Goal: Task Accomplishment & Management: Complete application form

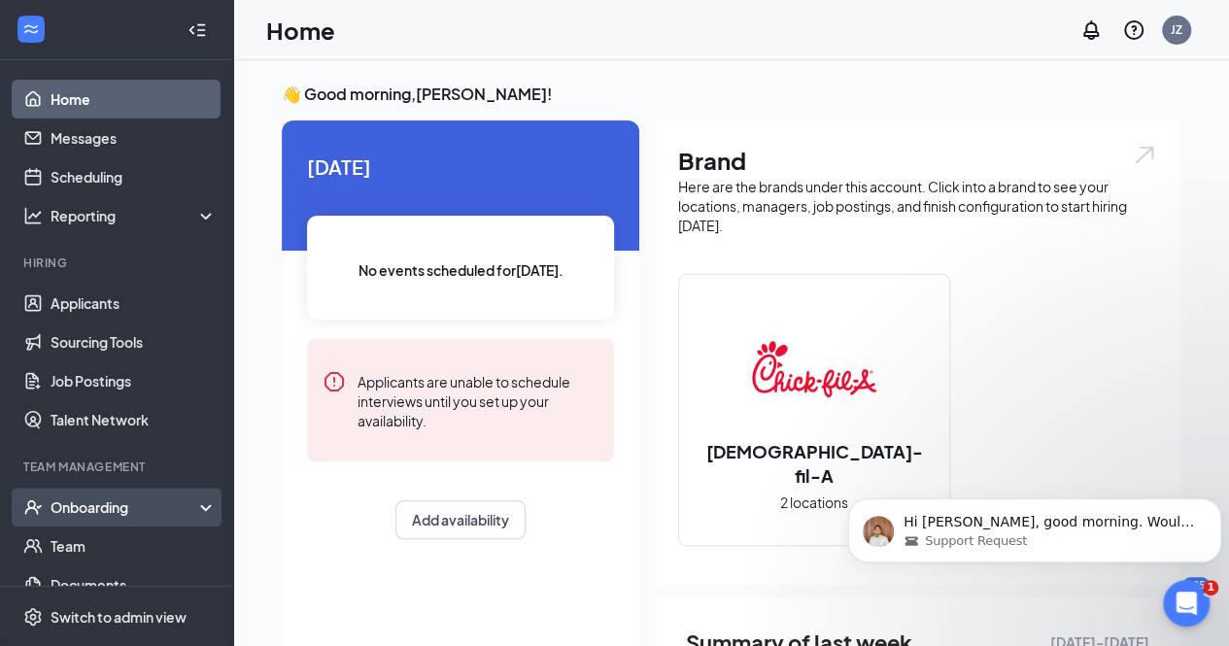
click at [183, 504] on div "Onboarding" at bounding box center [126, 506] width 150 height 19
click at [152, 539] on link "Overview" at bounding box center [134, 546] width 166 height 39
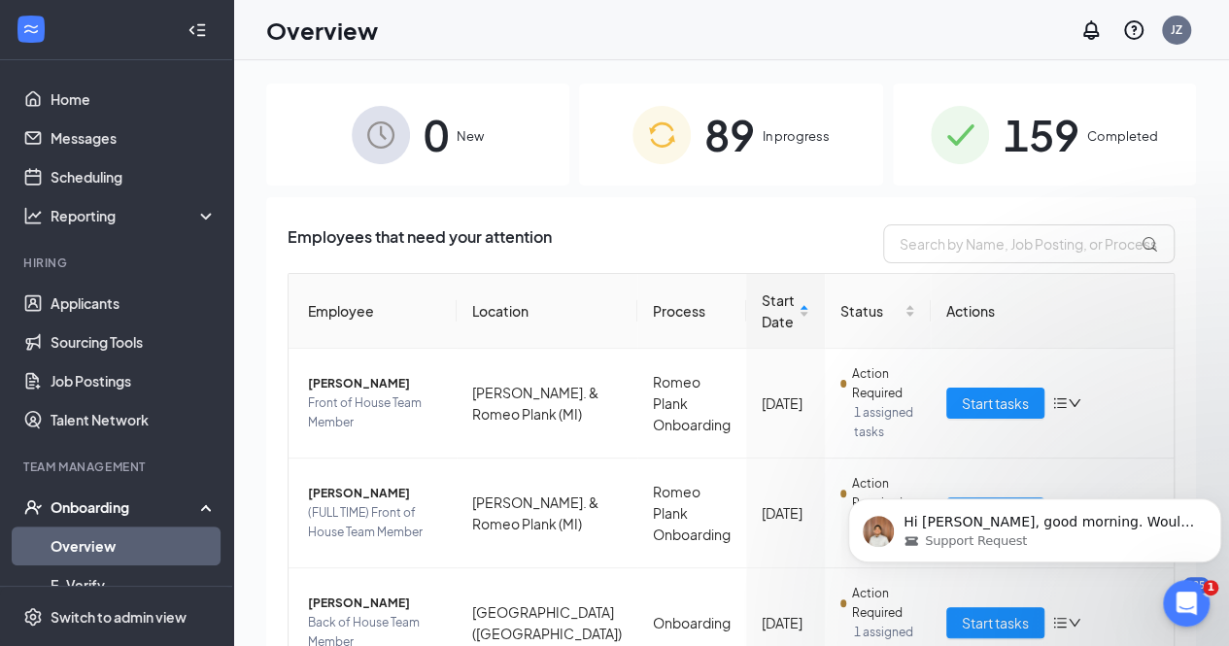
click at [724, 158] on span "89" at bounding box center [729, 134] width 51 height 67
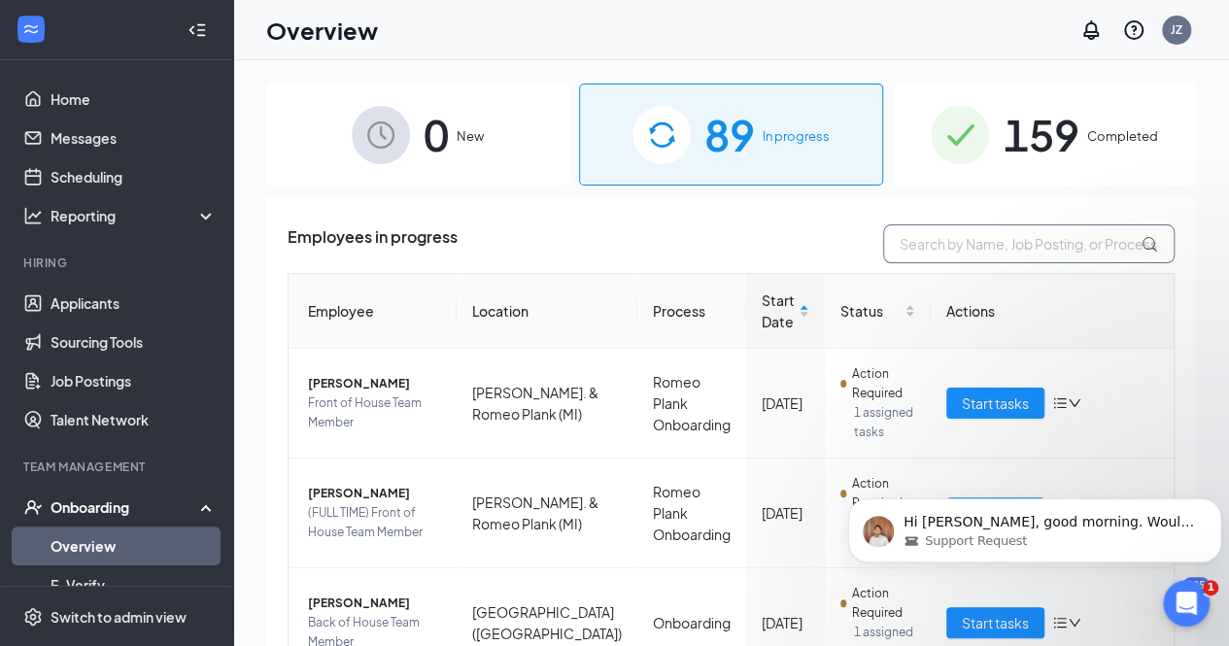
click at [896, 241] on input "text" at bounding box center [1028, 243] width 291 height 39
type input "umer"
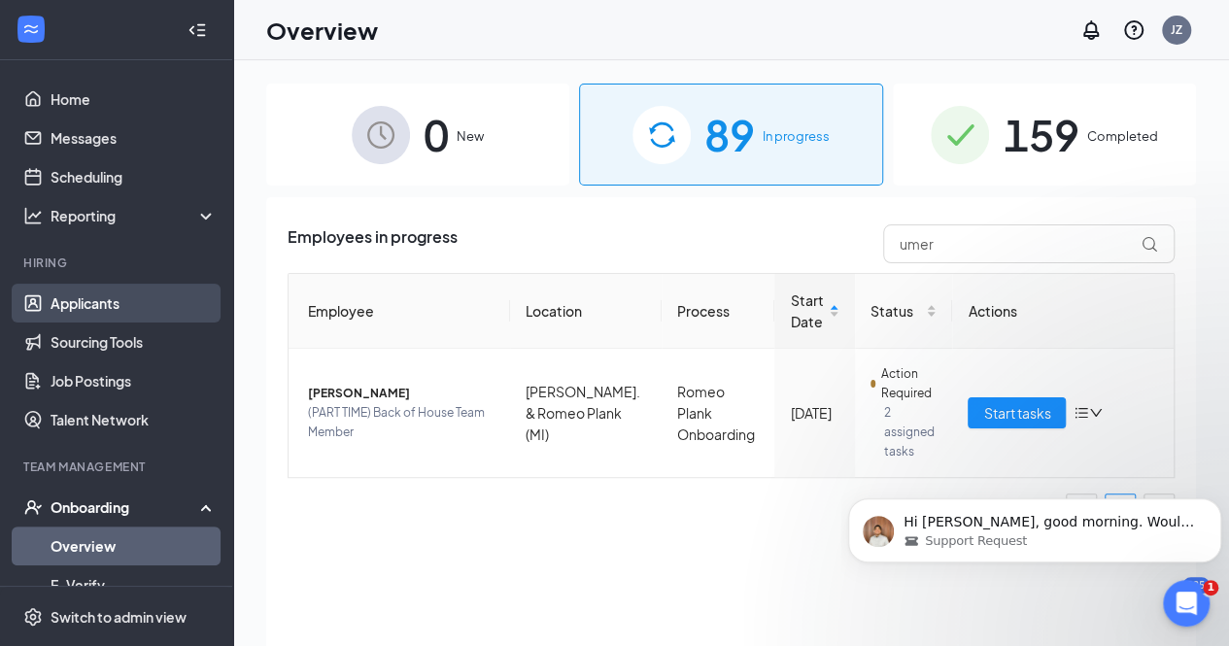
click at [172, 298] on link "Applicants" at bounding box center [134, 303] width 166 height 39
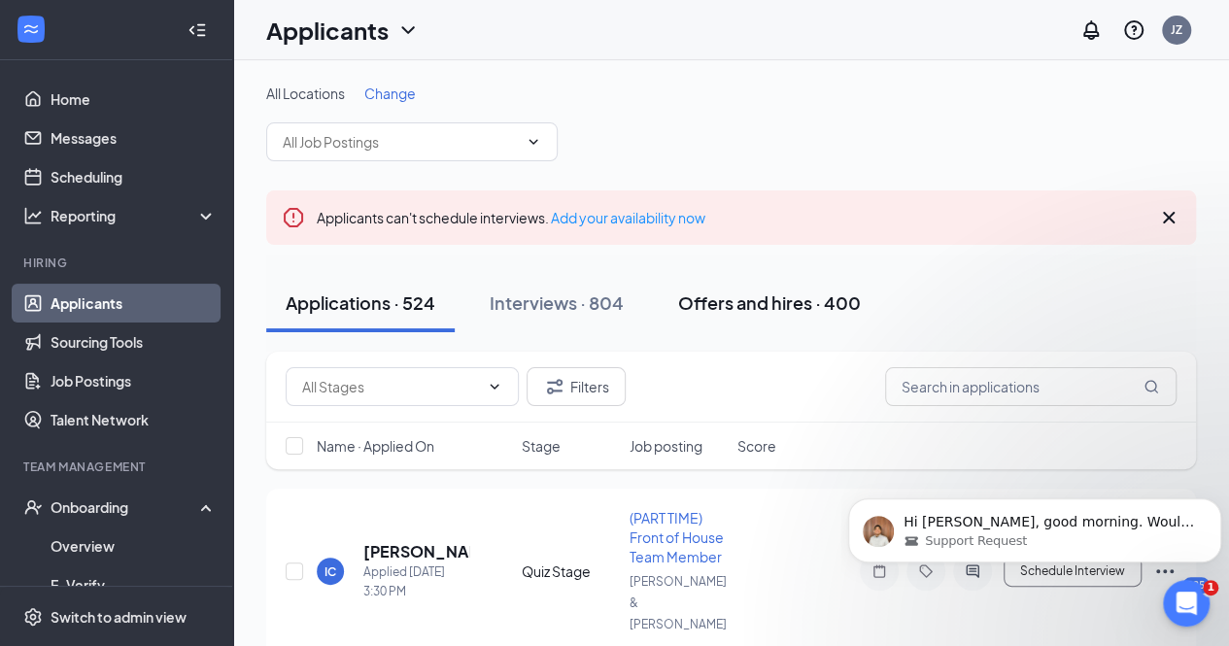
click at [767, 304] on div "Offers and hires · 400" at bounding box center [769, 302] width 183 height 24
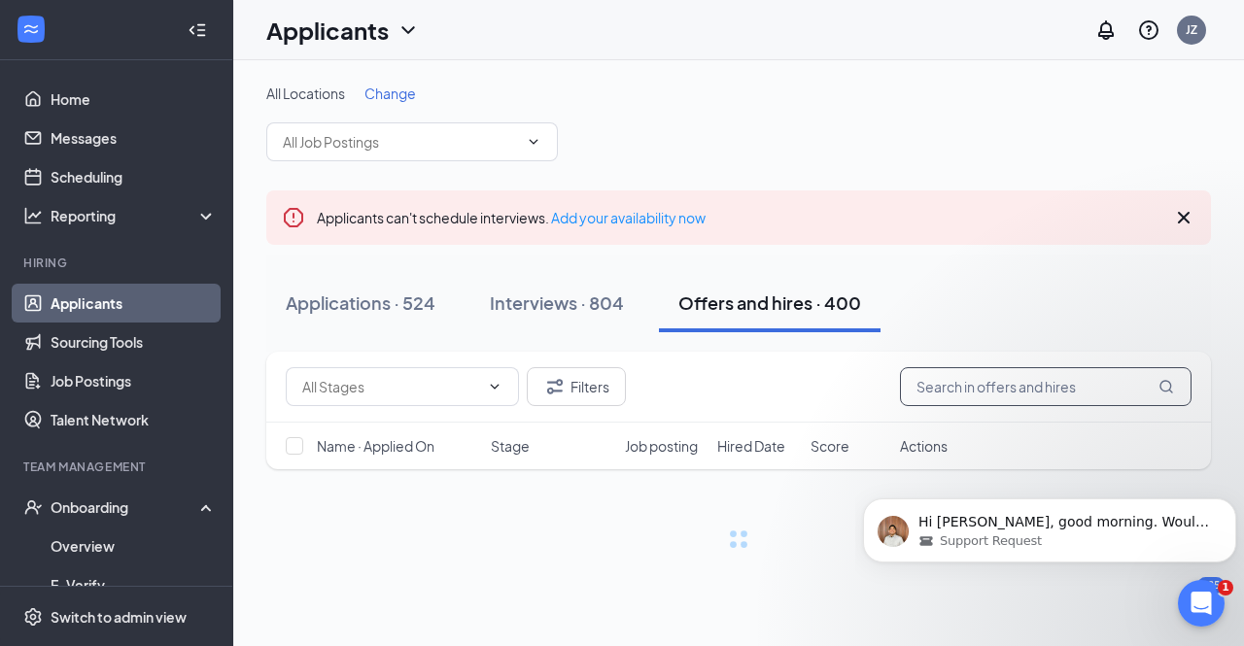
click at [923, 383] on input "text" at bounding box center [1045, 386] width 291 height 39
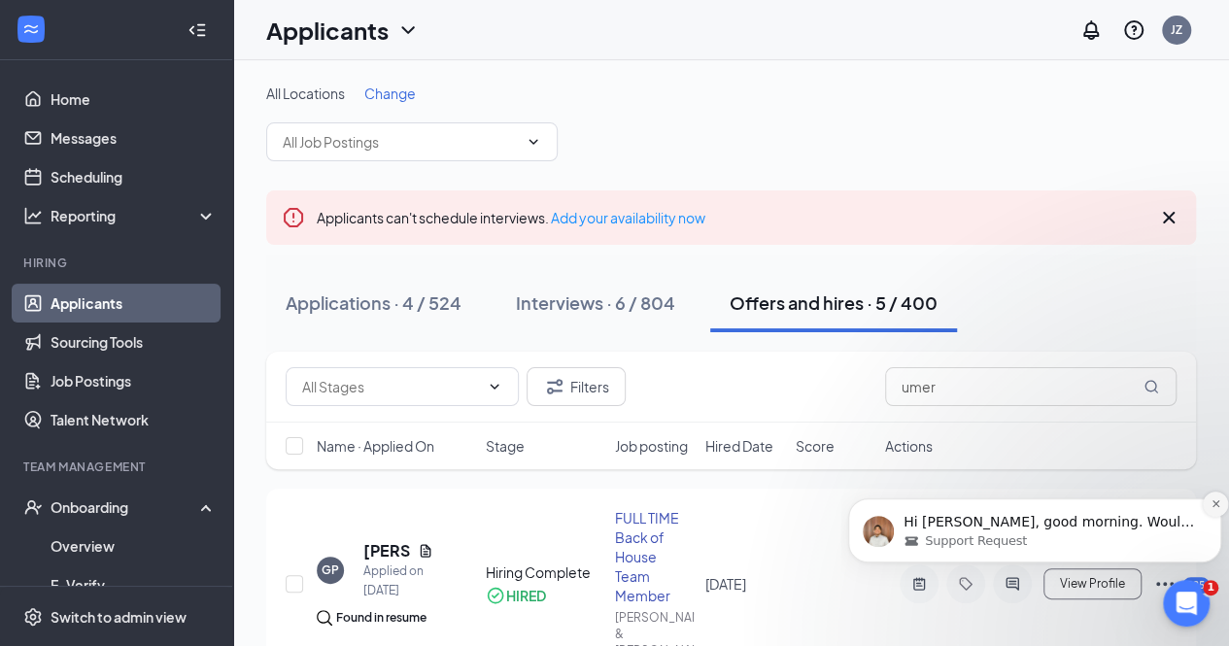
click at [1215, 502] on icon "Dismiss notification" at bounding box center [1214, 503] width 7 height 7
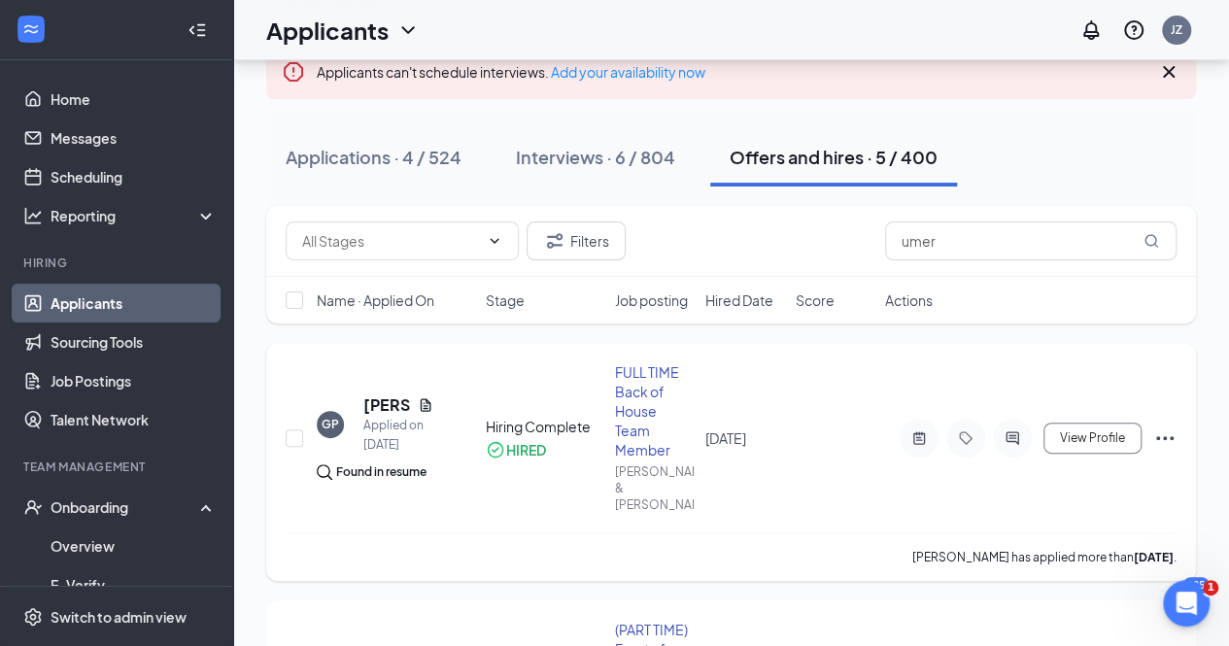
scroll to position [144, 0]
click at [956, 261] on div "Filters umer" at bounding box center [731, 243] width 930 height 71
click at [950, 227] on input "umer" at bounding box center [1030, 242] width 291 height 39
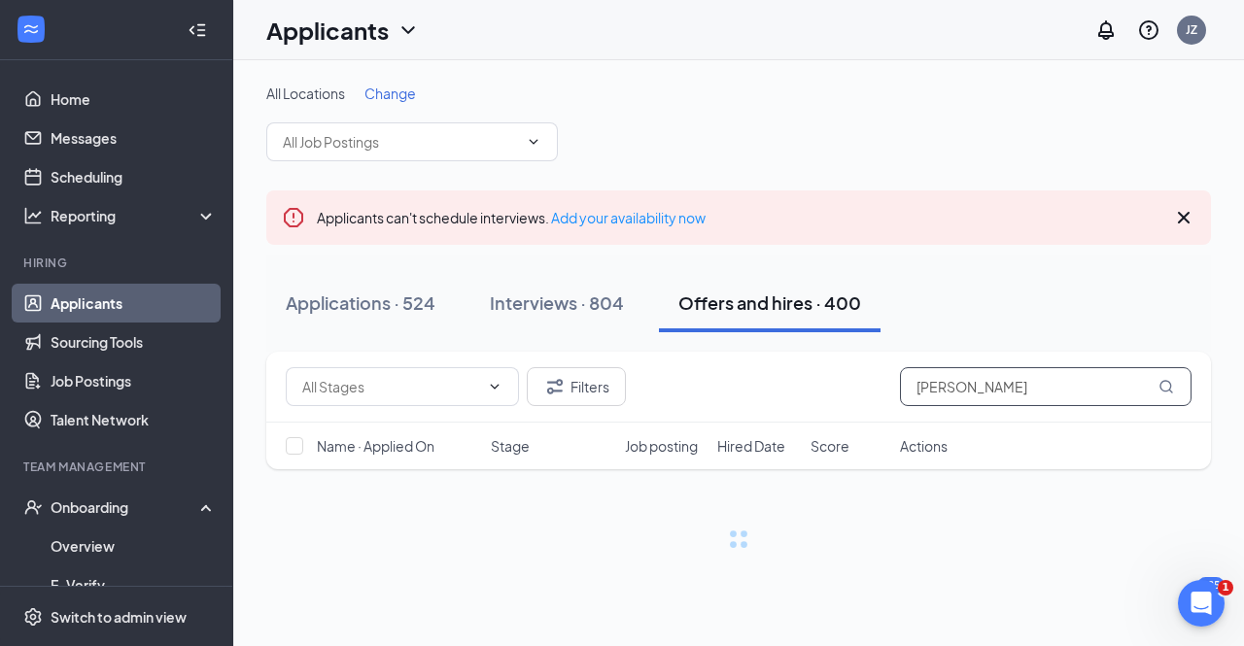
type input "[PERSON_NAME]"
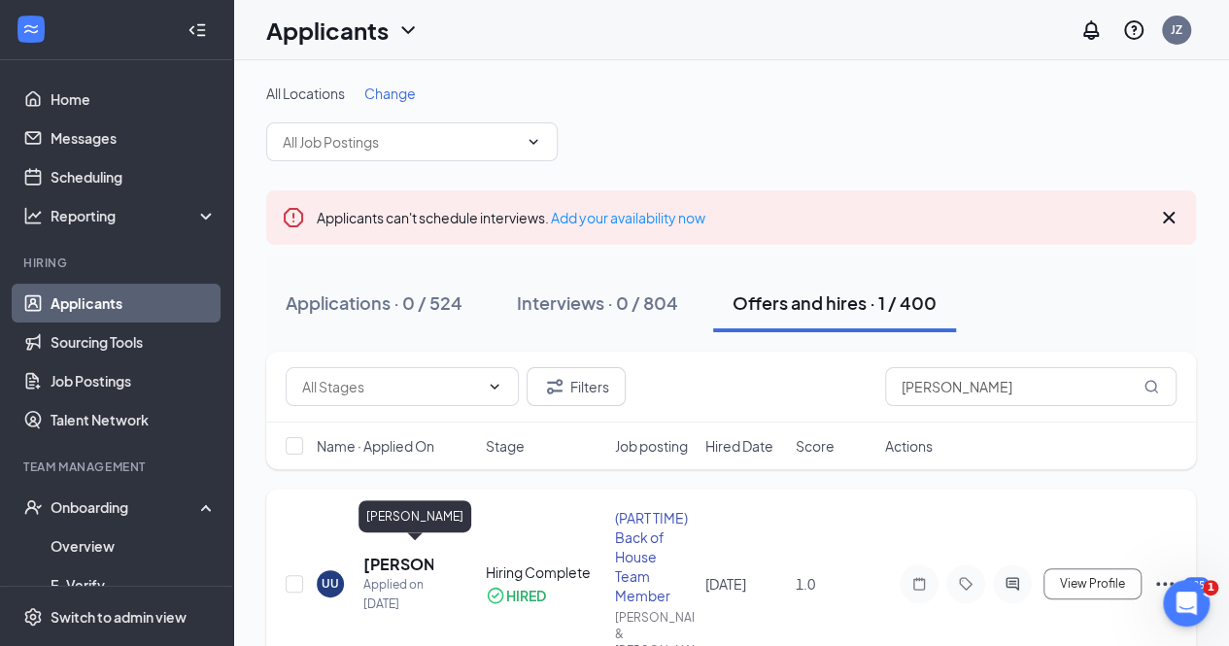
click at [396, 554] on h5 "[PERSON_NAME]" at bounding box center [398, 564] width 70 height 21
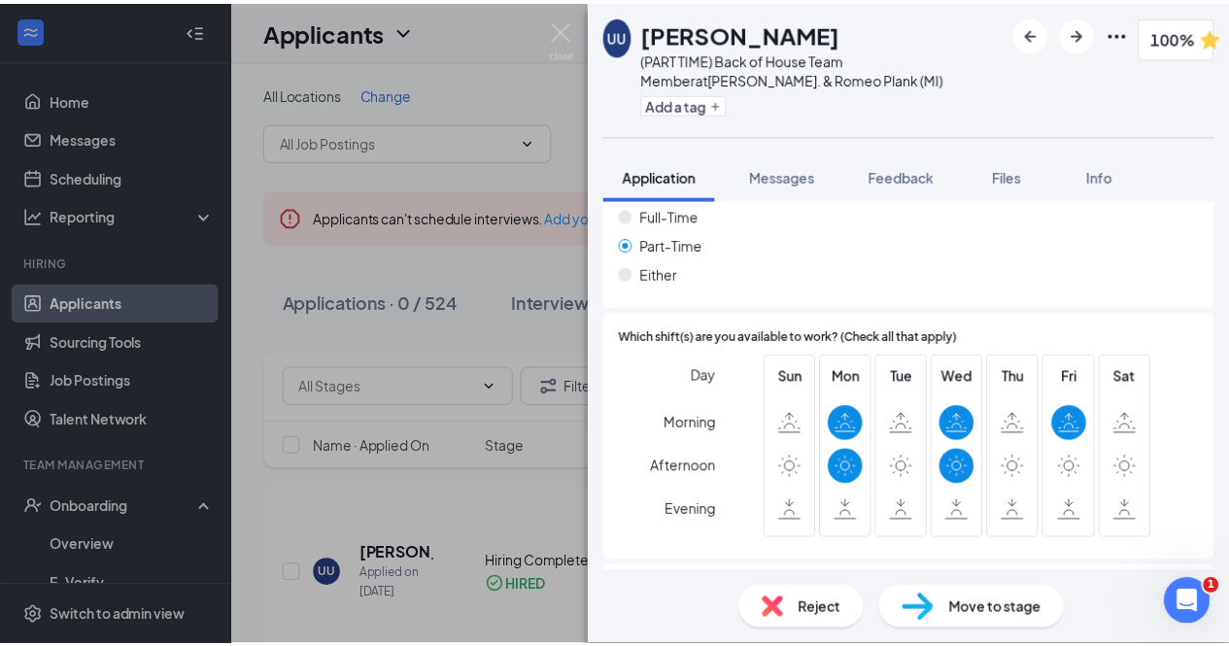
scroll to position [966, 0]
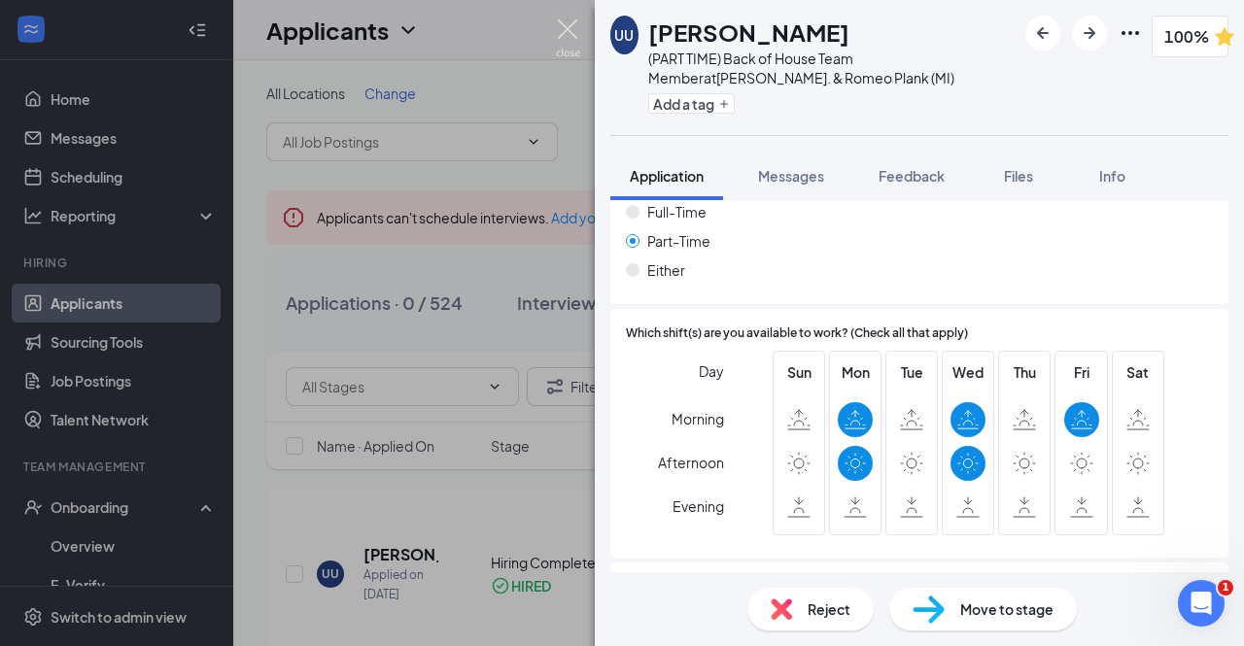
click at [564, 27] on img at bounding box center [568, 38] width 24 height 38
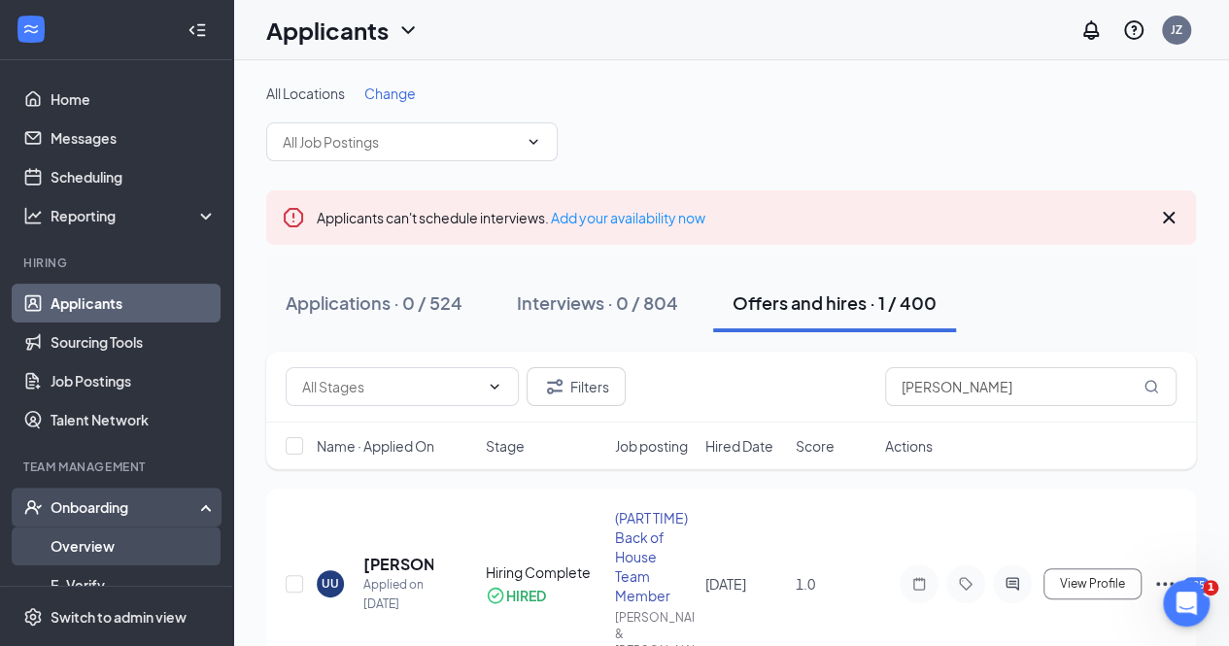
click at [148, 547] on link "Overview" at bounding box center [134, 546] width 166 height 39
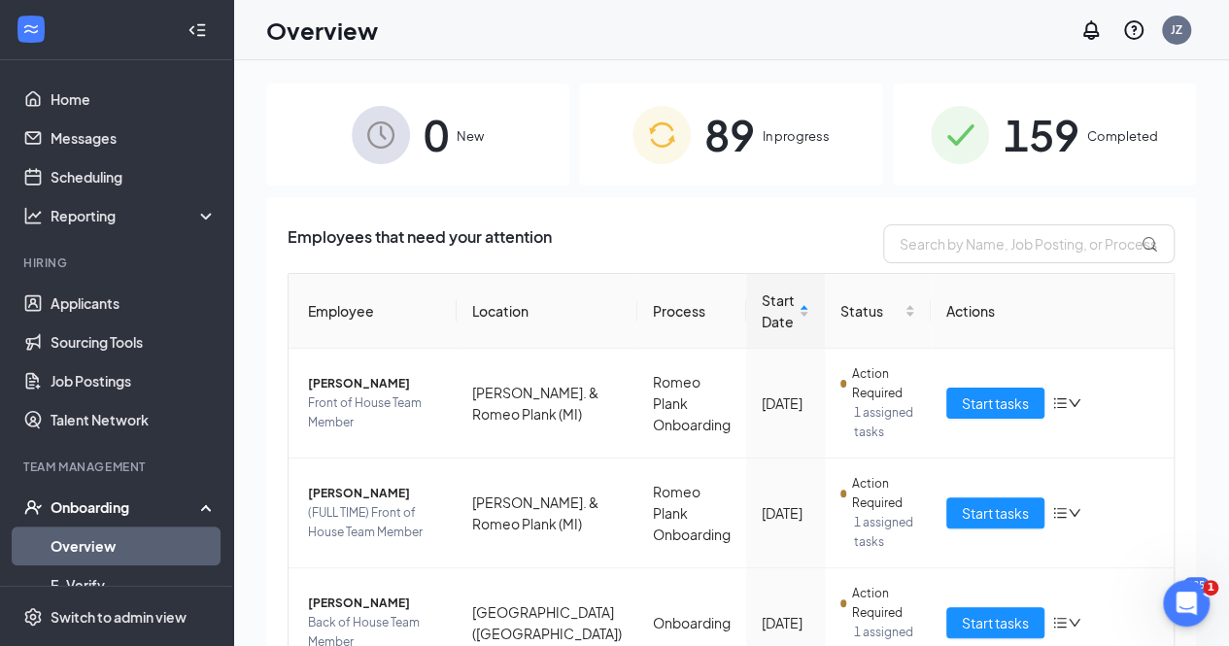
click at [753, 136] on div "89 In progress" at bounding box center [730, 135] width 303 height 102
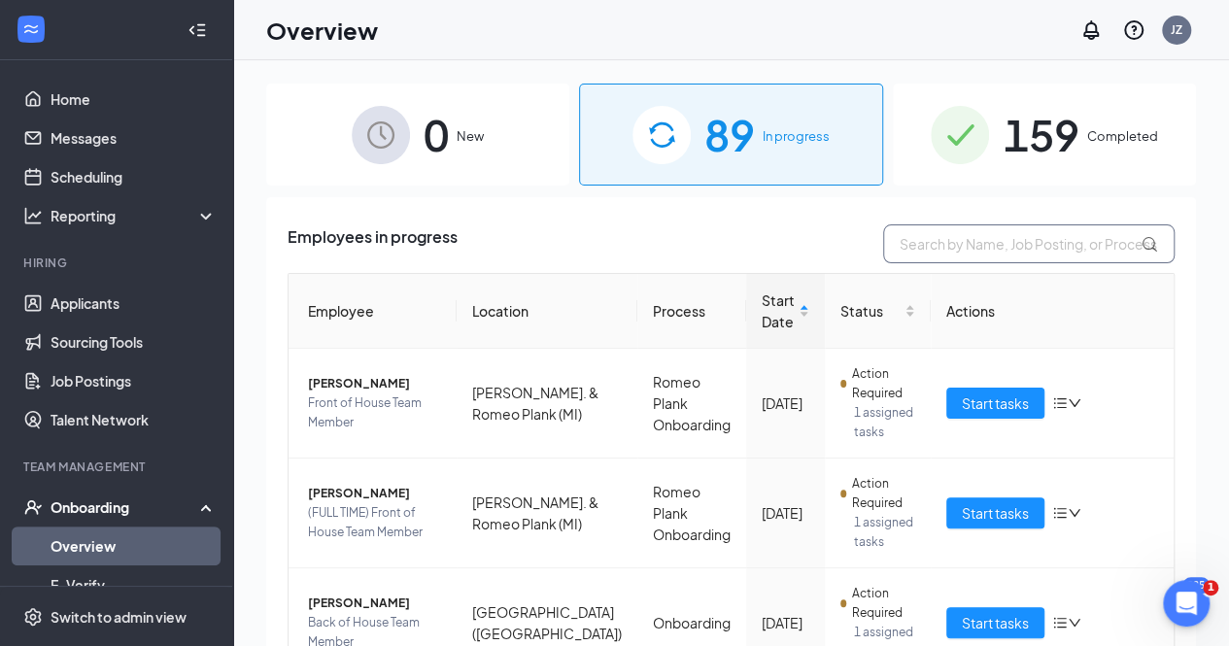
click at [913, 230] on input "text" at bounding box center [1028, 243] width 291 height 39
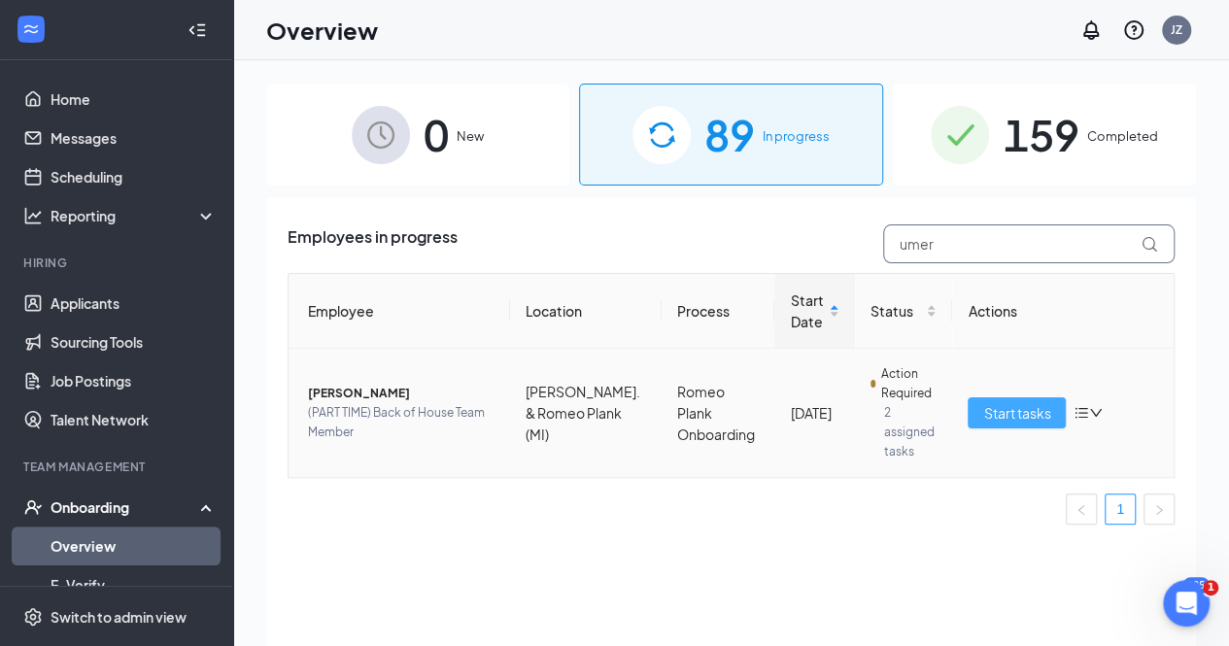
type input "umer"
click at [1024, 402] on span "Start tasks" at bounding box center [1016, 412] width 67 height 21
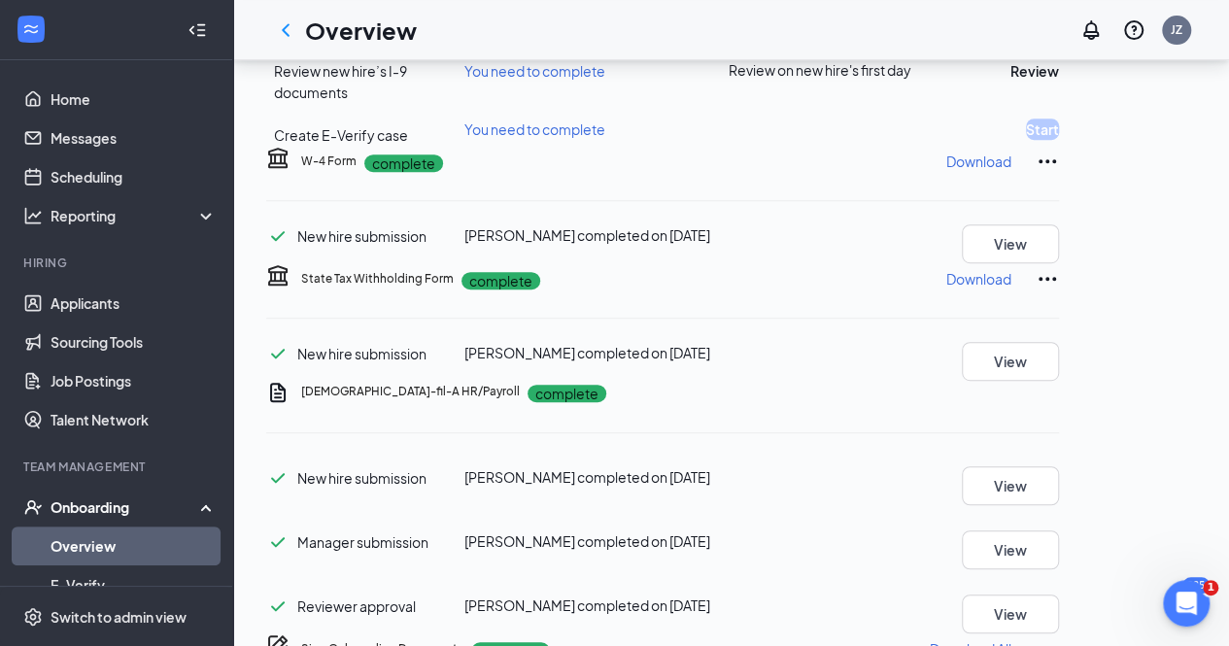
scroll to position [399, 0]
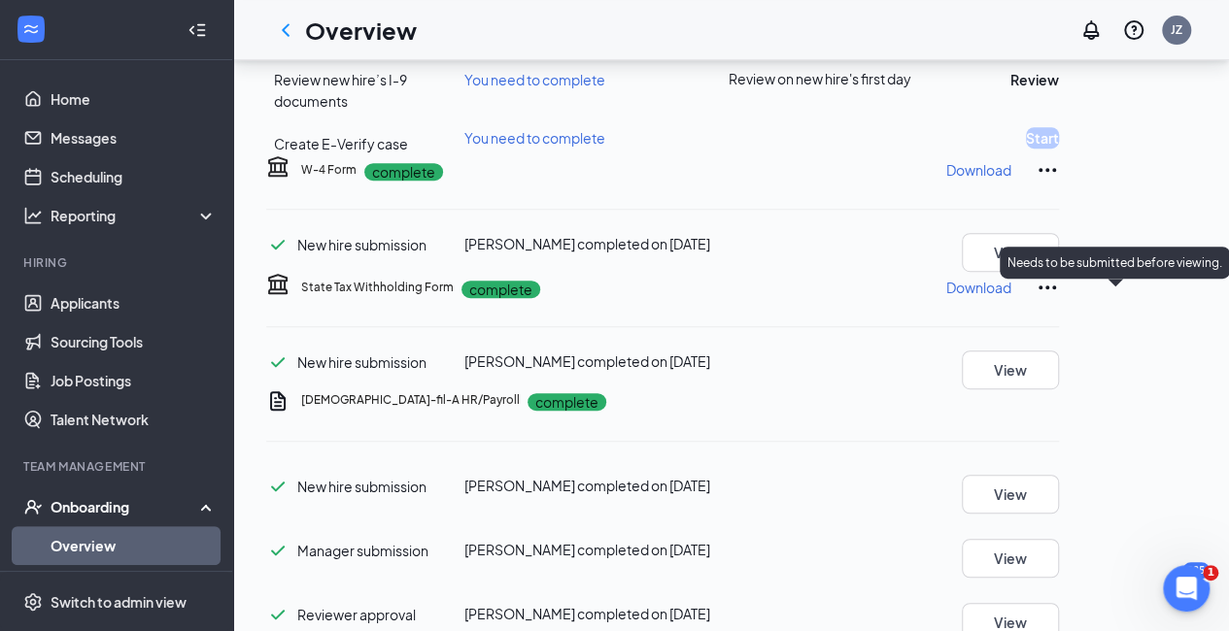
click at [1139, 251] on div "Needs to be submitted before viewing." at bounding box center [1115, 263] width 230 height 32
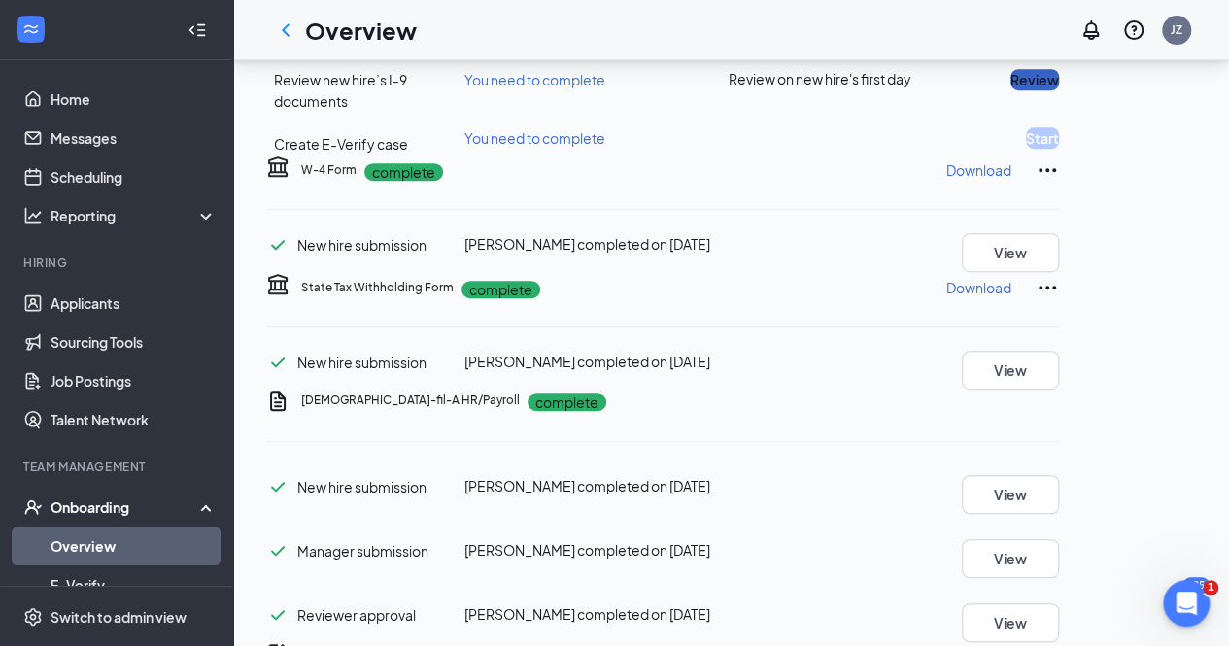
click at [1059, 90] on button "Review" at bounding box center [1034, 79] width 49 height 21
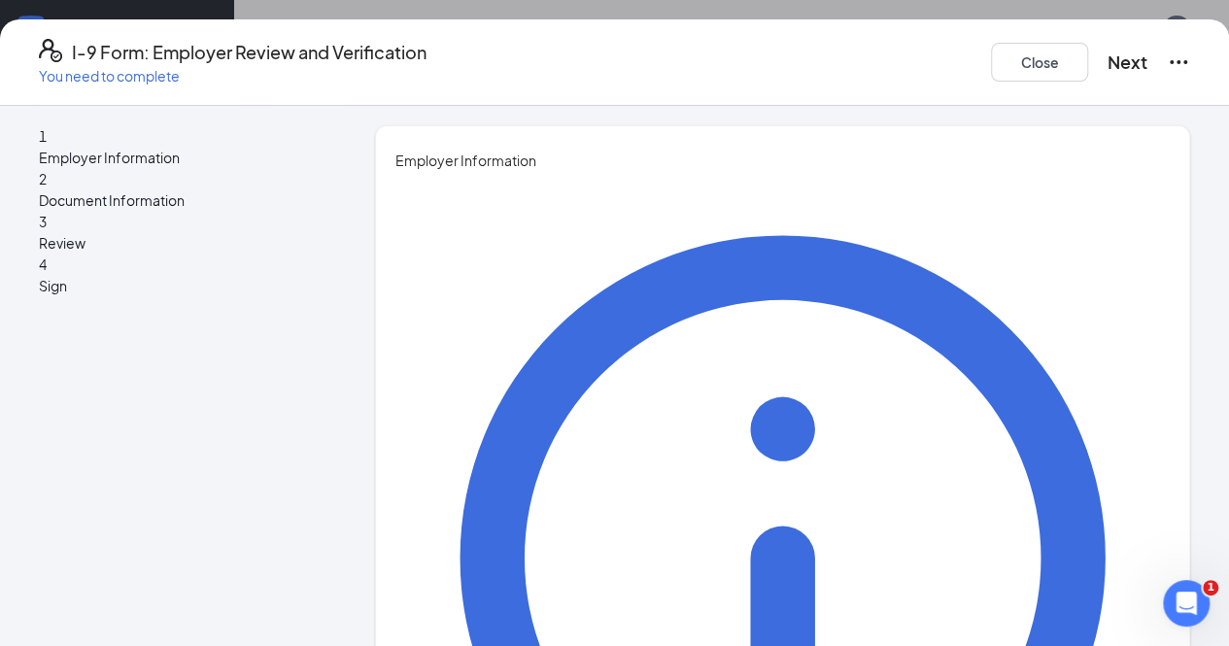
type input "Jack"
type input "Zagrodzki"
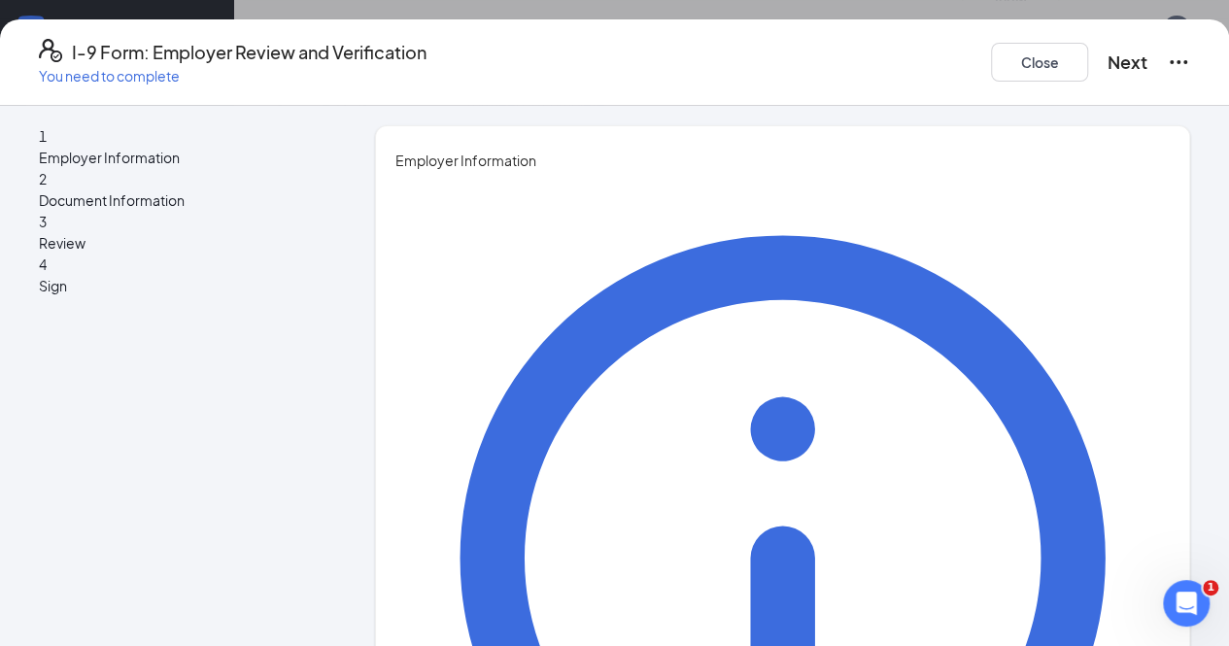
type input "Associate Operating Partner"
type input "[EMAIL_ADDRESS][DOMAIN_NAME]"
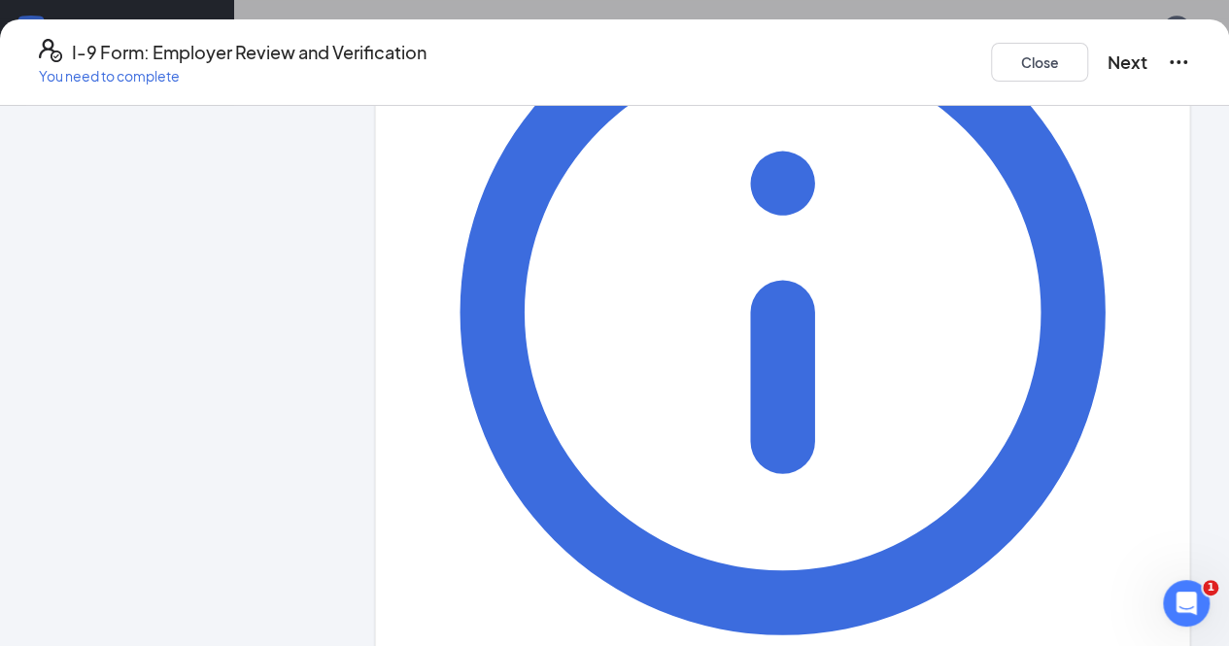
scroll to position [565, 0]
type input "2487072695"
click at [1108, 61] on button "Next" at bounding box center [1128, 62] width 40 height 27
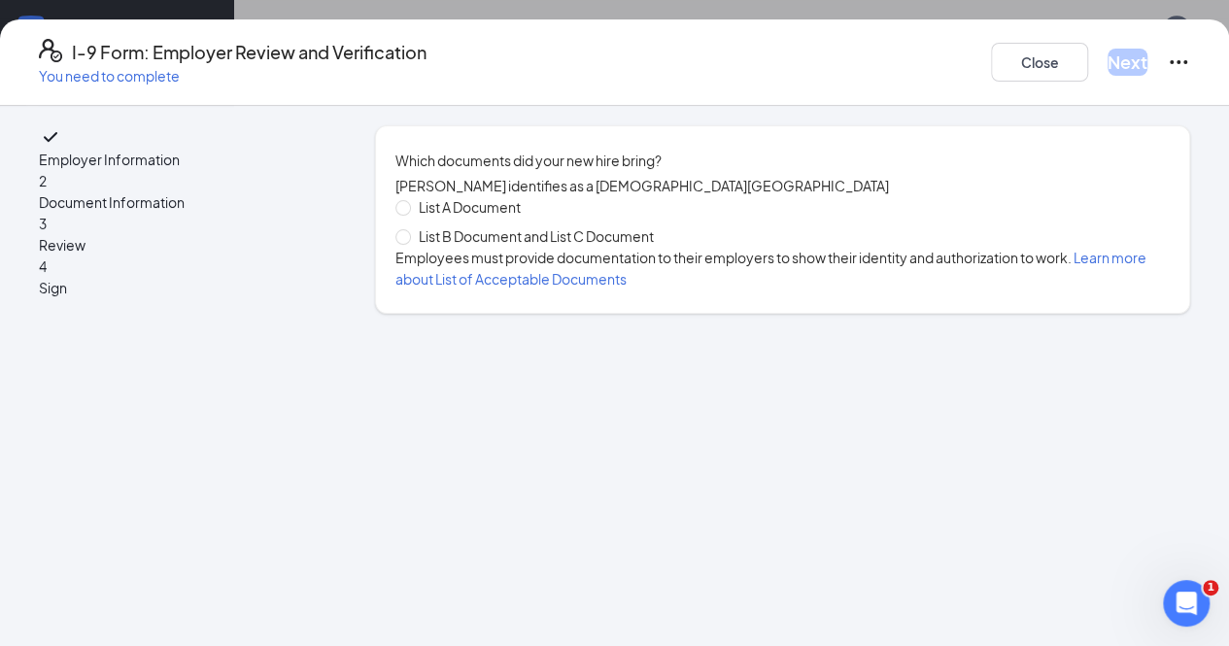
scroll to position [0, 0]
click at [410, 245] on span at bounding box center [403, 237] width 16 height 16
click at [409, 243] on input "List B Document and List C Document" at bounding box center [402, 236] width 14 height 14
radio input "true"
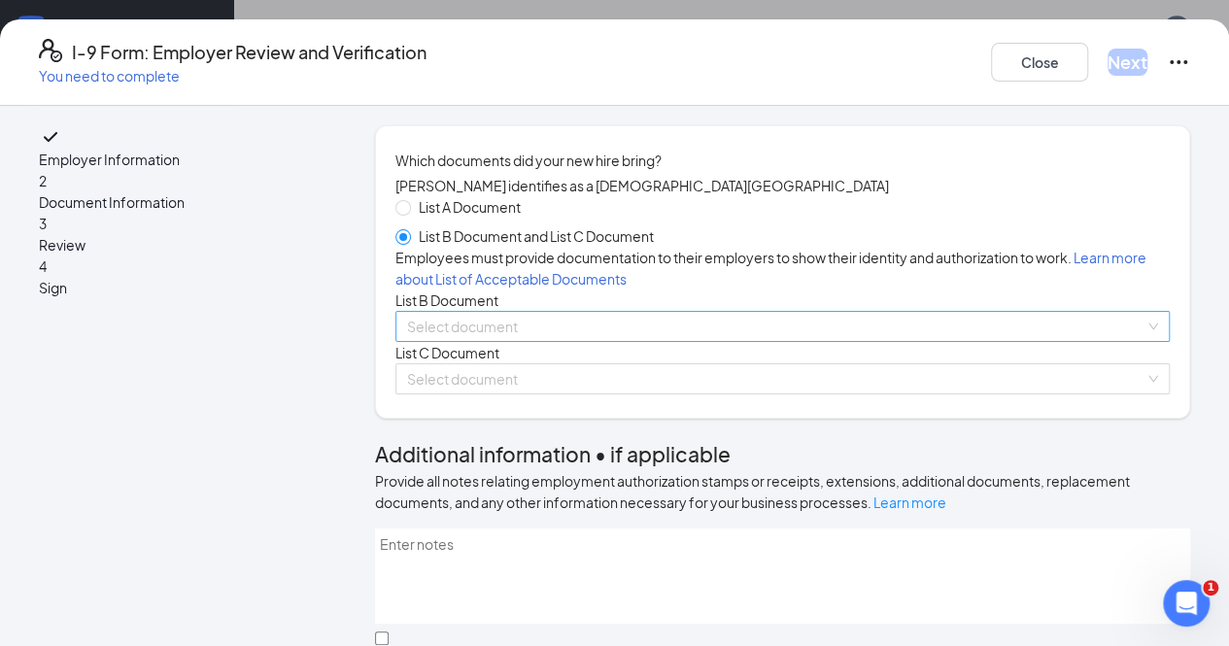
click at [443, 341] on input "search" at bounding box center [775, 326] width 737 height 29
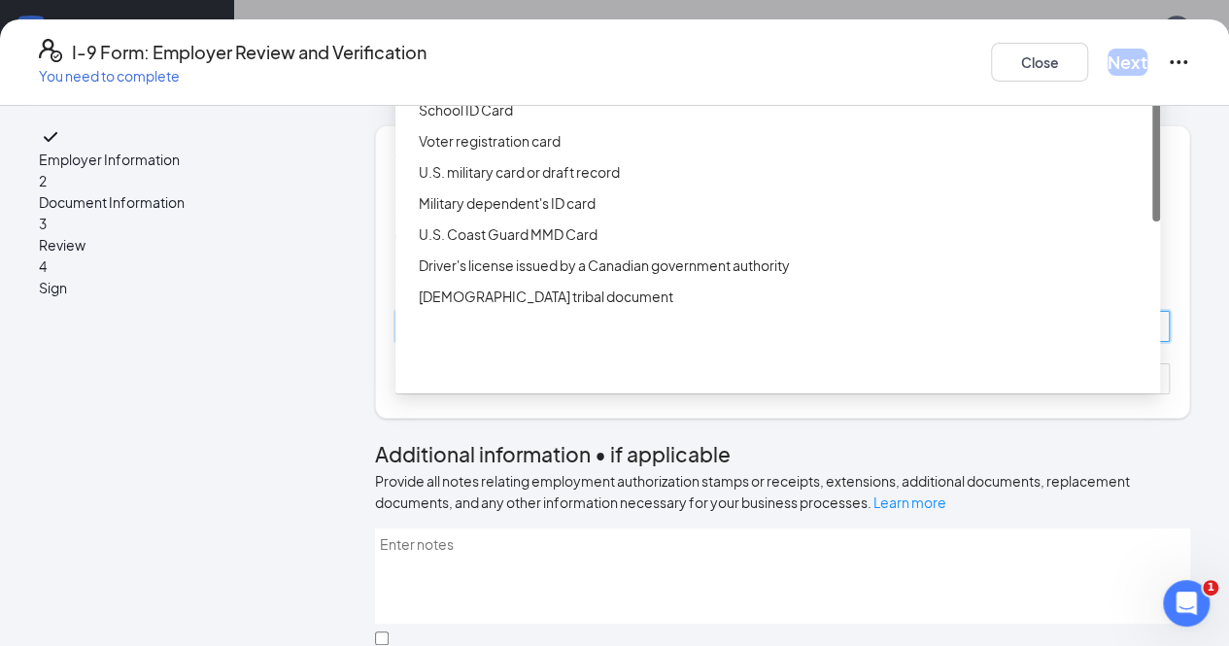
click at [519, 58] on div "Driver’s License issued by U.S State or outlying US possession" at bounding box center [784, 47] width 730 height 21
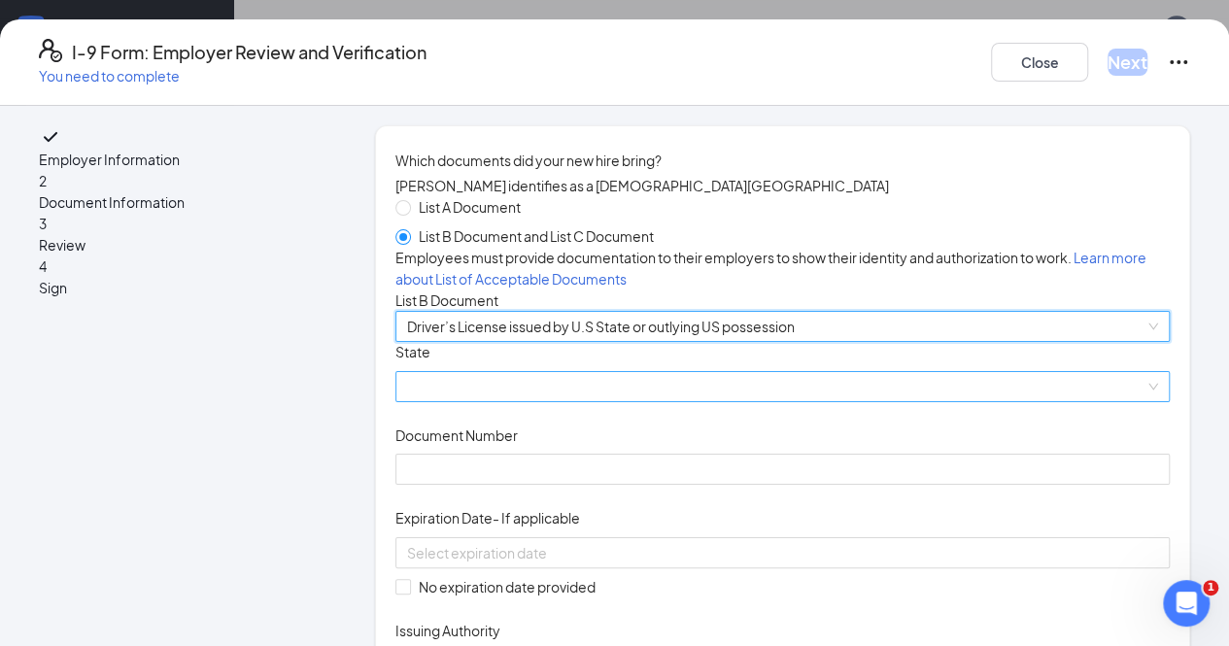
click at [468, 401] on span at bounding box center [782, 386] width 751 height 29
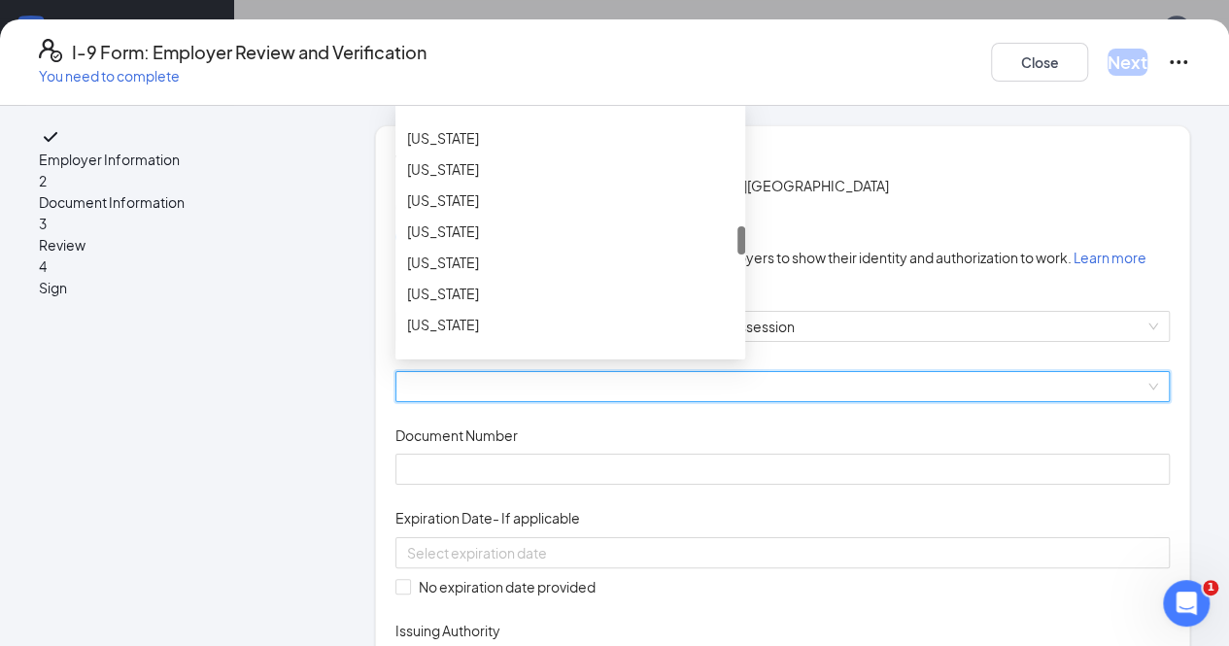
scroll to position [1012, 0]
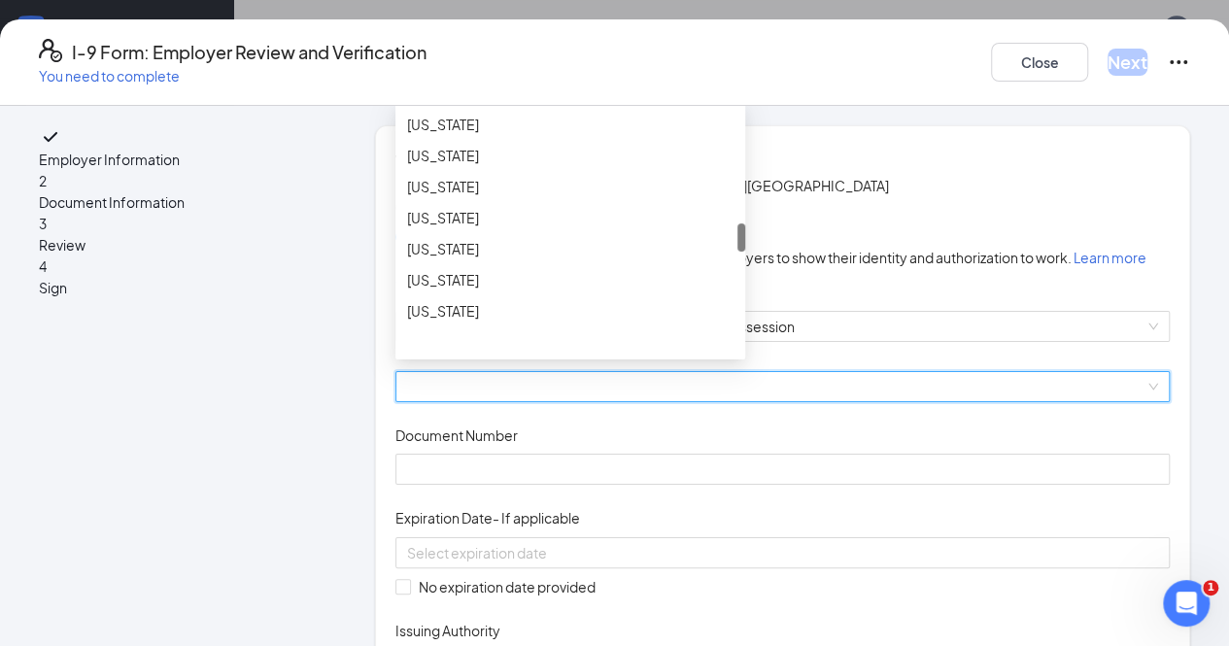
drag, startPoint x: 737, startPoint y: 252, endPoint x: 735, endPoint y: 368, distance: 116.6
click at [737, 252] on div at bounding box center [741, 237] width 8 height 28
click at [509, 166] on div "[US_STATE]" at bounding box center [570, 155] width 326 height 21
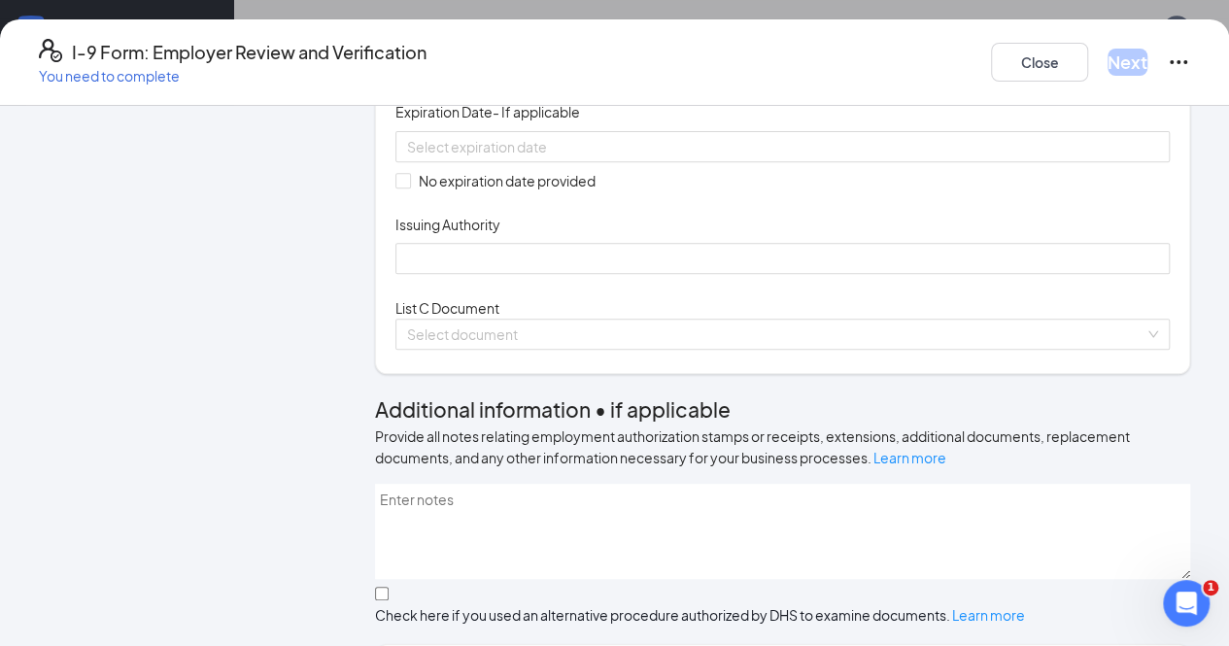
scroll to position [410, 0]
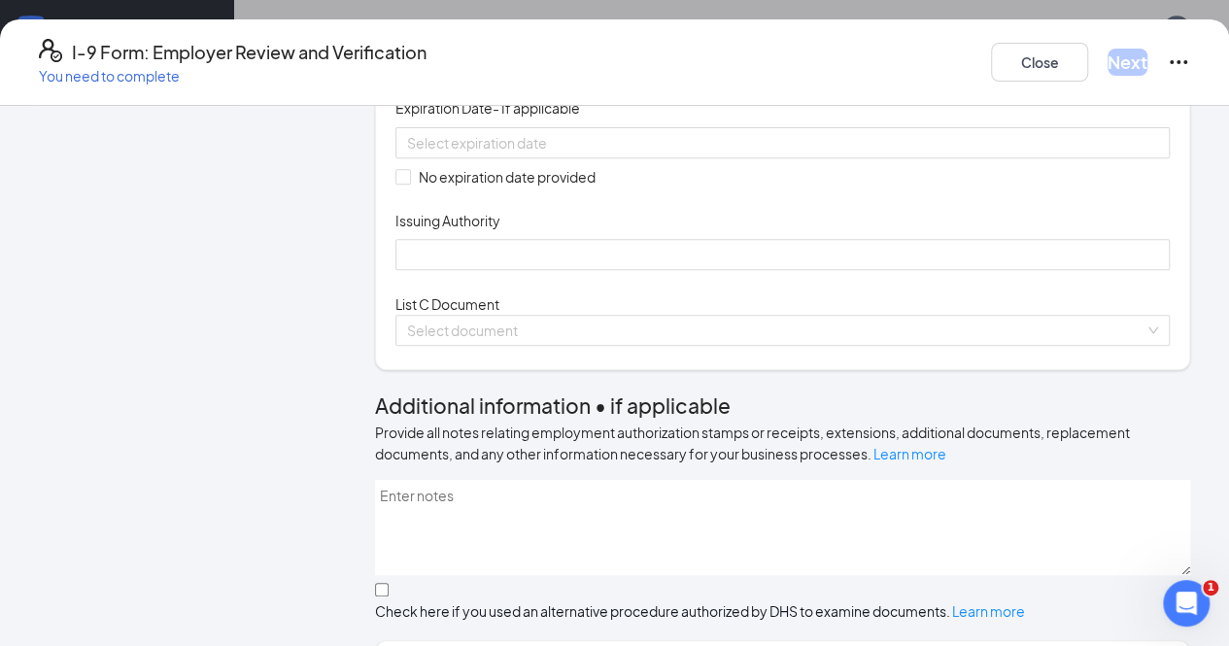
click at [446, 75] on input "Document Number" at bounding box center [782, 59] width 774 height 31
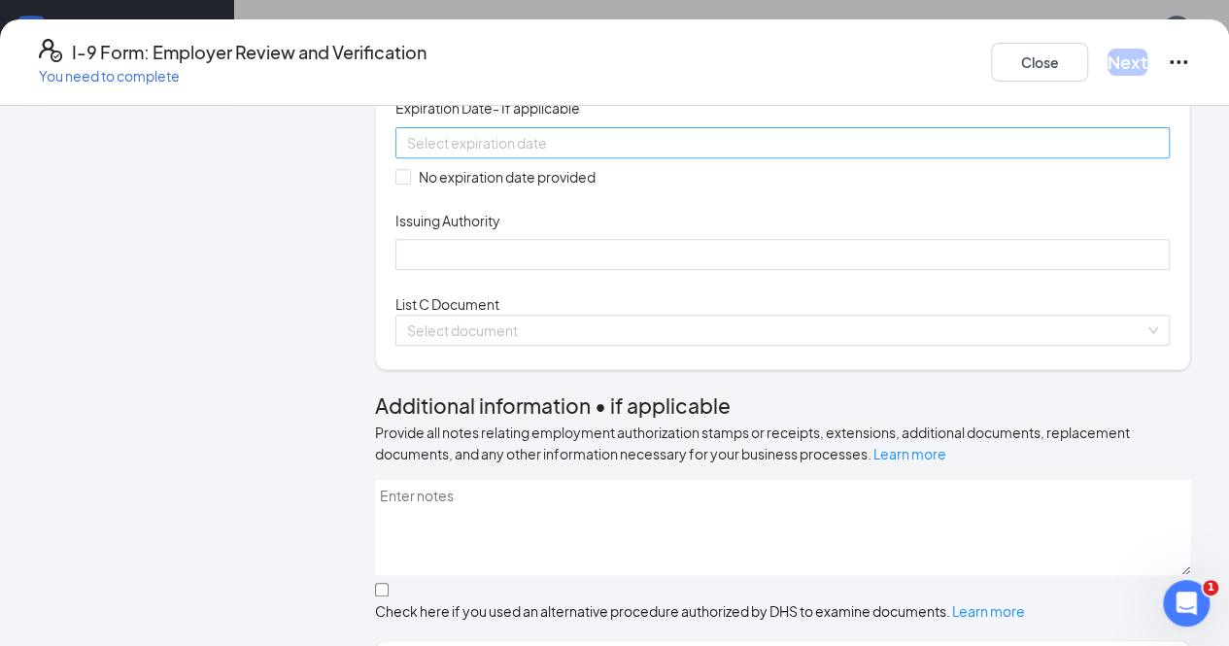
type input "U900000456761"
click at [722, 153] on div at bounding box center [782, 142] width 751 height 21
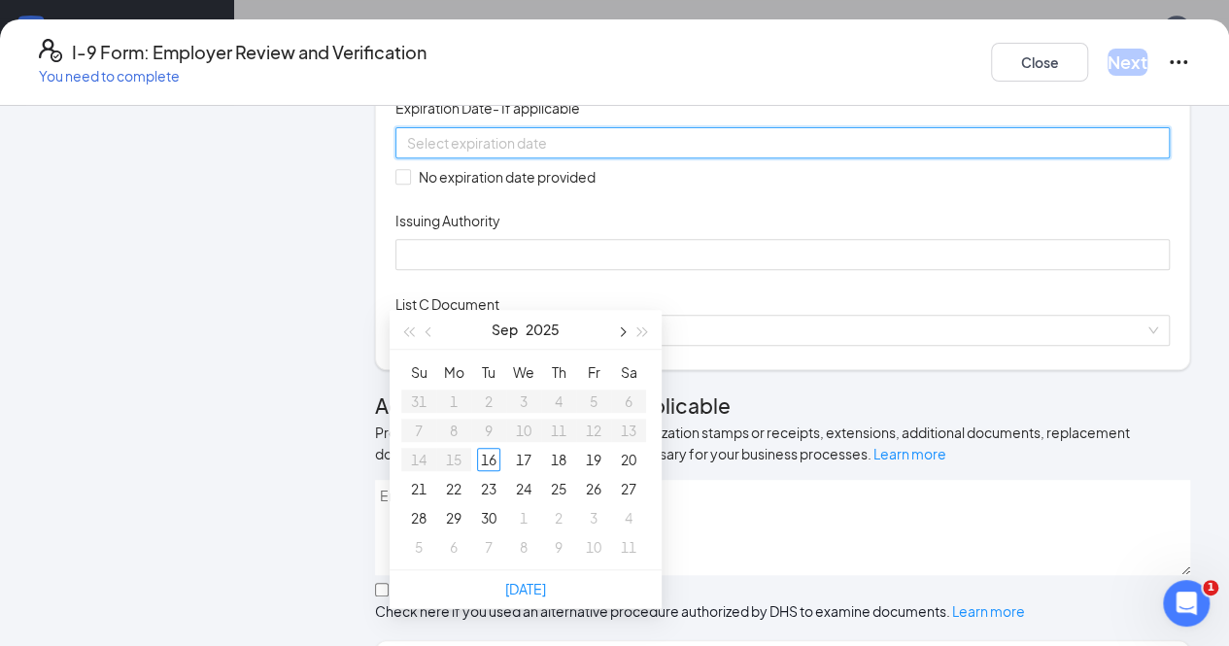
click at [622, 331] on span "button" at bounding box center [621, 332] width 10 height 10
type input "[DATE]"
click at [455, 463] on div "10" at bounding box center [453, 459] width 23 height 23
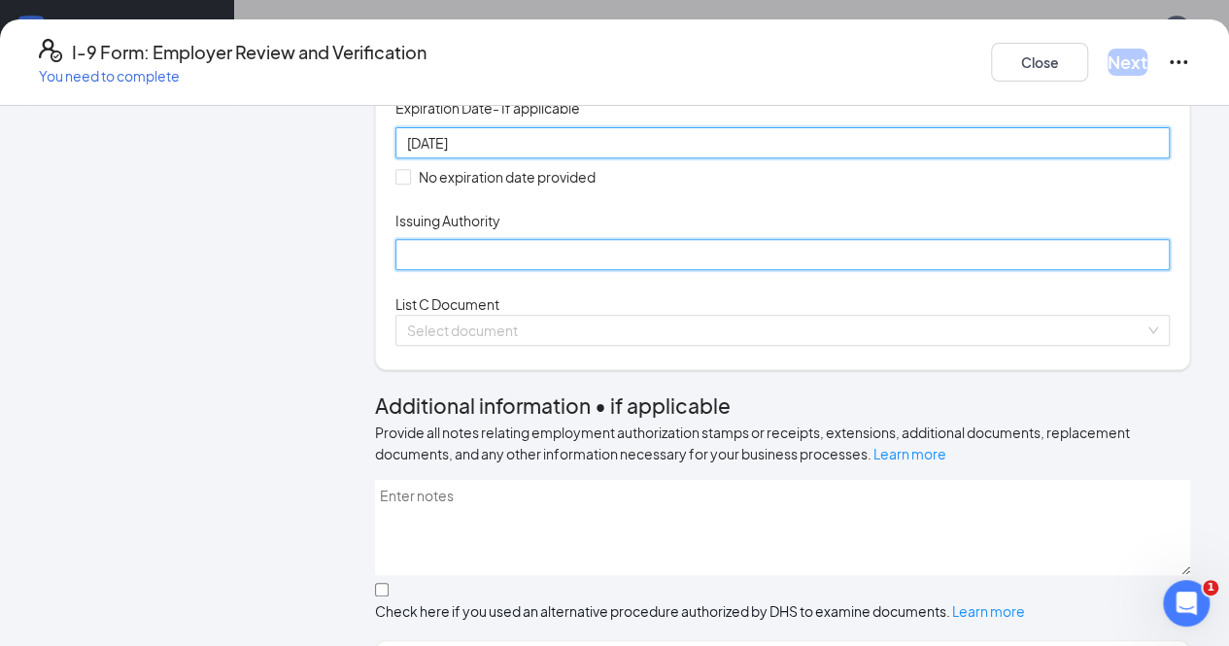
click at [448, 270] on input "Issuing Authority" at bounding box center [782, 254] width 774 height 31
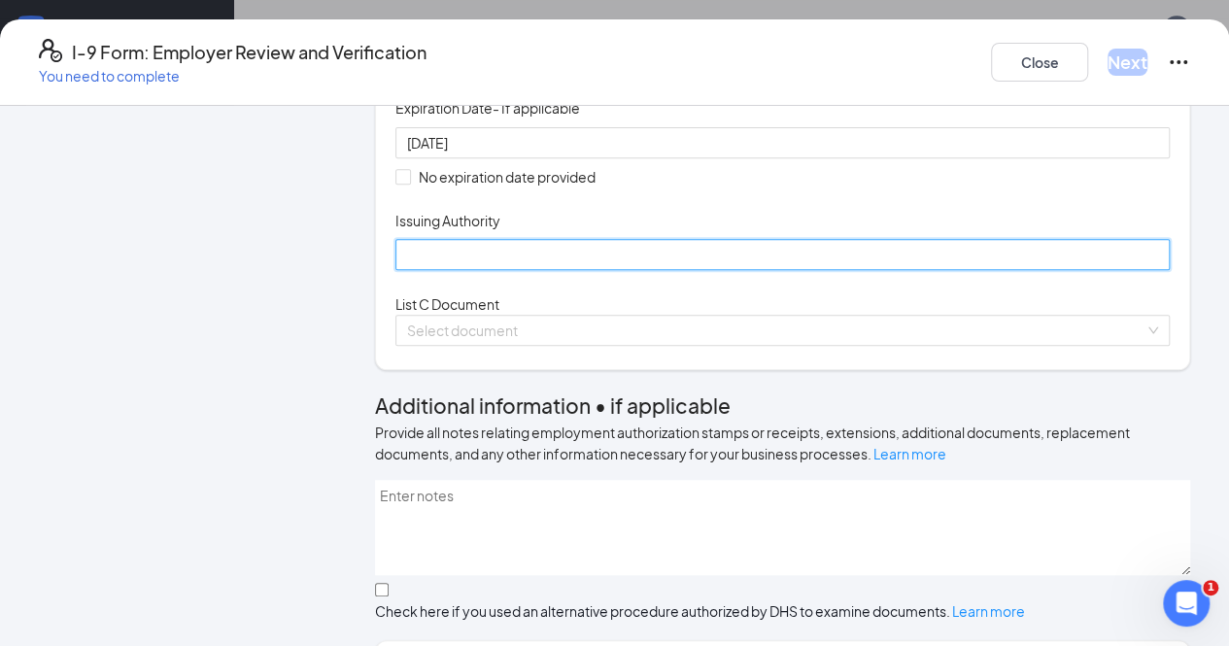
type input "State of [US_STATE]"
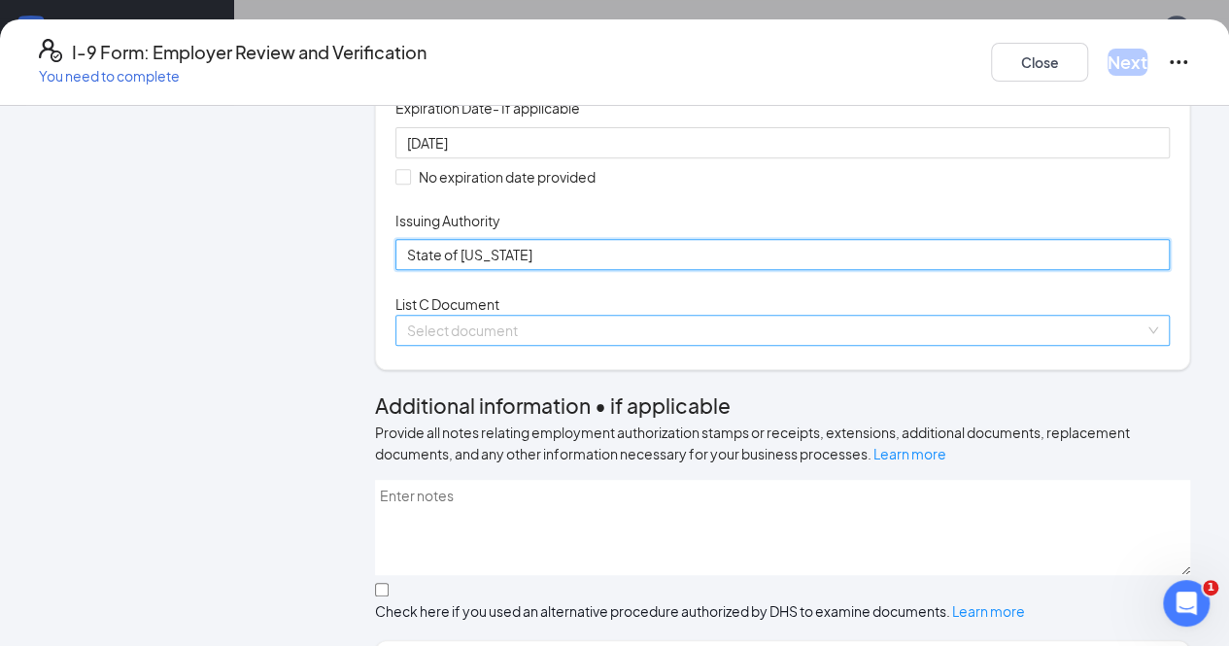
click at [514, 345] on span at bounding box center [775, 330] width 737 height 29
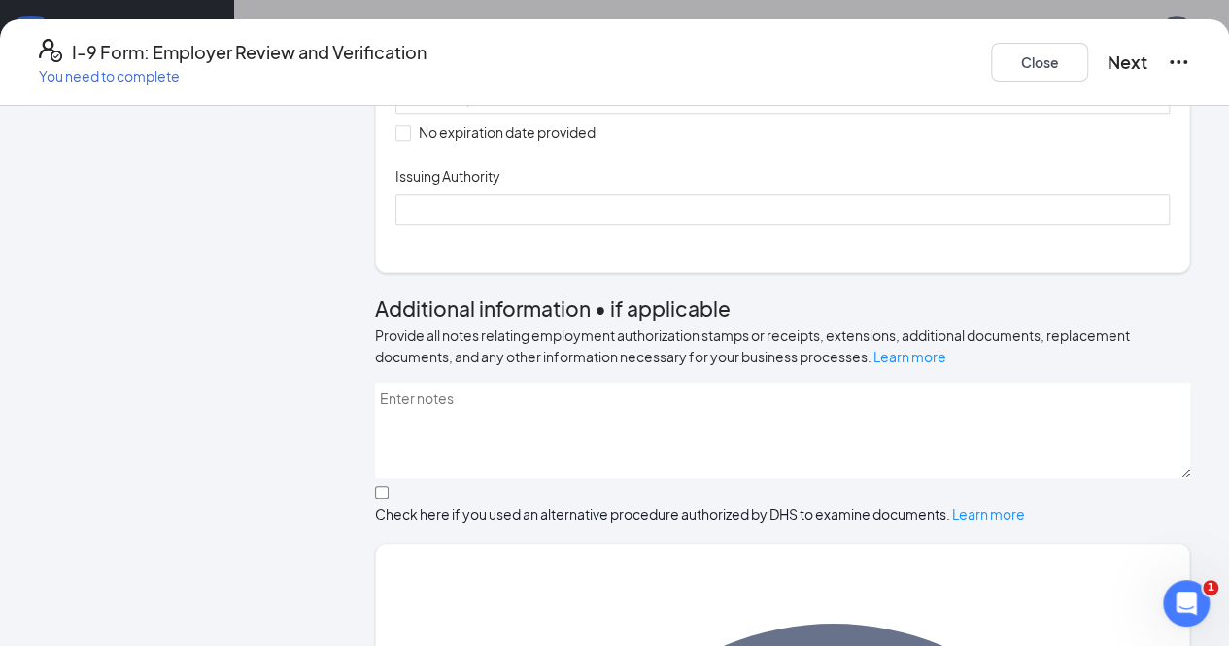
scroll to position [786, 0]
click at [435, 29] on input "Document Number" at bounding box center [782, 13] width 774 height 31
click at [991, 55] on button "Close" at bounding box center [1039, 62] width 97 height 39
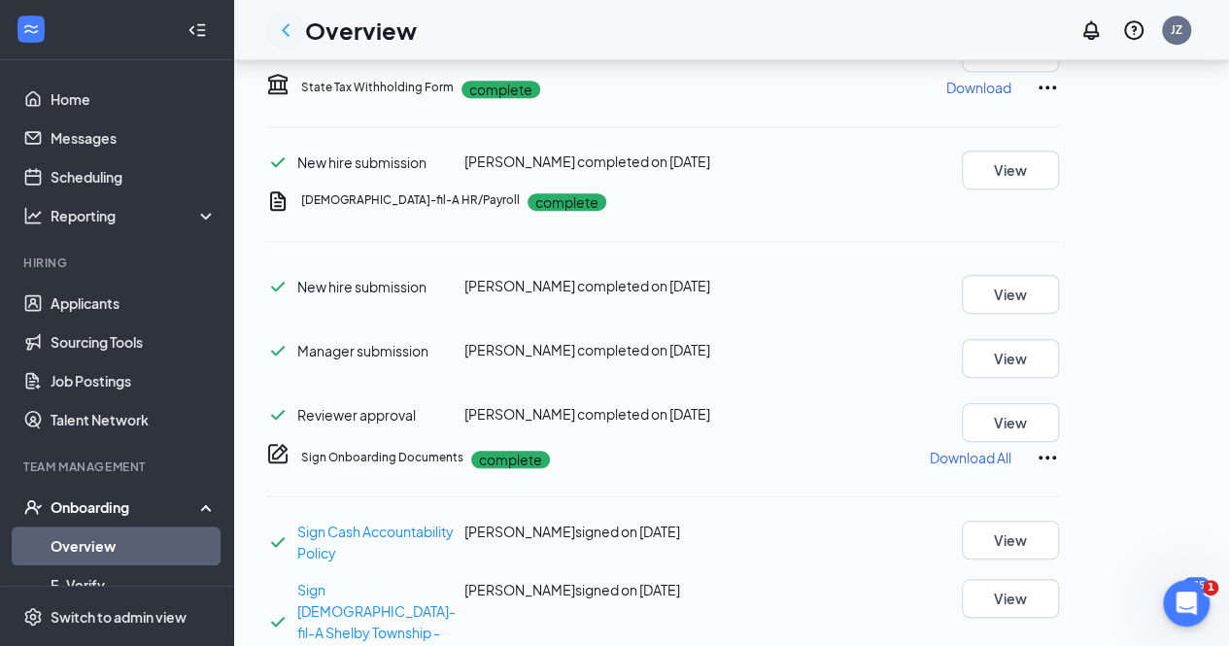
click at [287, 27] on icon "ChevronLeft" at bounding box center [285, 29] width 23 height 23
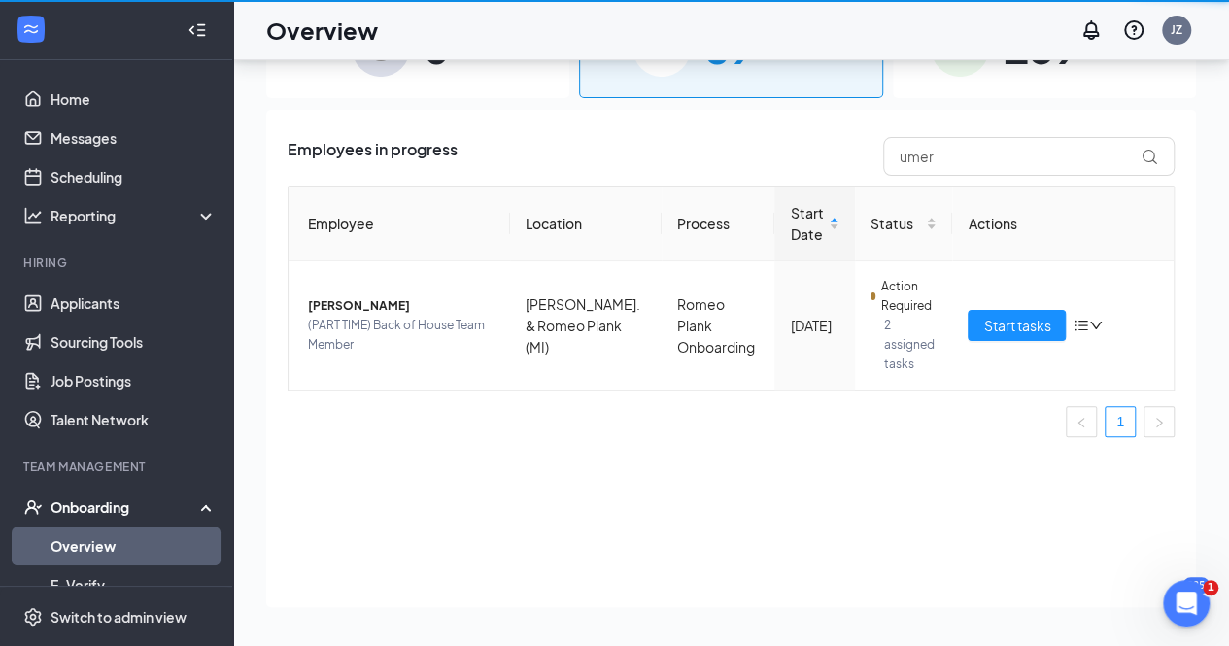
scroll to position [87, 0]
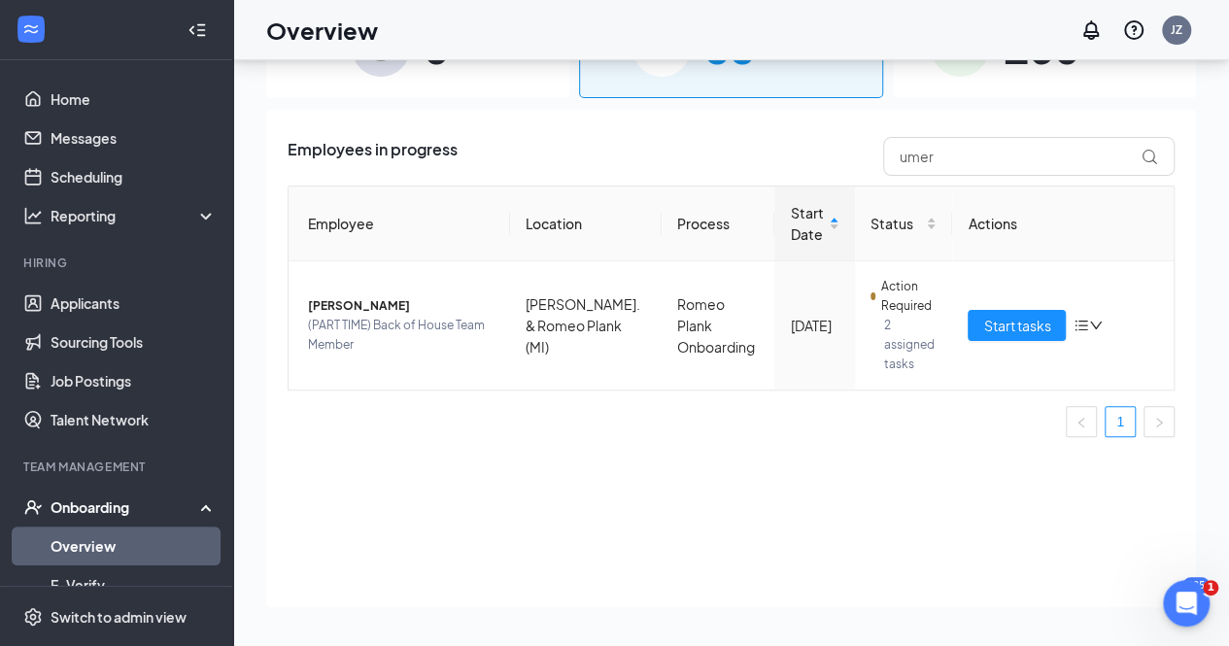
click at [829, 96] on div "88 In progress" at bounding box center [730, 47] width 303 height 102
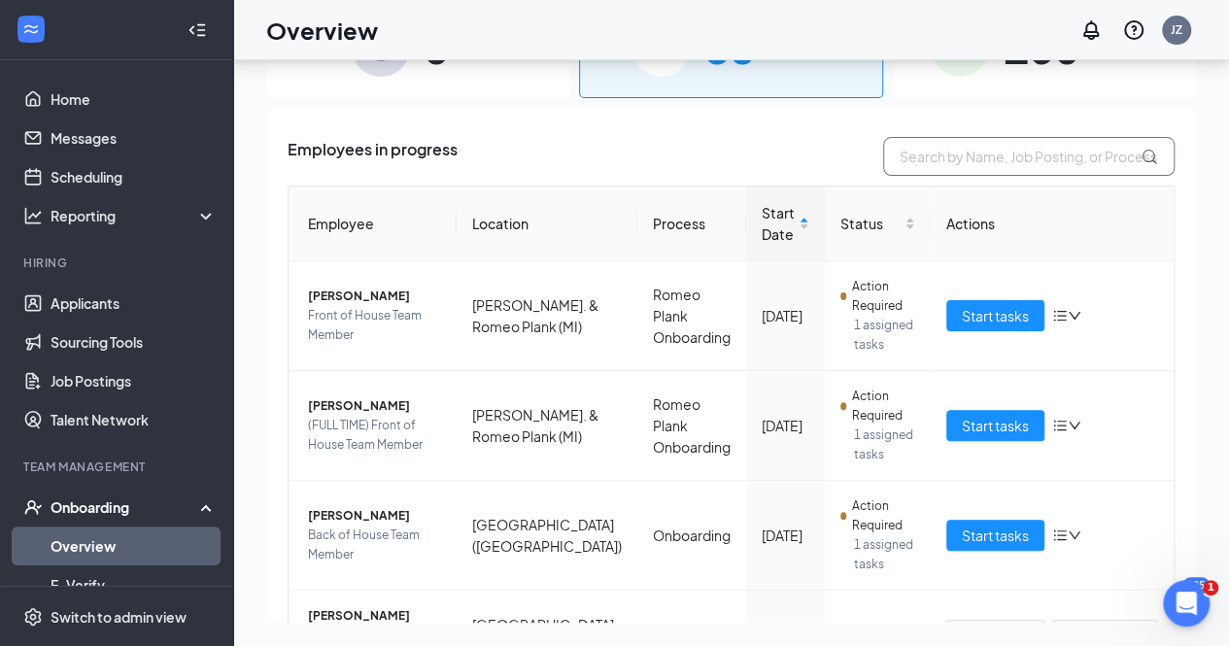
click at [937, 150] on input "text" at bounding box center [1028, 156] width 291 height 39
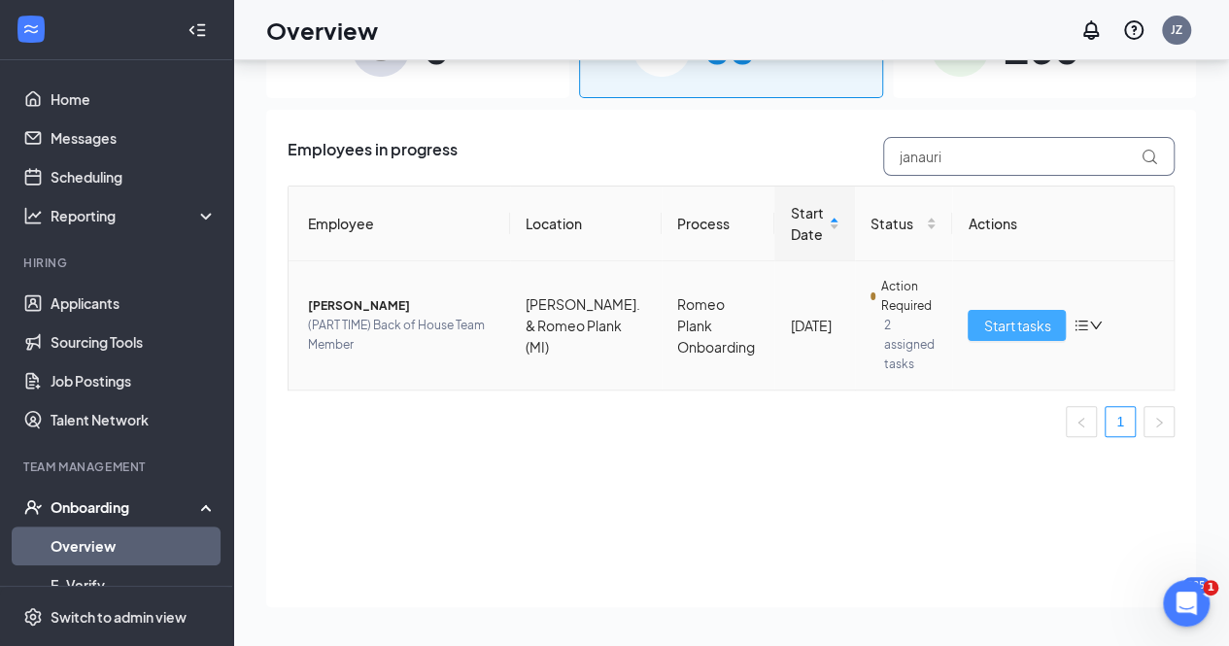
type input "janauri"
click at [1005, 315] on span "Start tasks" at bounding box center [1016, 325] width 67 height 21
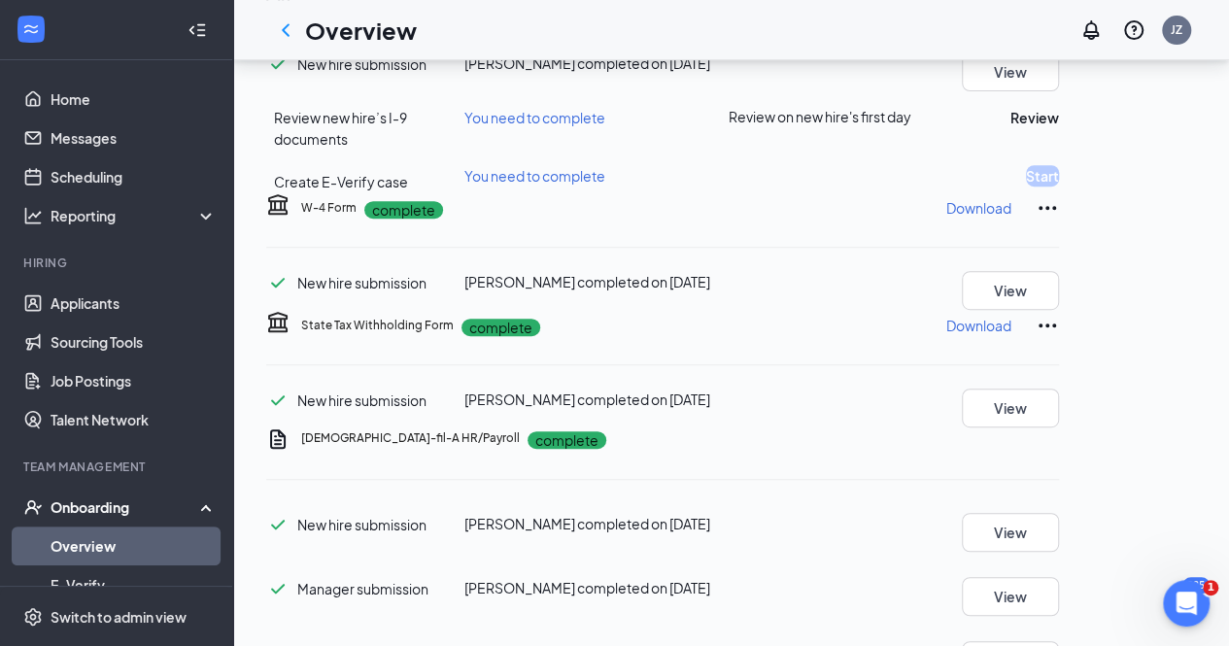
scroll to position [365, 0]
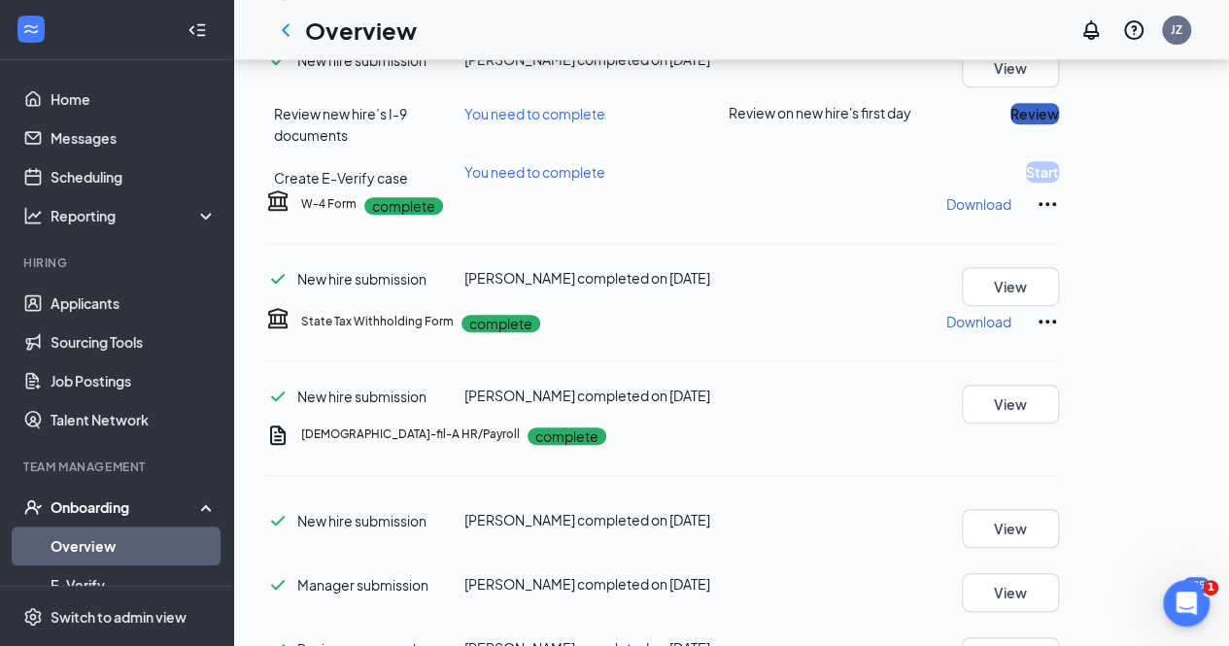
click at [1059, 124] on button "Review" at bounding box center [1034, 113] width 49 height 21
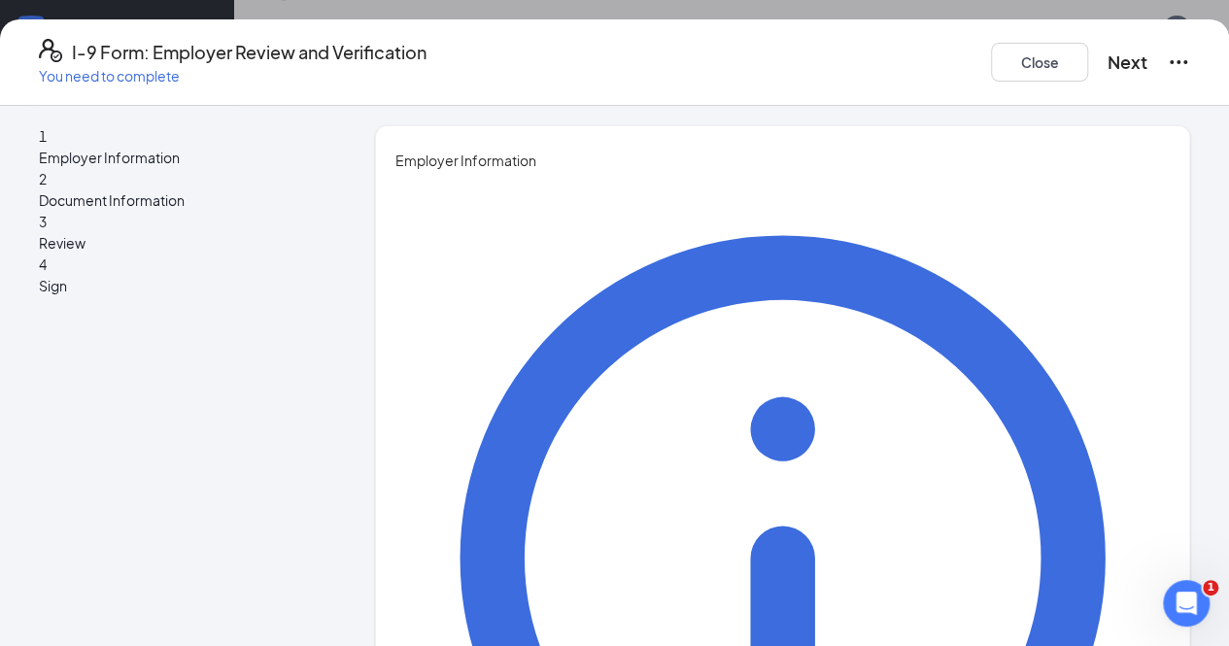
type input "Jack"
type input "Zagrodzki"
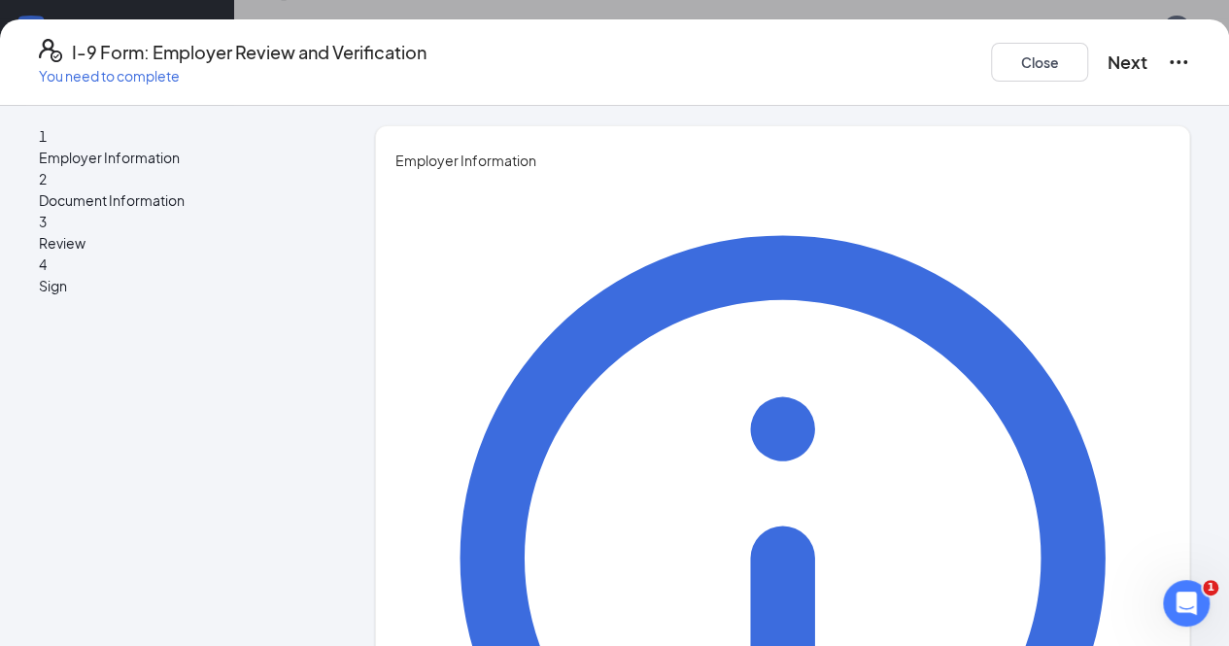
type input "Associate Operating Partner"
type input "[EMAIL_ADDRESS][DOMAIN_NAME]"
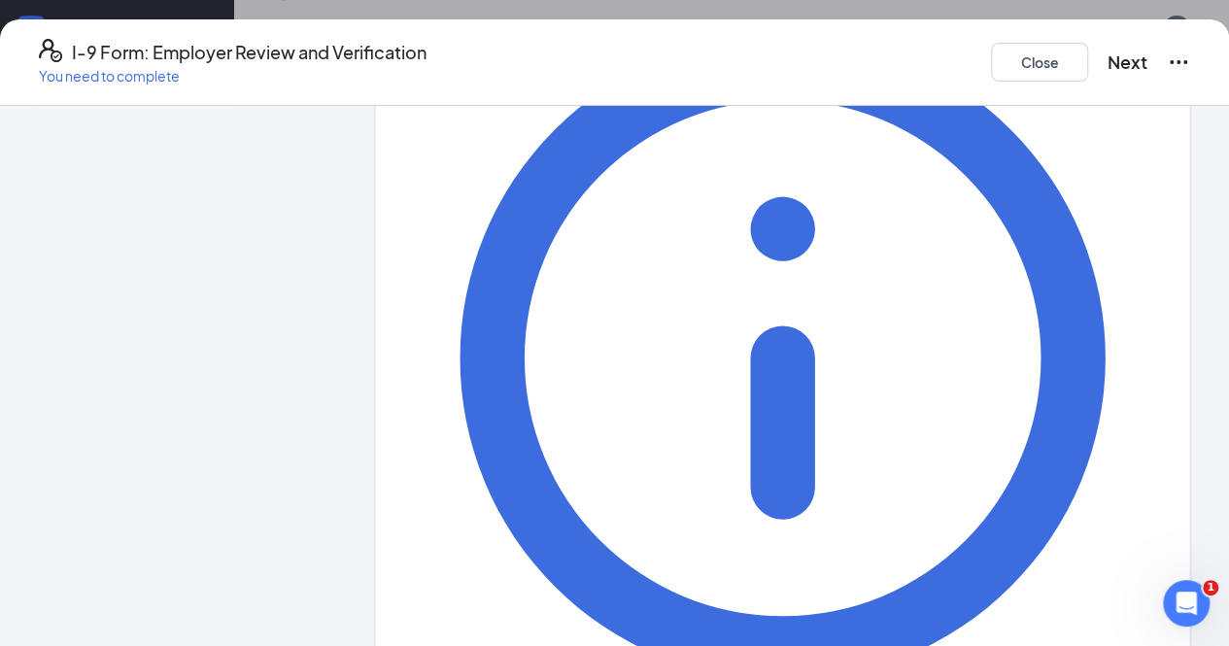
scroll to position [246, 0]
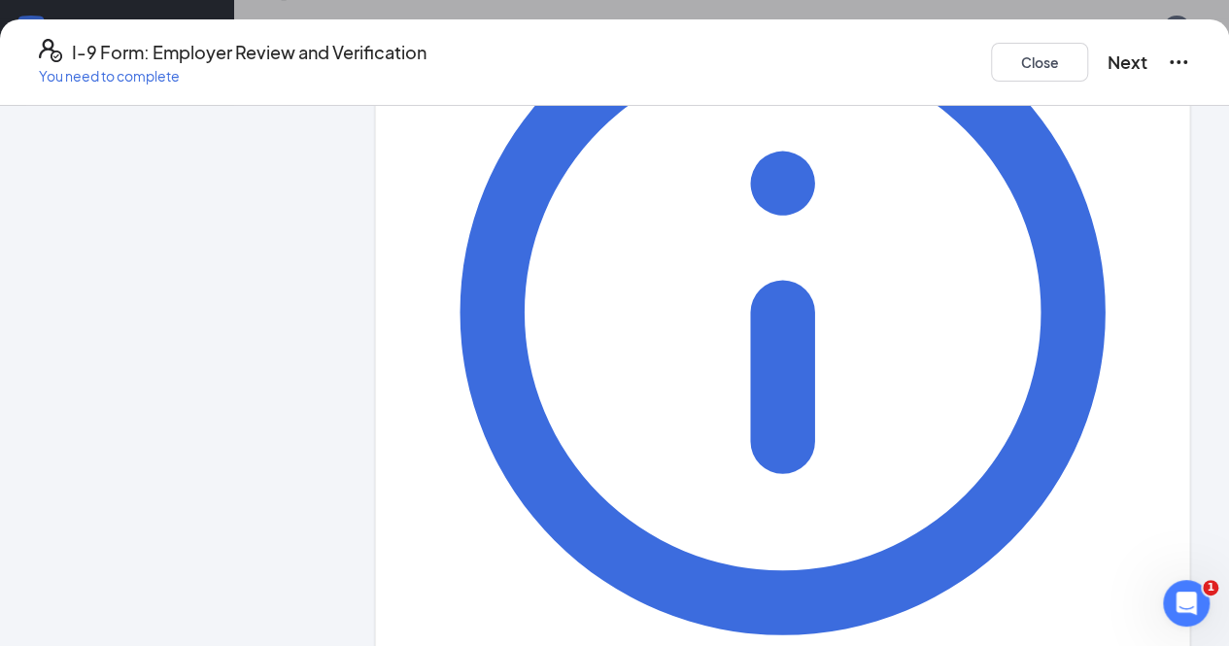
type input "2487072695"
click at [1108, 52] on button "Next" at bounding box center [1128, 62] width 40 height 27
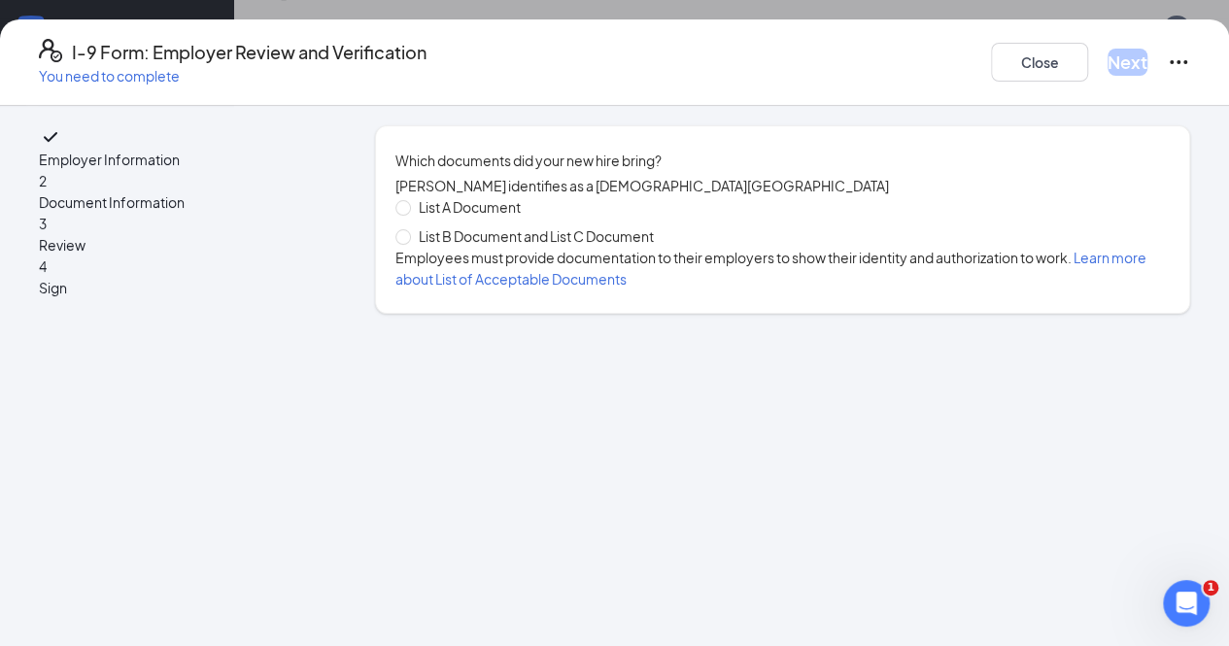
scroll to position [0, 0]
click at [406, 245] on span at bounding box center [403, 237] width 16 height 16
click at [406, 243] on input "List B Document and List C Document" at bounding box center [402, 236] width 14 height 14
radio input "true"
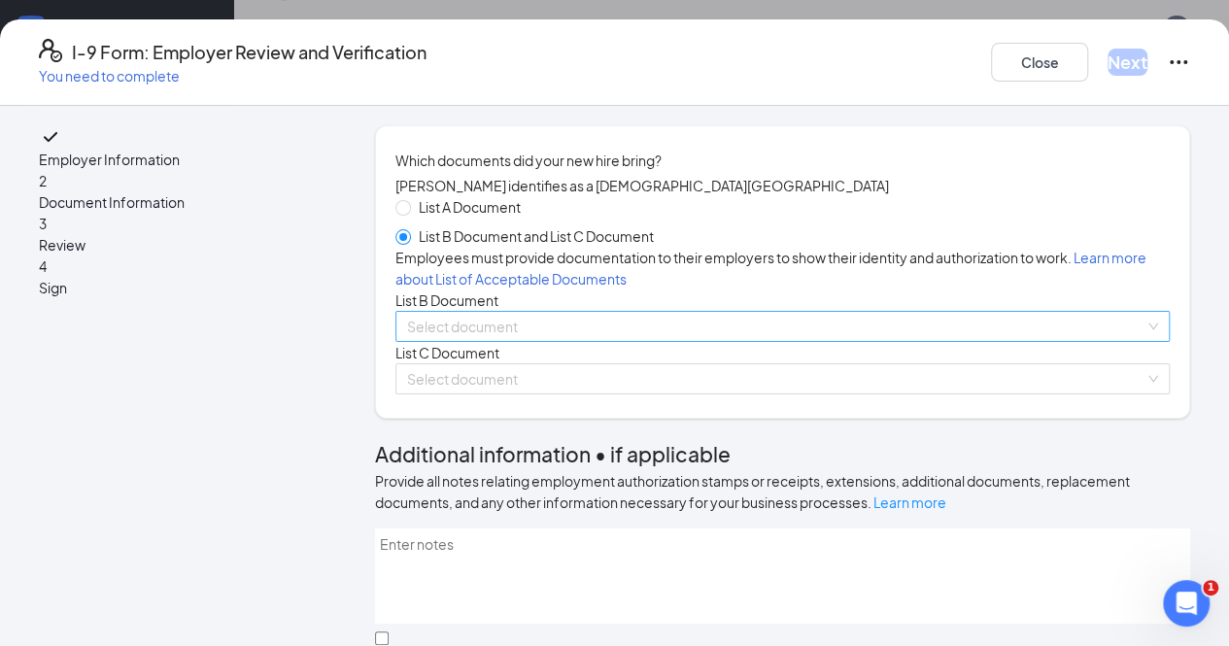
click at [483, 341] on input "search" at bounding box center [775, 326] width 737 height 29
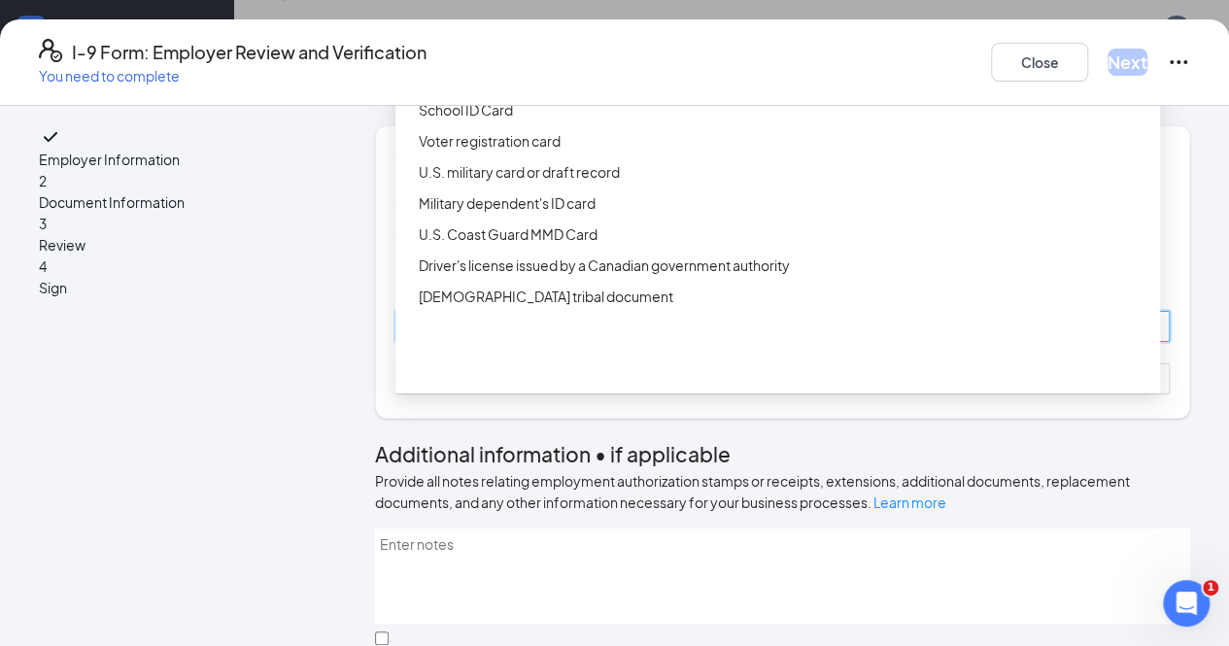
click at [499, 58] on div "Driver’s License issued by U.S State or outlying US possession" at bounding box center [784, 47] width 730 height 21
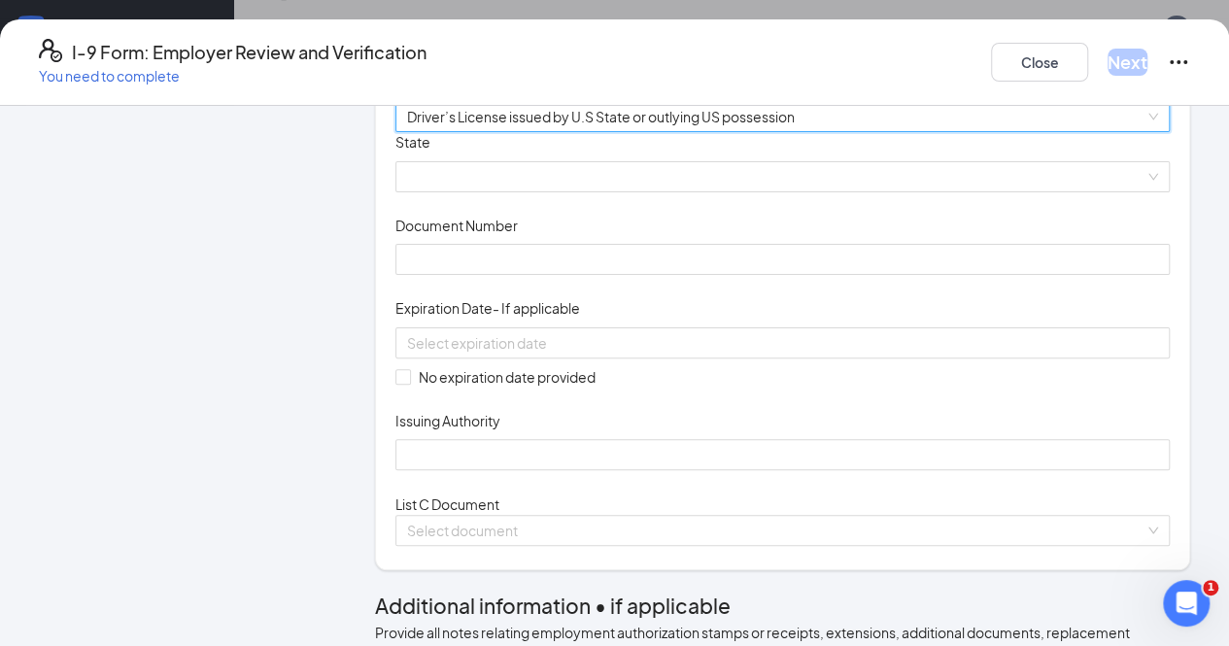
scroll to position [211, 0]
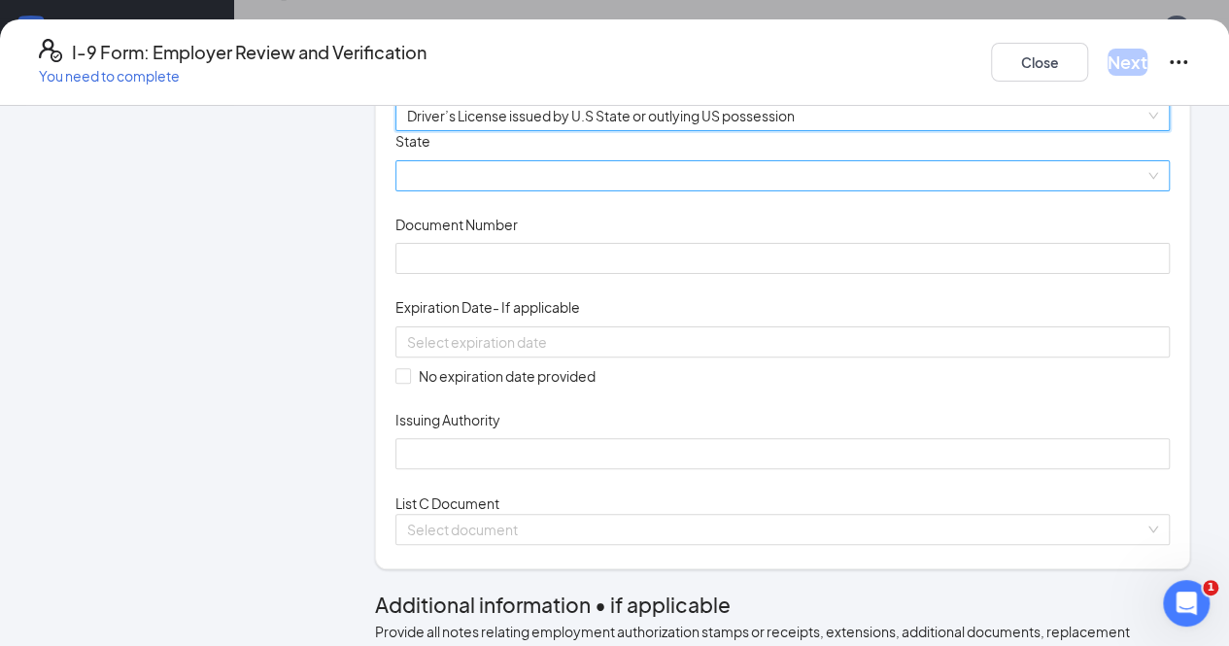
click at [578, 190] on span at bounding box center [782, 175] width 751 height 29
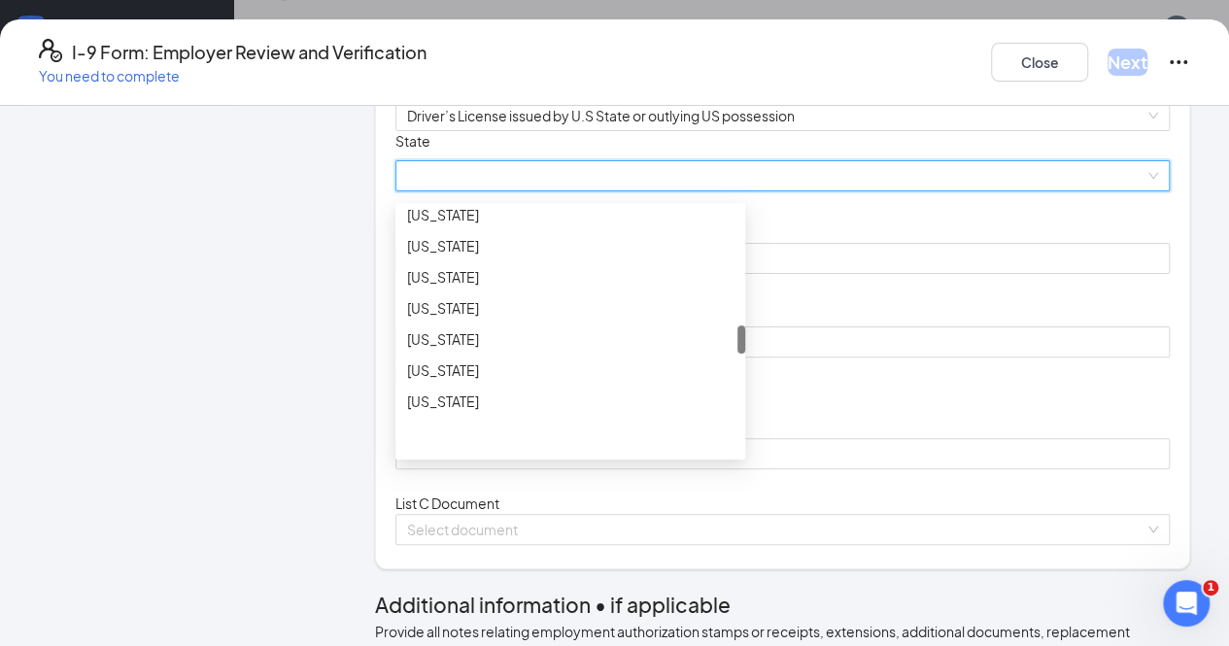
drag, startPoint x: 736, startPoint y: 348, endPoint x: 725, endPoint y: 467, distance: 120.1
click at [725, 456] on div "[US_STATE] [US_STATE] [US_STATE] [US_STATE] [US_STATE] [US_STATE] [US_STATE] [U…" at bounding box center [570, 331] width 350 height 249
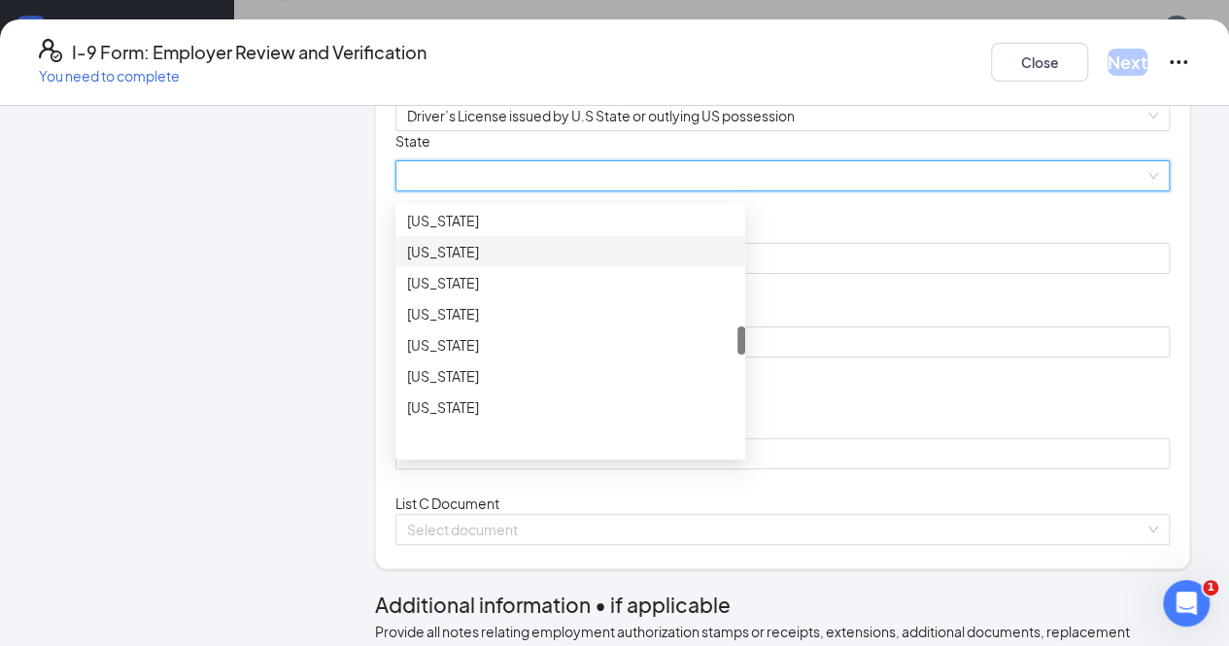
click at [454, 262] on div "[US_STATE]" at bounding box center [570, 251] width 326 height 21
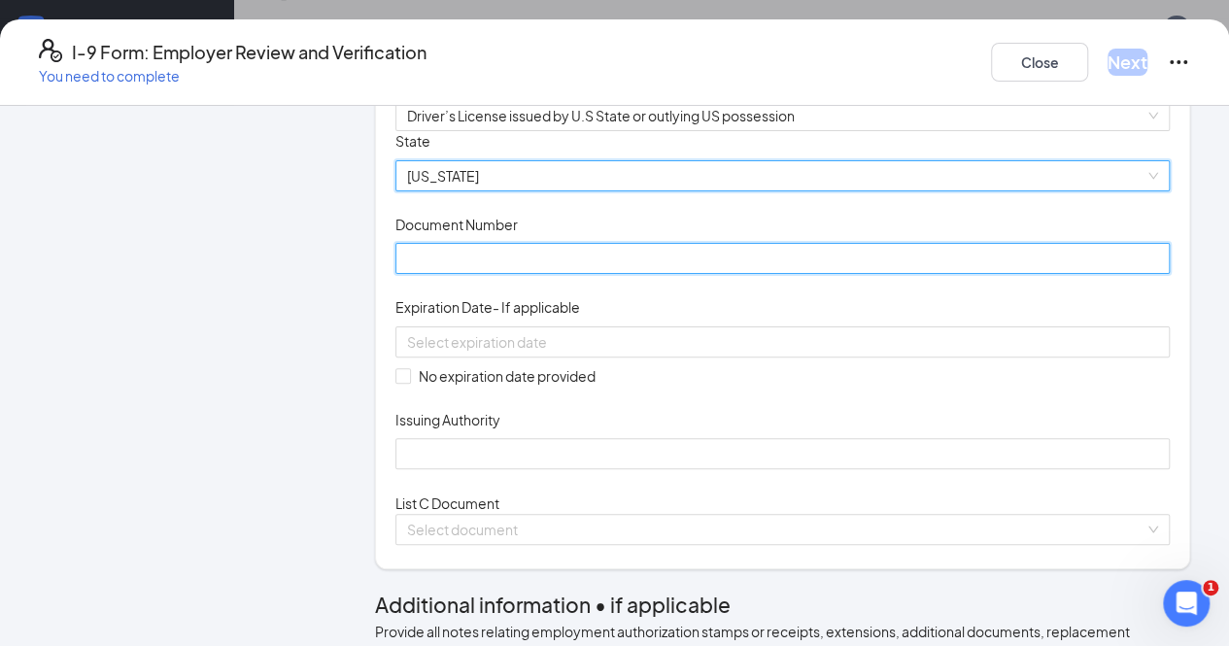
click at [454, 274] on input "Document Number" at bounding box center [782, 258] width 774 height 31
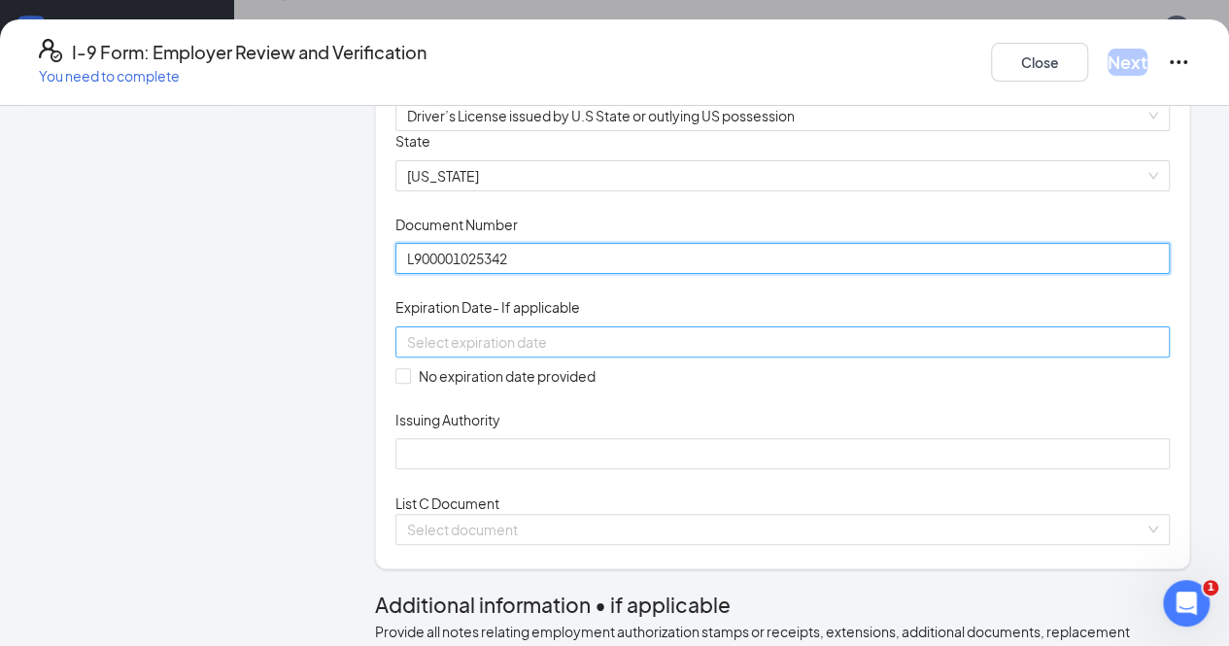
type input "L900001025342"
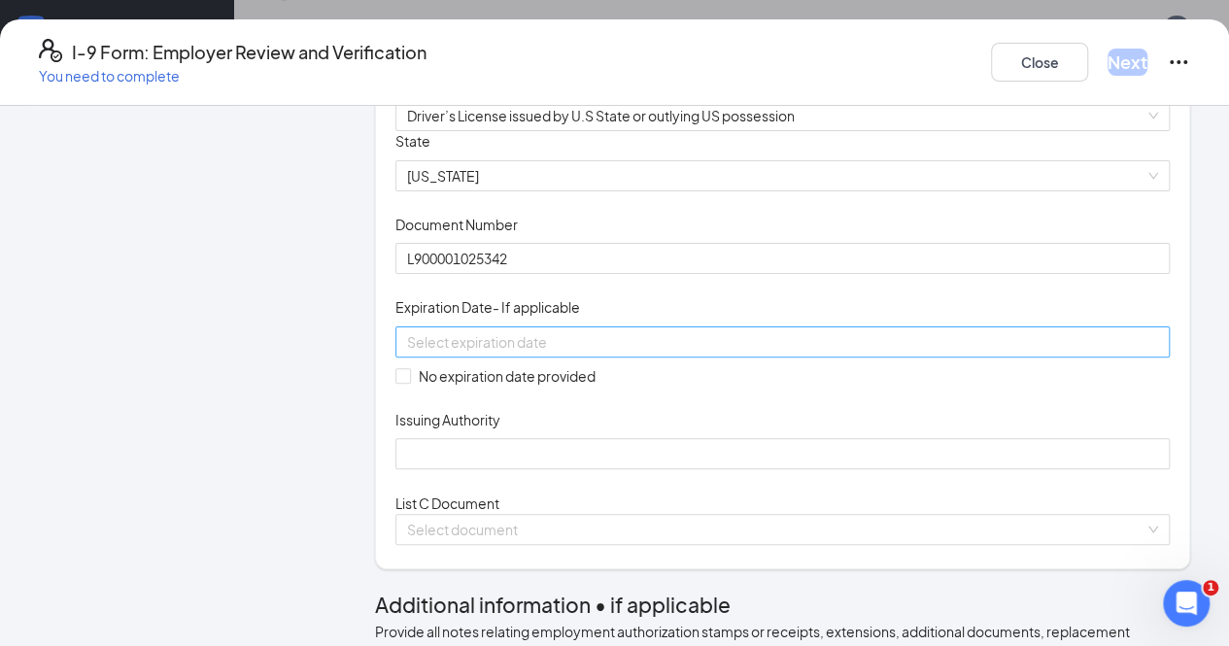
click at [486, 353] on input at bounding box center [780, 341] width 747 height 21
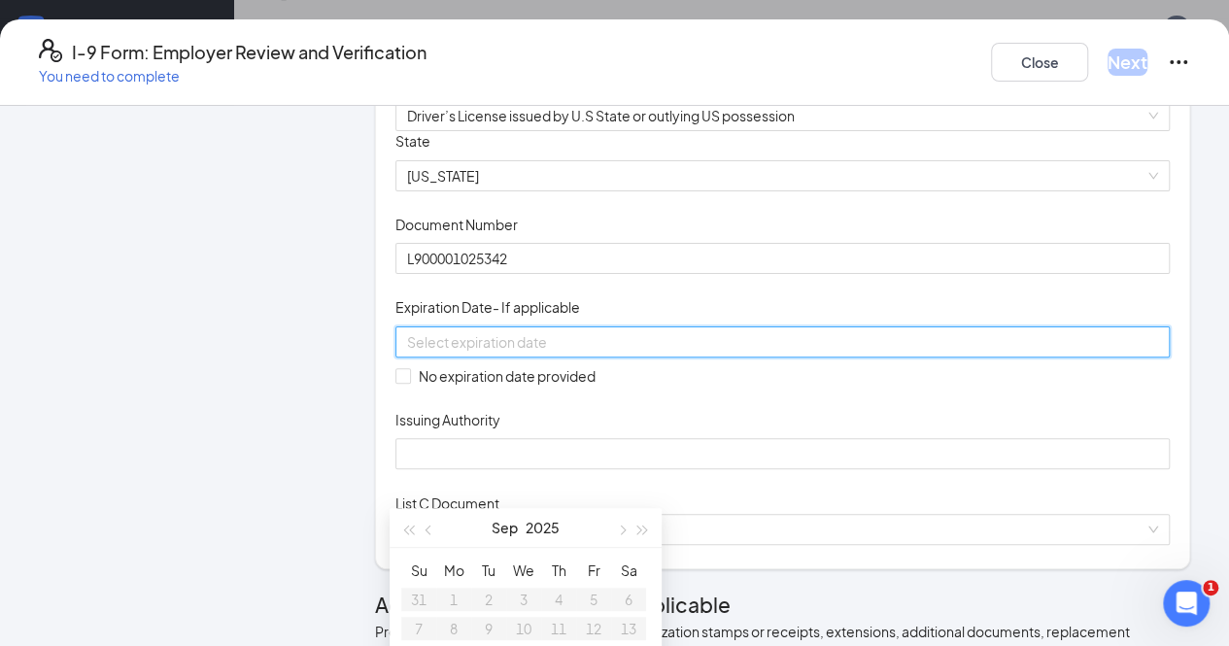
click at [723, 353] on div at bounding box center [782, 341] width 751 height 21
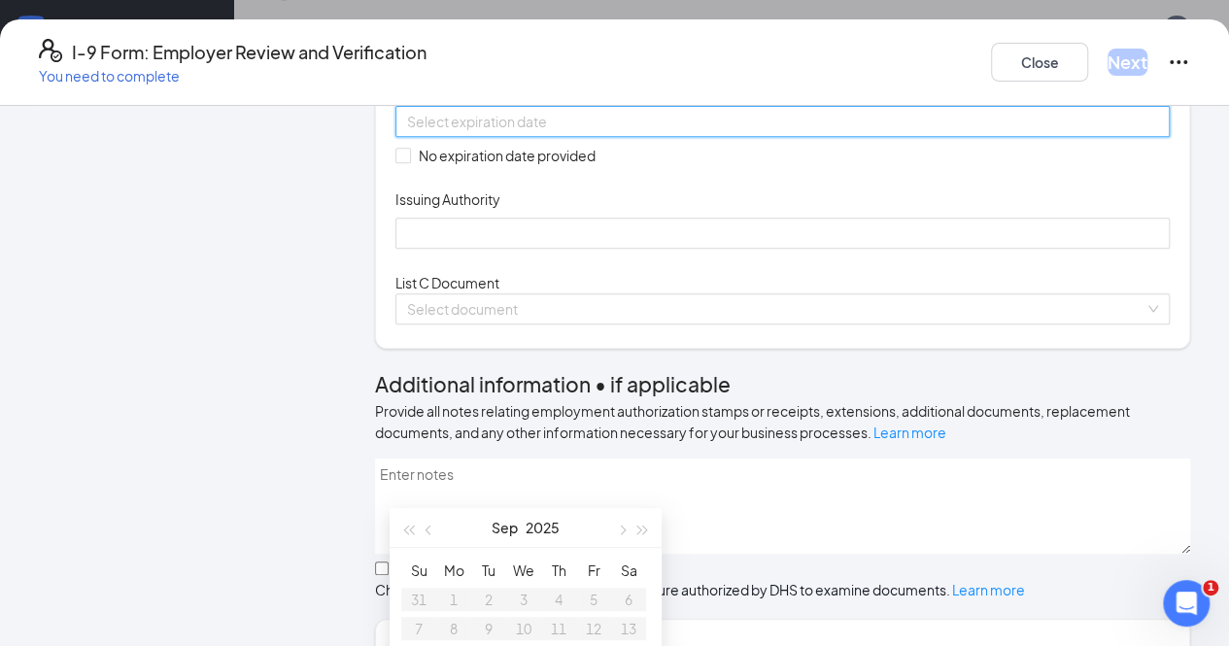
scroll to position [447, 0]
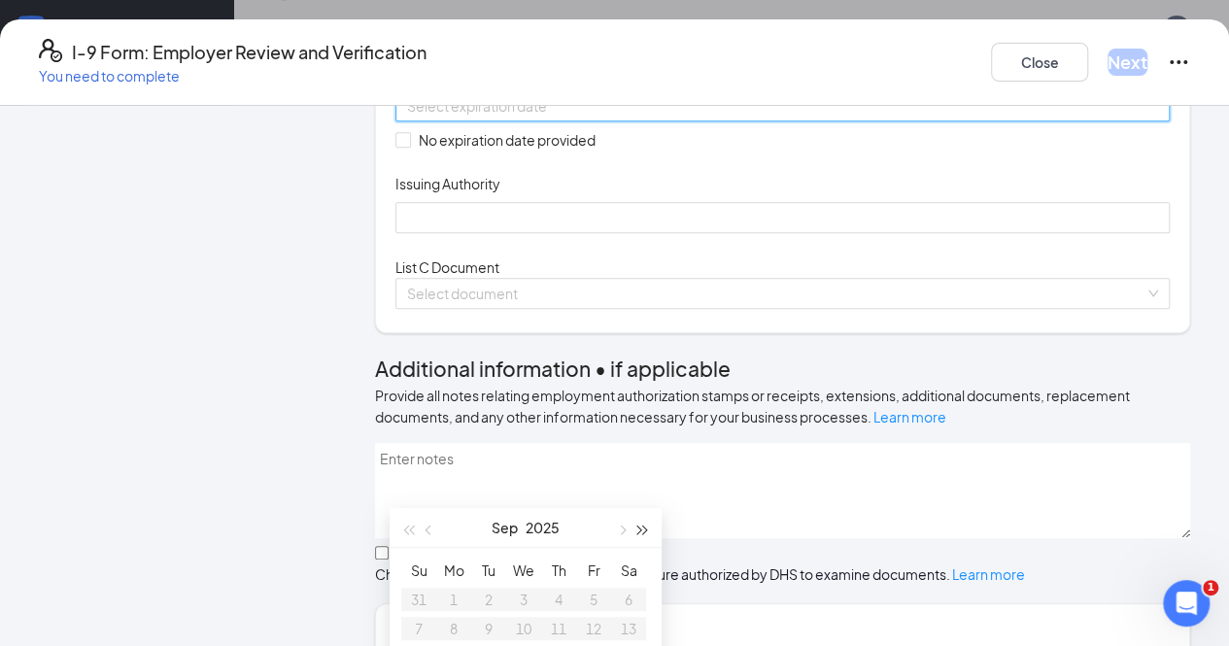
click at [645, 529] on span "button" at bounding box center [643, 531] width 10 height 10
click at [623, 524] on button "button" at bounding box center [620, 527] width 21 height 39
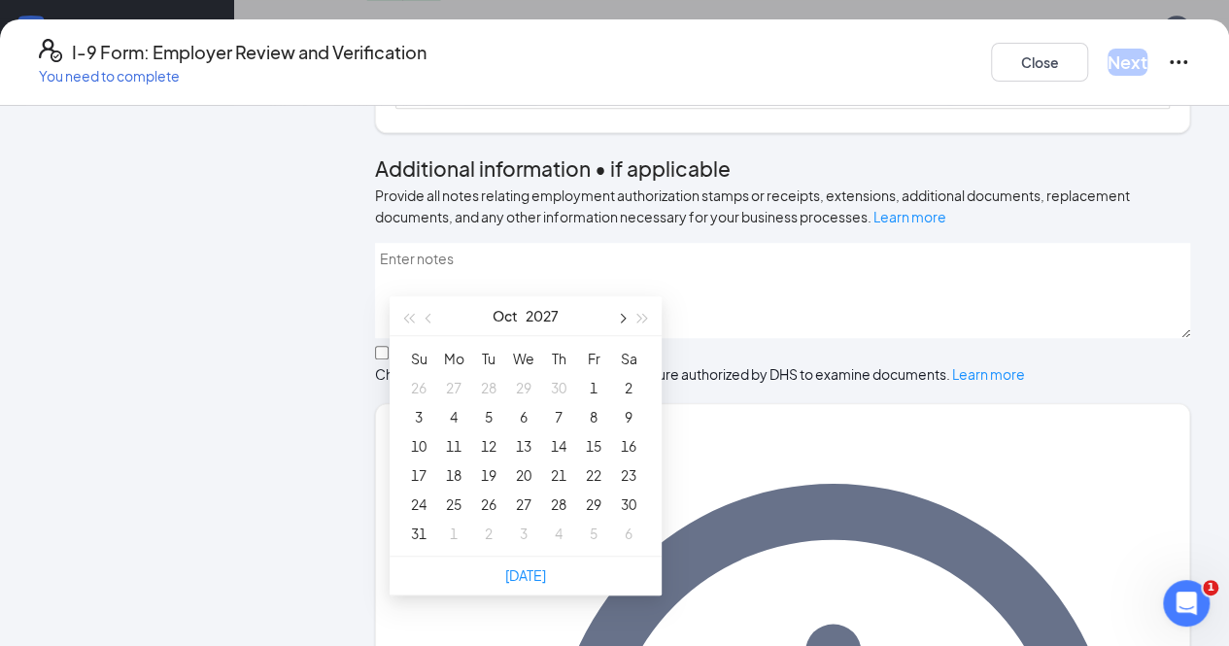
scroll to position [587, 0]
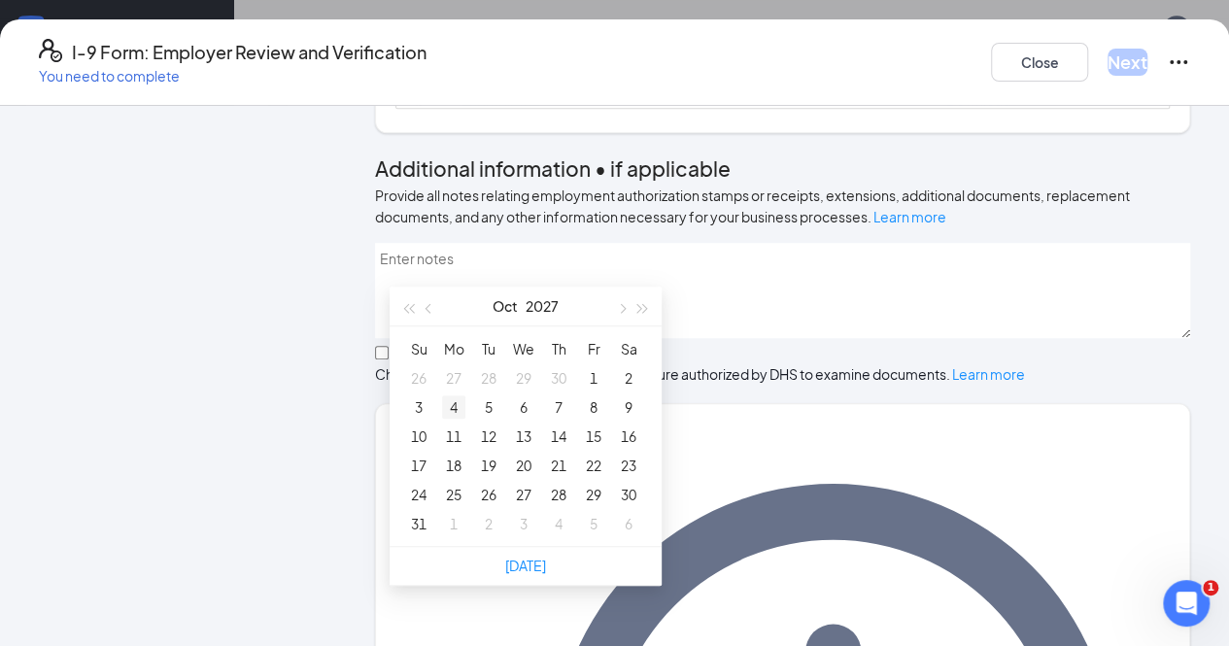
type input "[DATE]"
click at [455, 405] on div "4" at bounding box center [453, 406] width 23 height 23
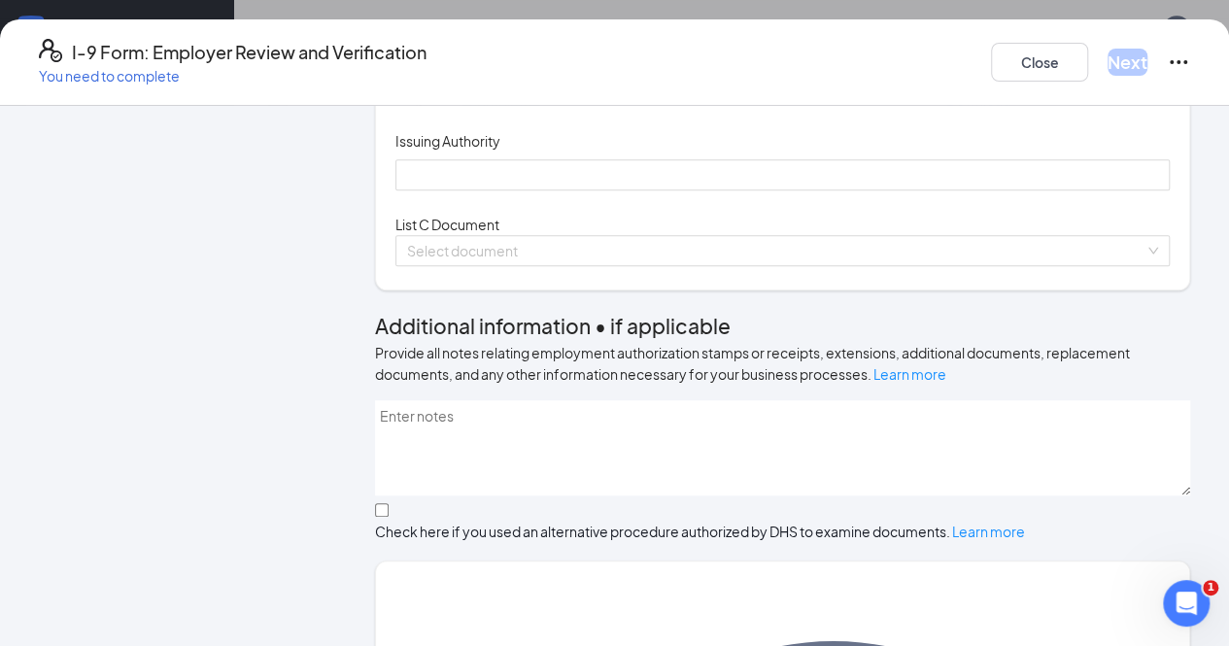
scroll to position [494, 0]
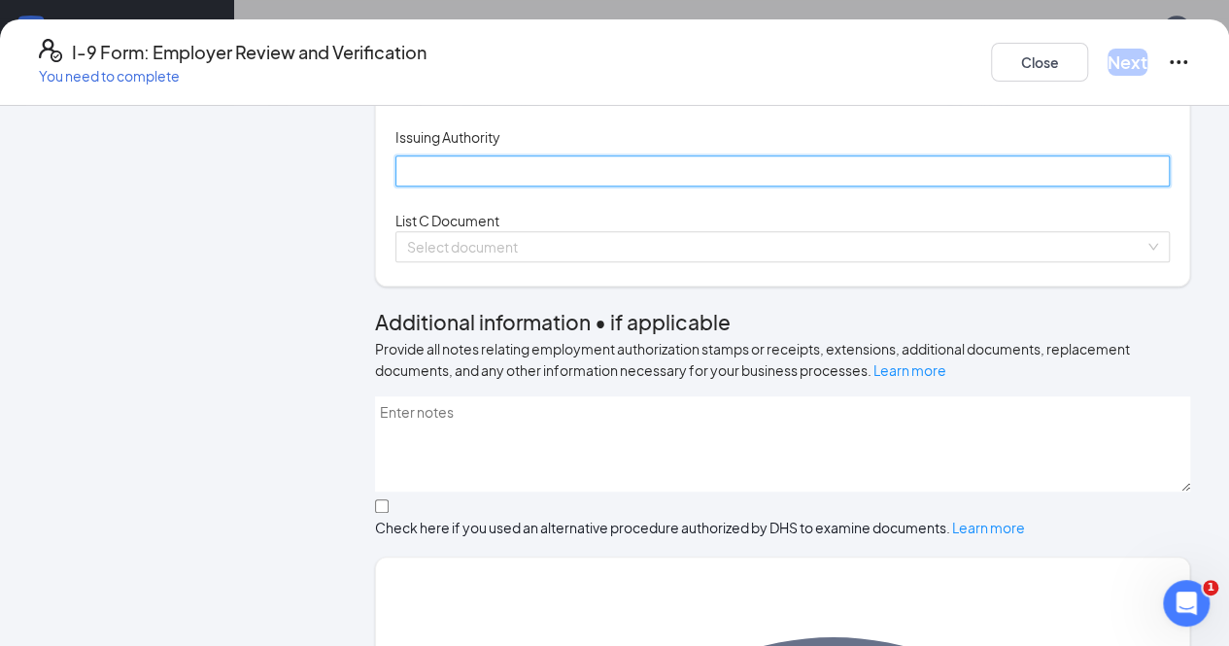
click at [430, 187] on input "Issuing Authority" at bounding box center [782, 170] width 774 height 31
type input "State of [US_STATE]"
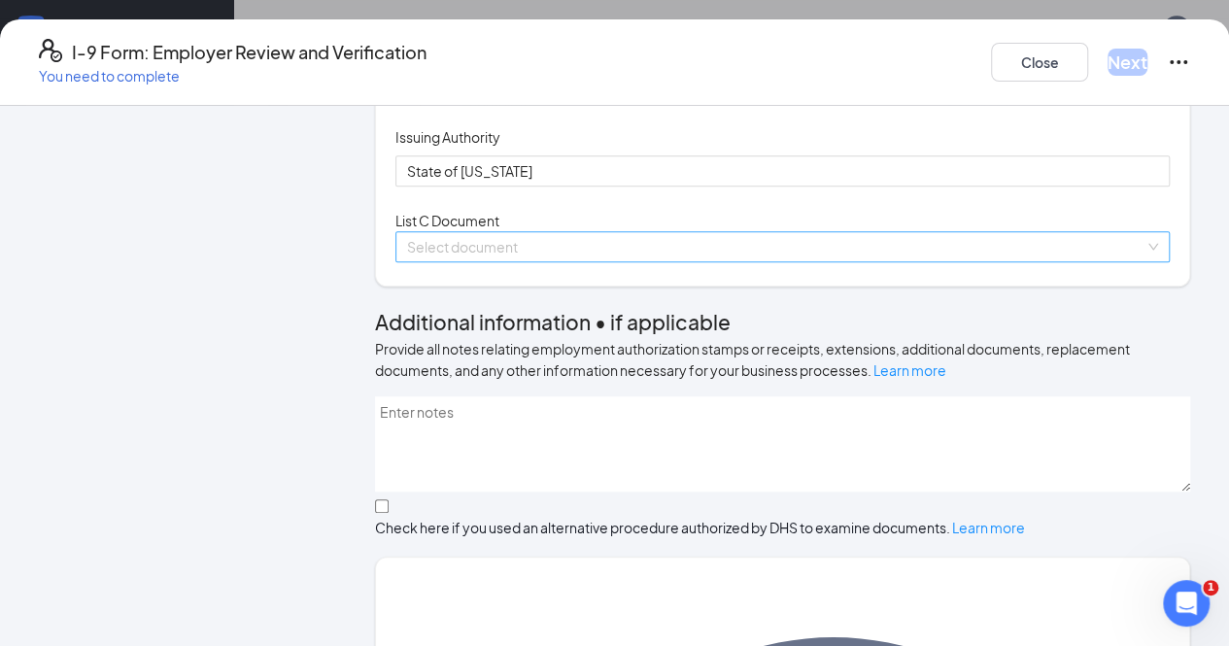
click at [490, 261] on input "search" at bounding box center [775, 246] width 737 height 29
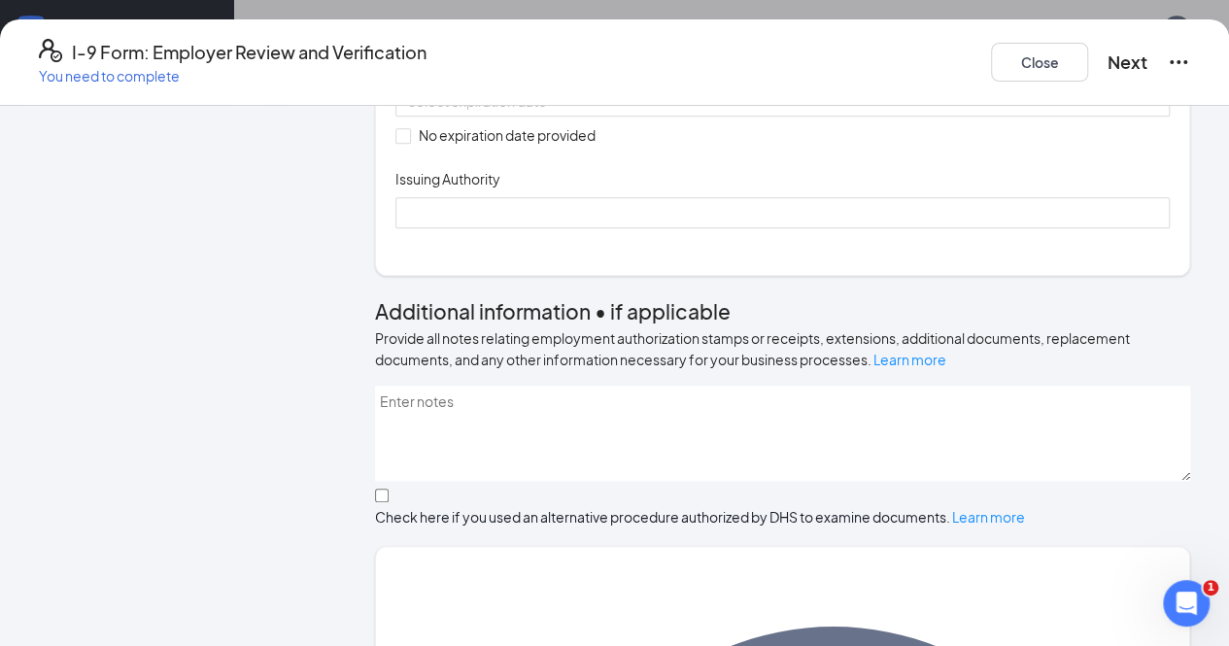
scroll to position [785, 0]
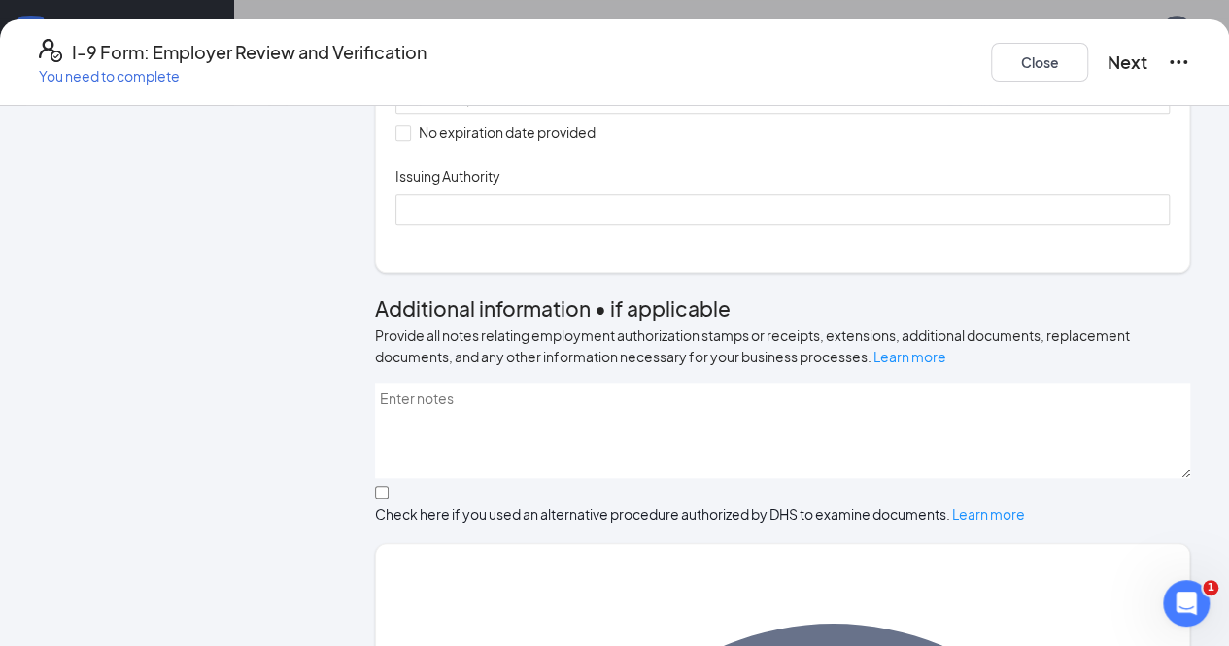
click at [437, 30] on input "Document Number" at bounding box center [782, 14] width 774 height 31
type input "182841555"
click at [398, 139] on input "No expiration date provided" at bounding box center [402, 132] width 14 height 14
checkbox input "true"
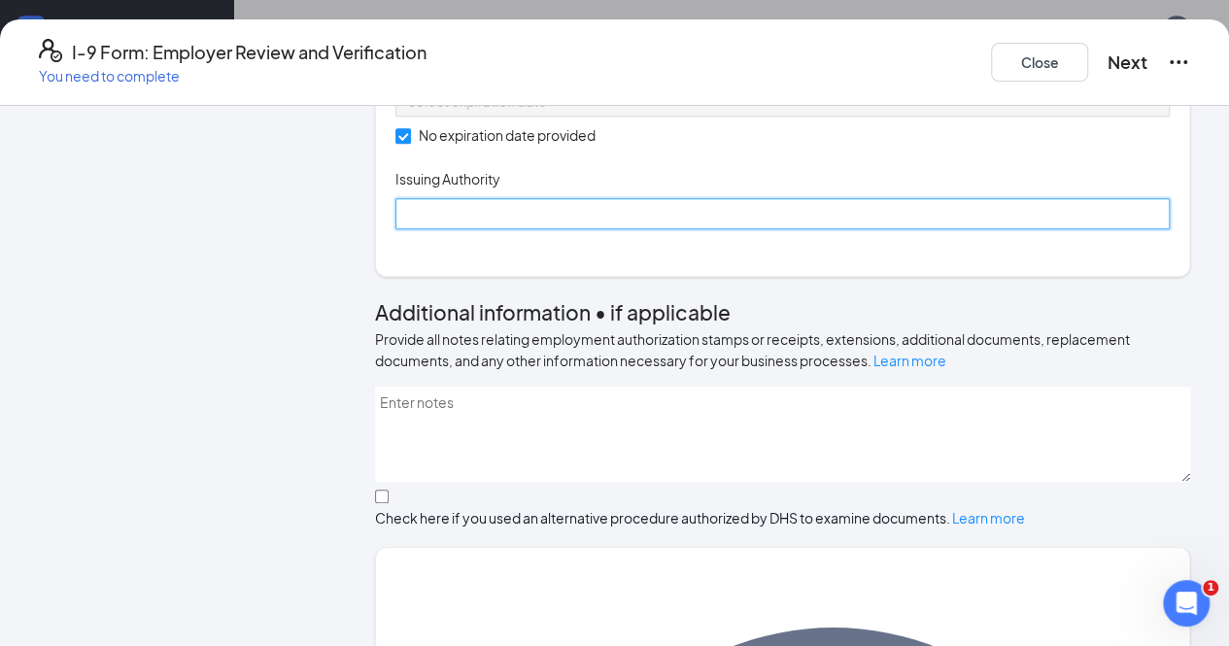
click at [482, 229] on input "Issuing Authority" at bounding box center [782, 213] width 774 height 31
type input "Social Security Administration"
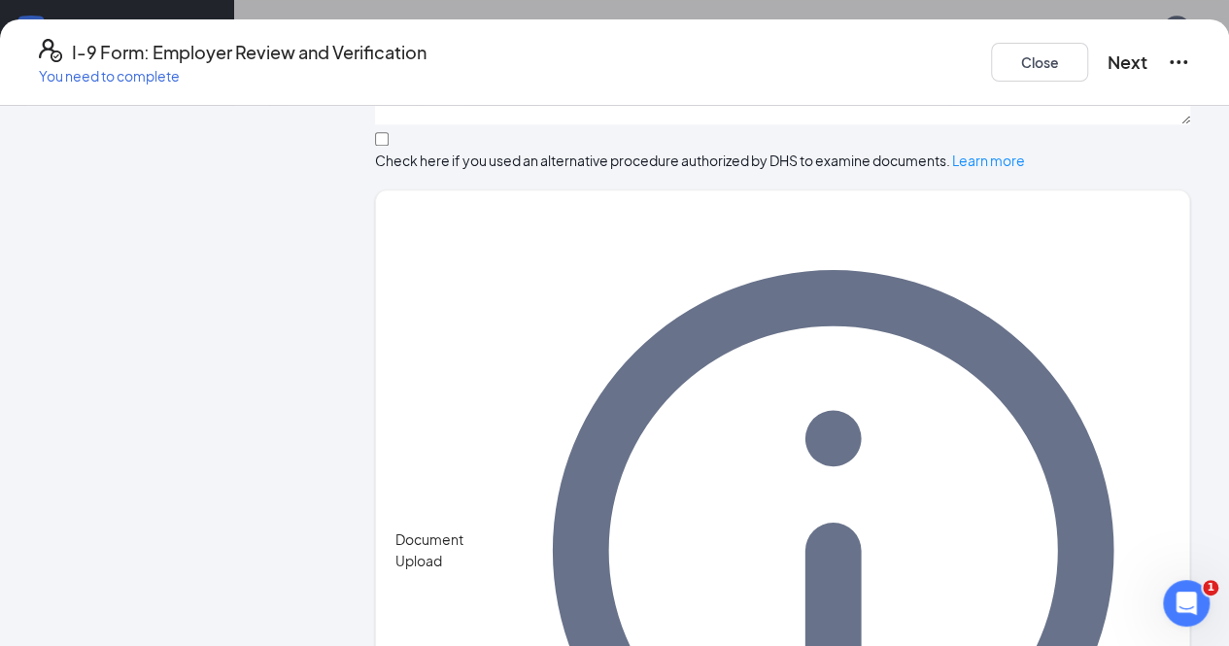
scroll to position [1160, 0]
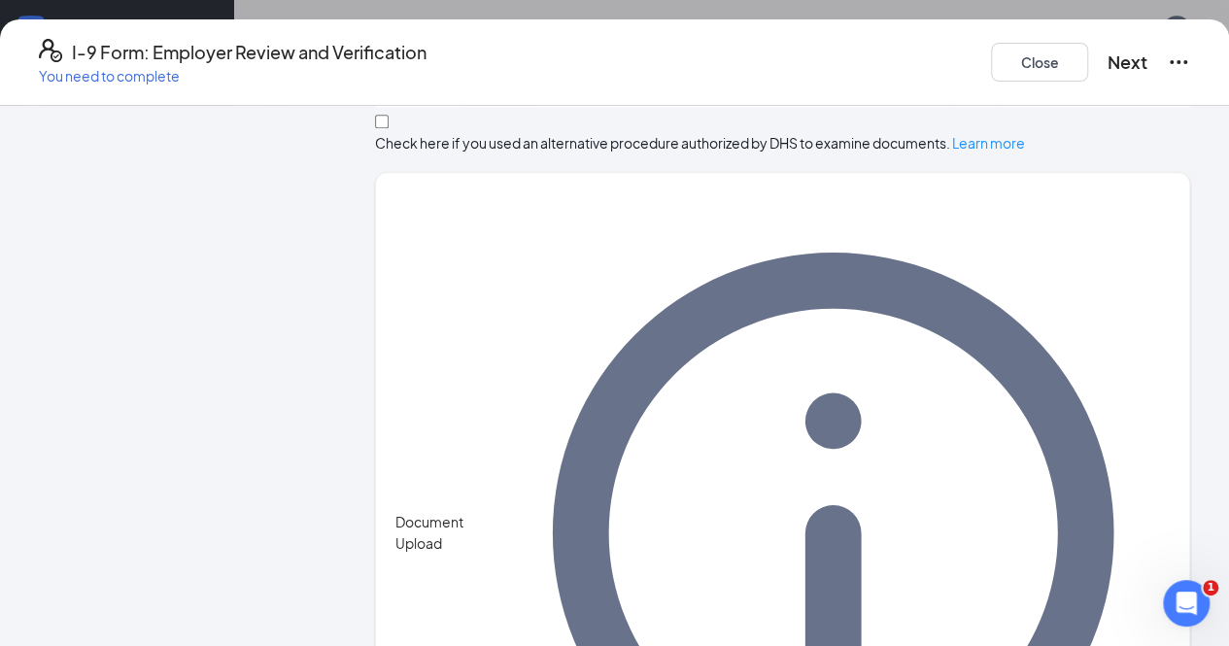
click at [618, 508] on div "Document Upload" at bounding box center [782, 532] width 774 height 673
click at [1108, 65] on button "Next" at bounding box center [1128, 62] width 40 height 27
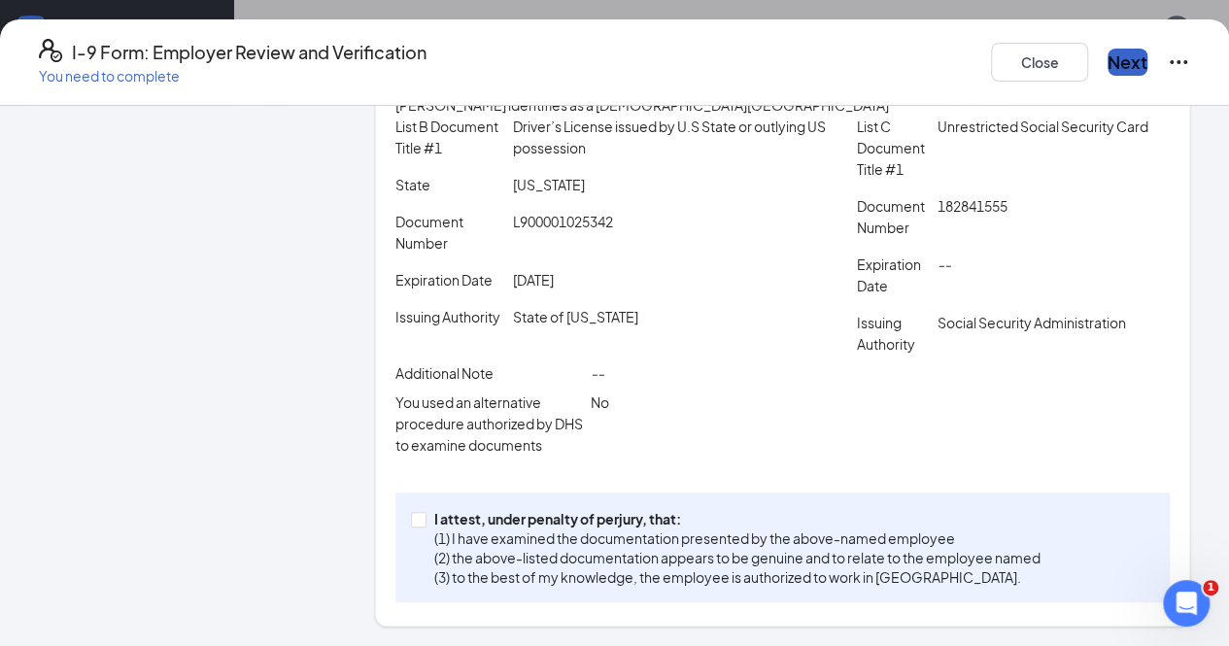
click at [1108, 61] on button "Next" at bounding box center [1128, 62] width 40 height 27
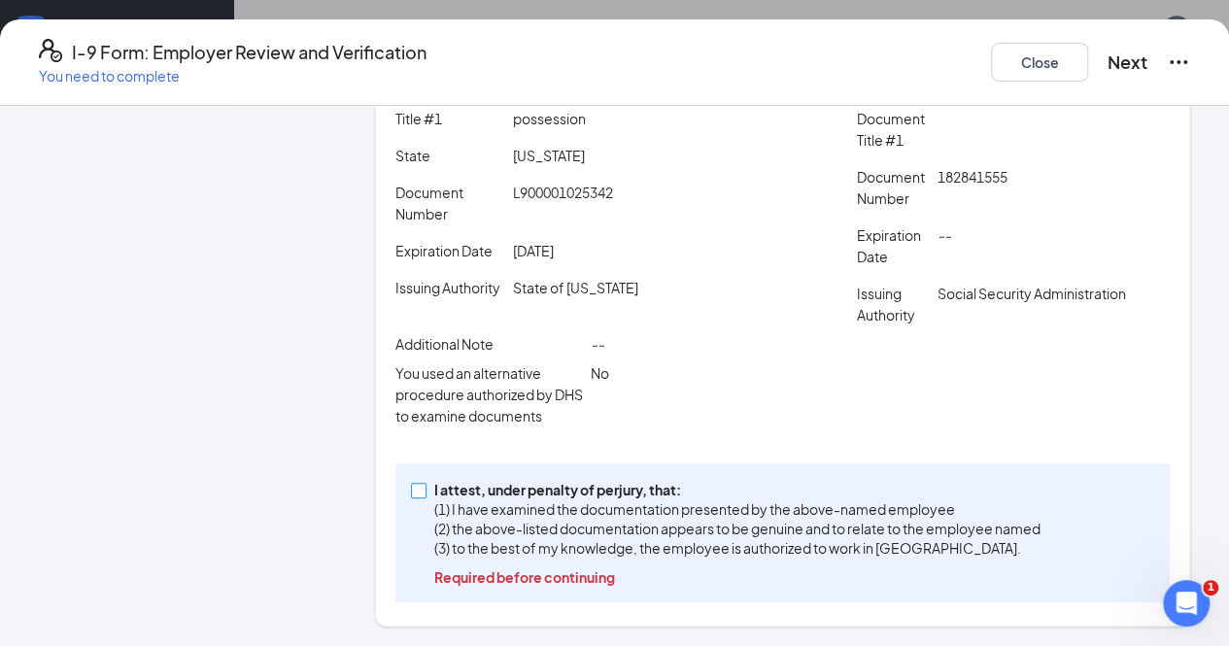
click at [419, 493] on input "I attest, under penalty of [PERSON_NAME], that: (1) I have examined the documen…" at bounding box center [418, 490] width 14 height 14
checkbox input "true"
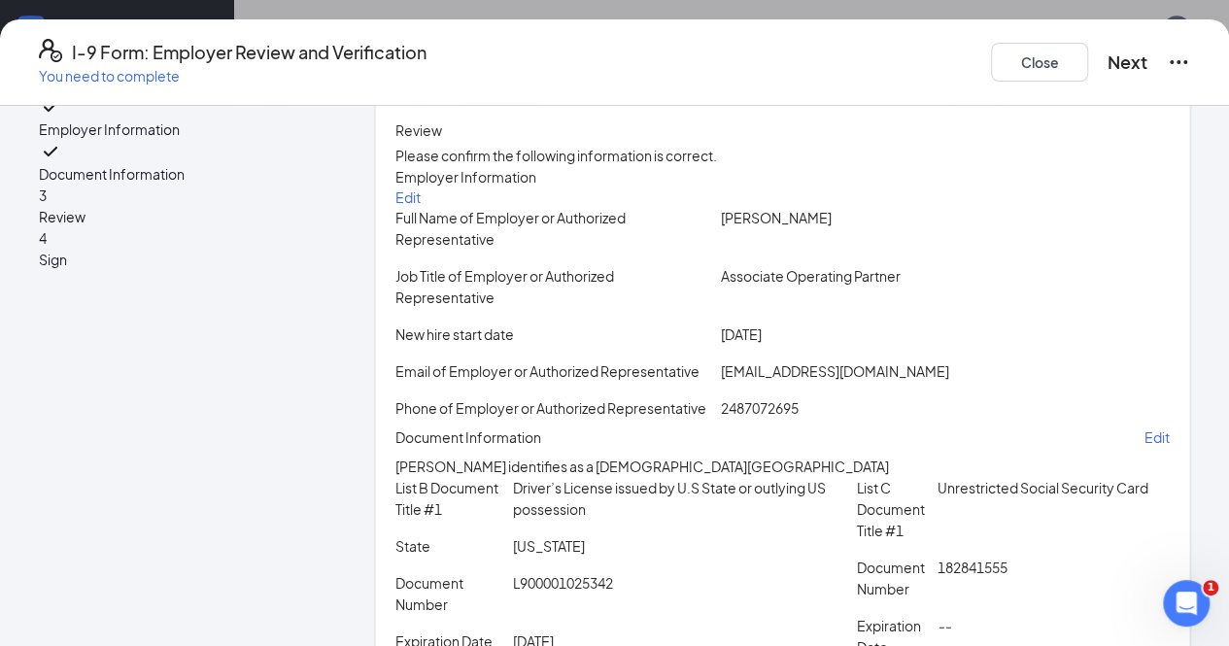
scroll to position [33, 0]
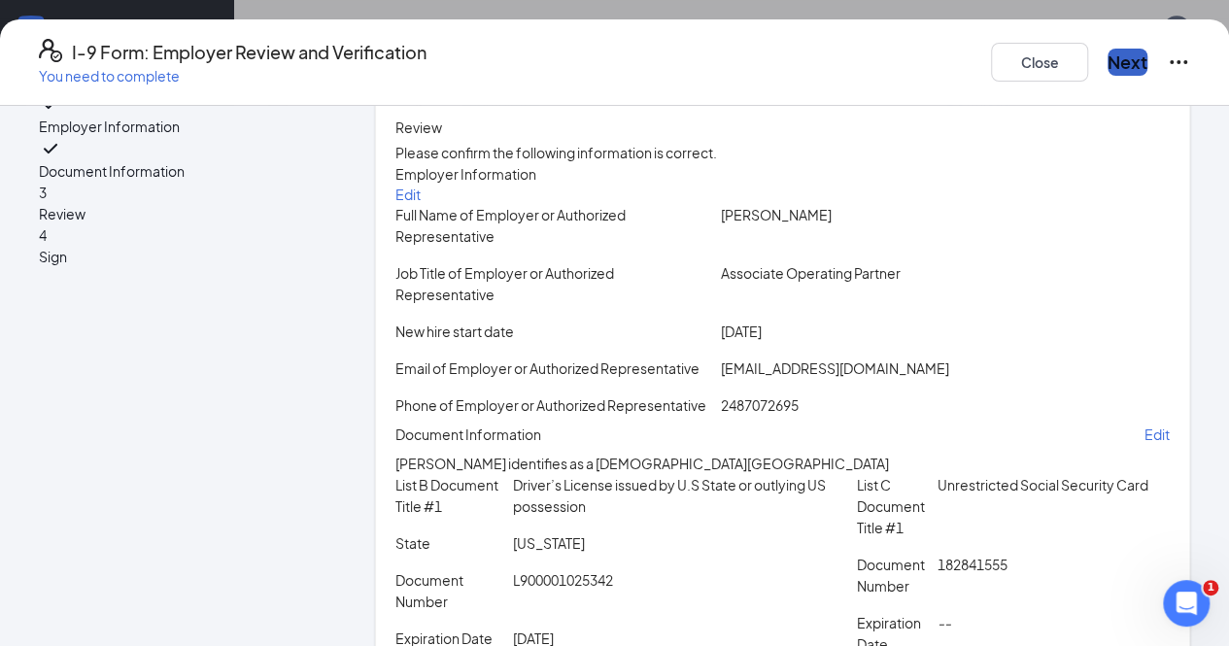
click at [1108, 61] on button "Next" at bounding box center [1128, 62] width 40 height 27
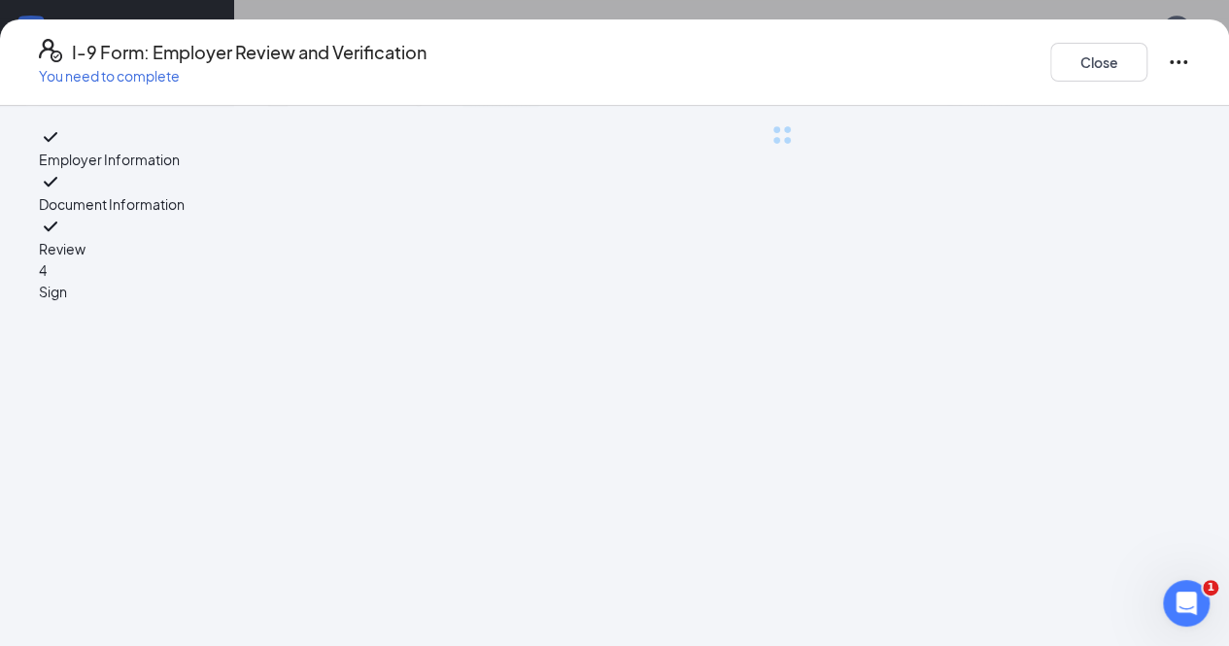
scroll to position [0, 0]
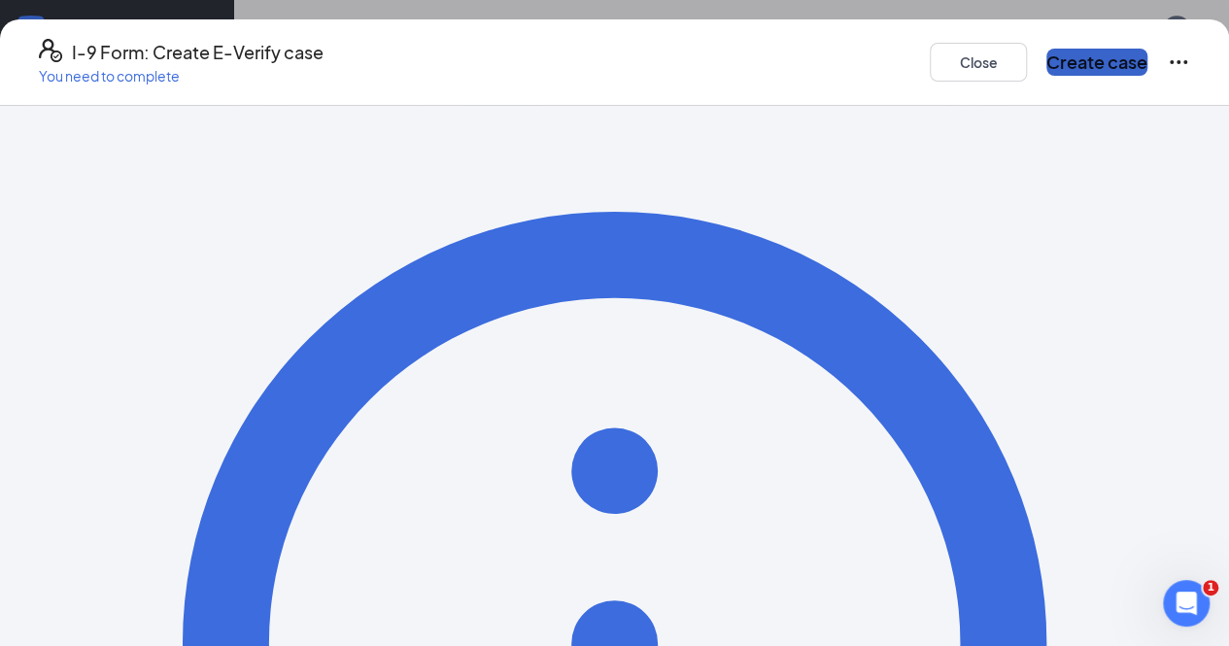
click at [1086, 53] on button "Create case" at bounding box center [1096, 62] width 101 height 27
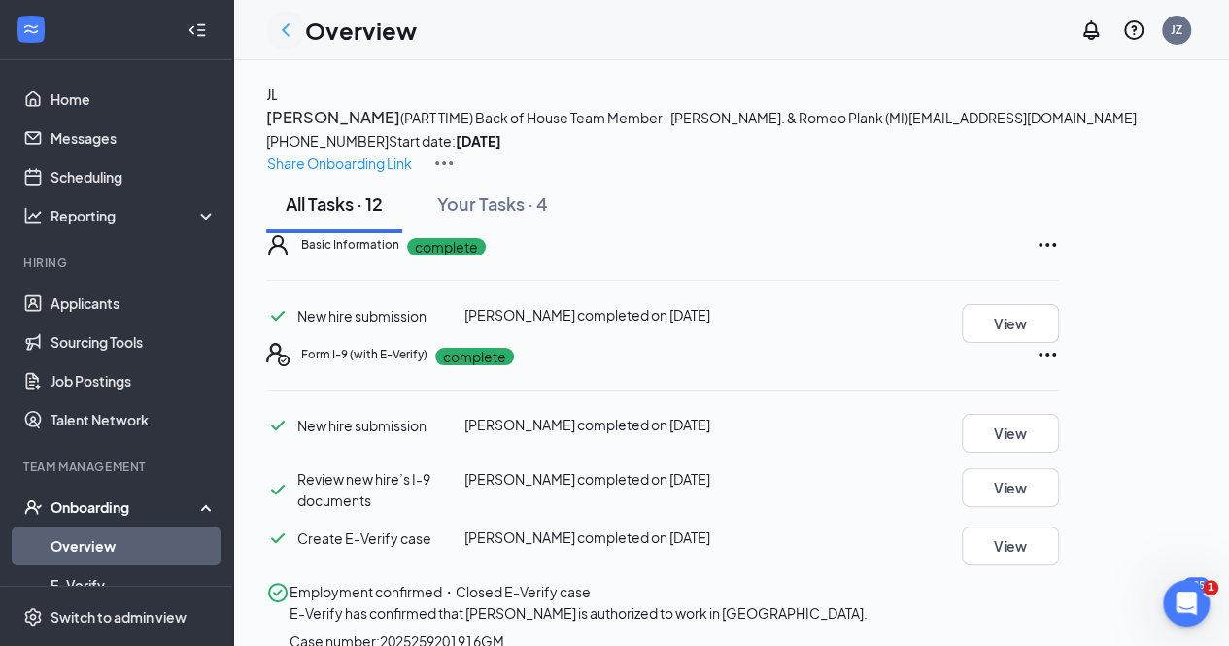
click at [285, 33] on icon "ChevronLeft" at bounding box center [285, 29] width 23 height 23
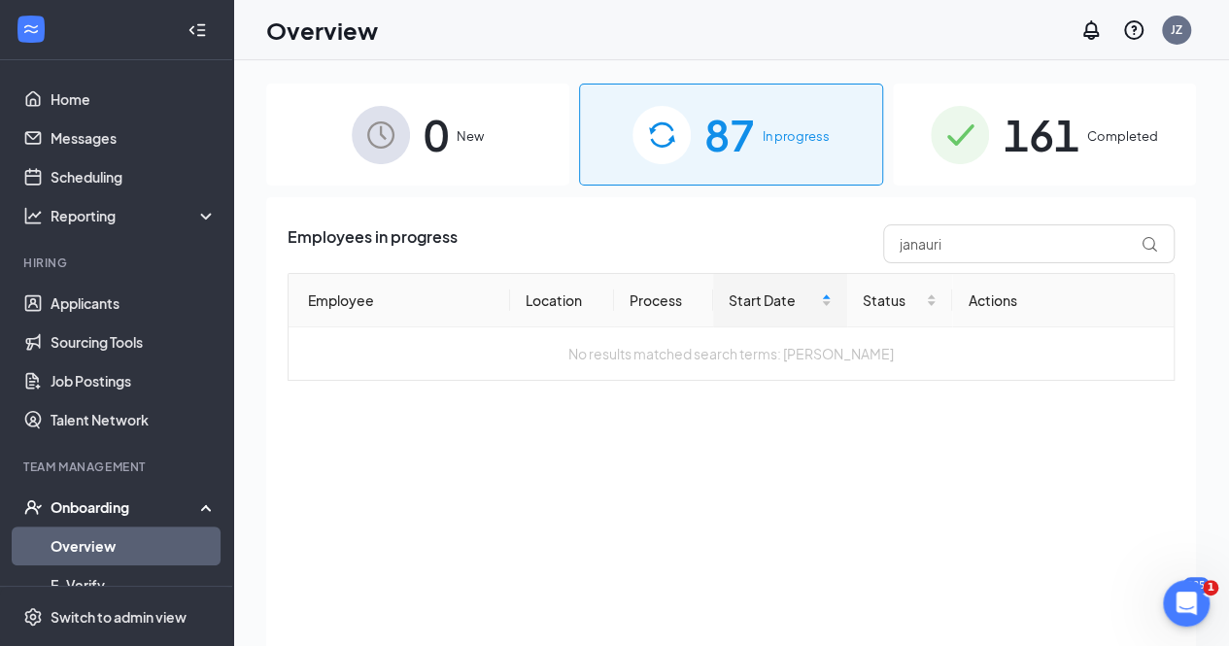
click at [181, 540] on link "Overview" at bounding box center [134, 546] width 166 height 39
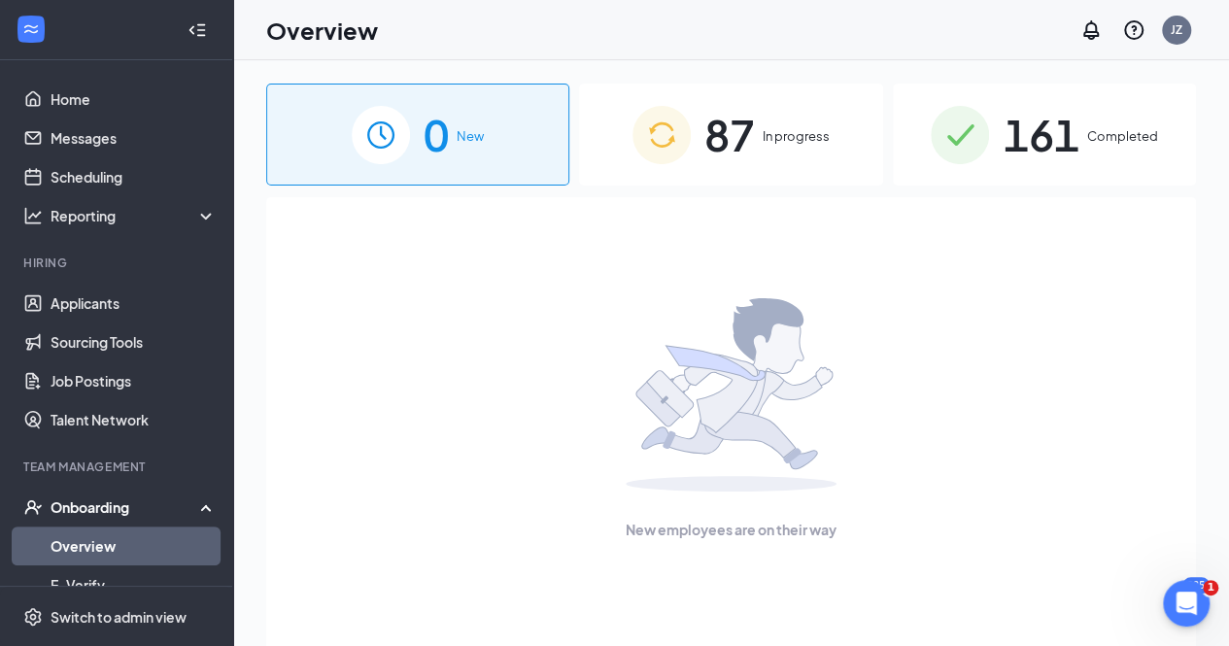
click at [810, 135] on span "In progress" at bounding box center [796, 135] width 67 height 19
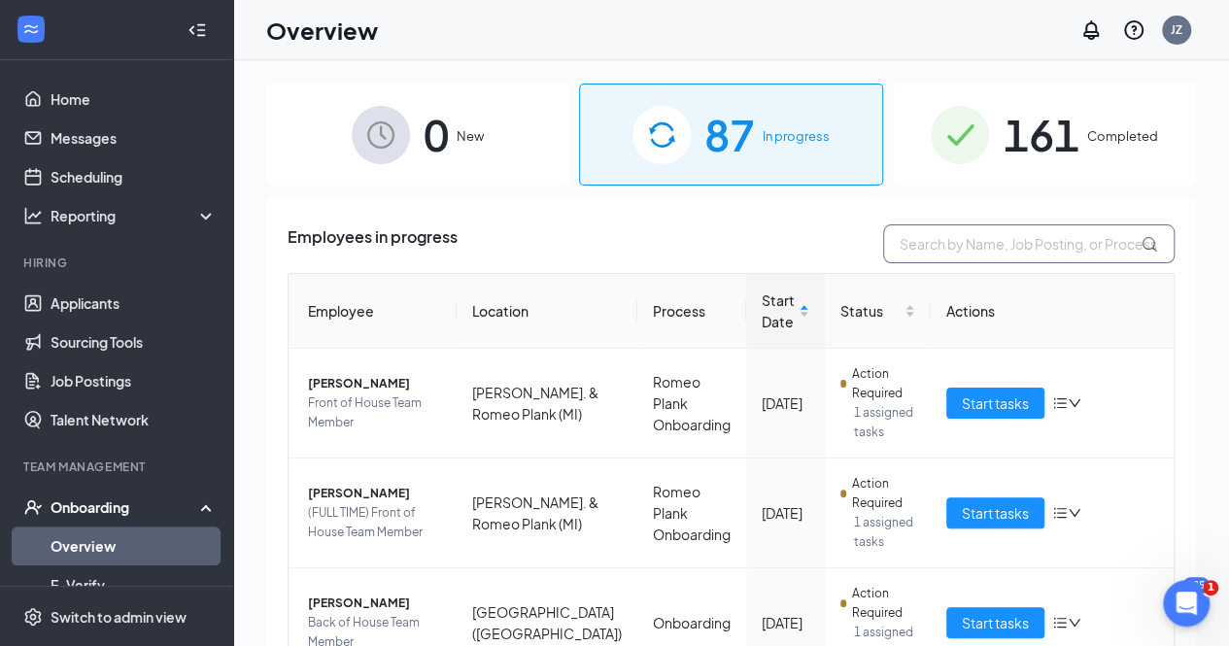
click at [960, 242] on input "text" at bounding box center [1028, 243] width 291 height 39
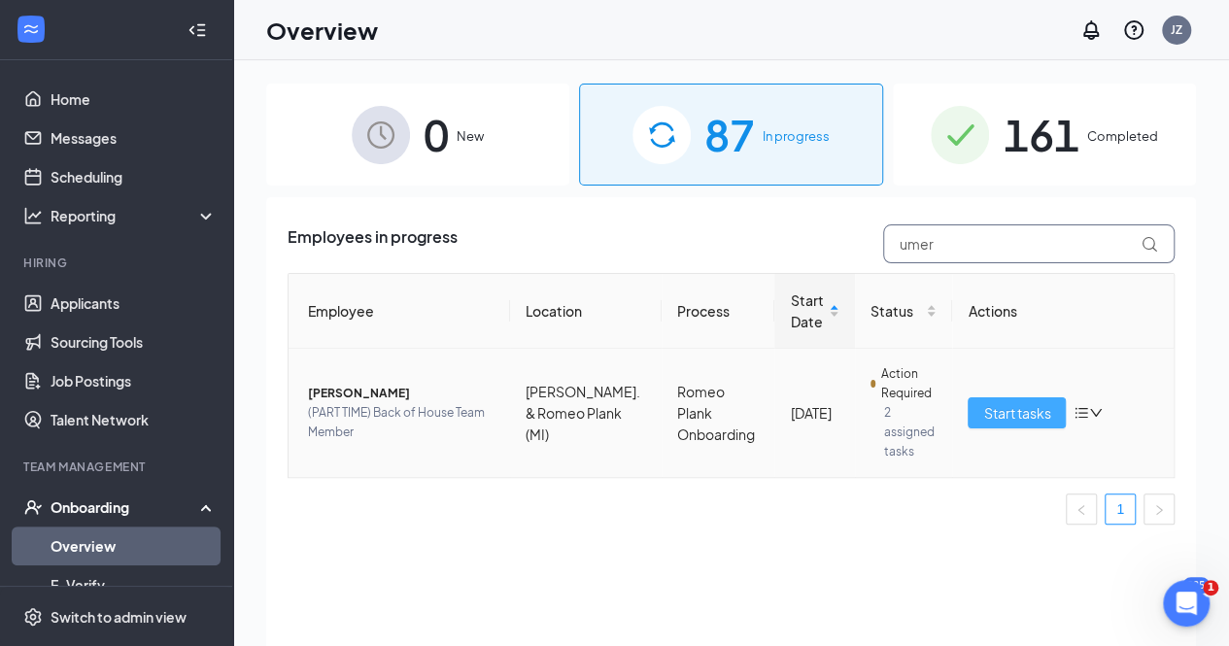
type input "umer"
click at [1012, 402] on span "Start tasks" at bounding box center [1016, 412] width 67 height 21
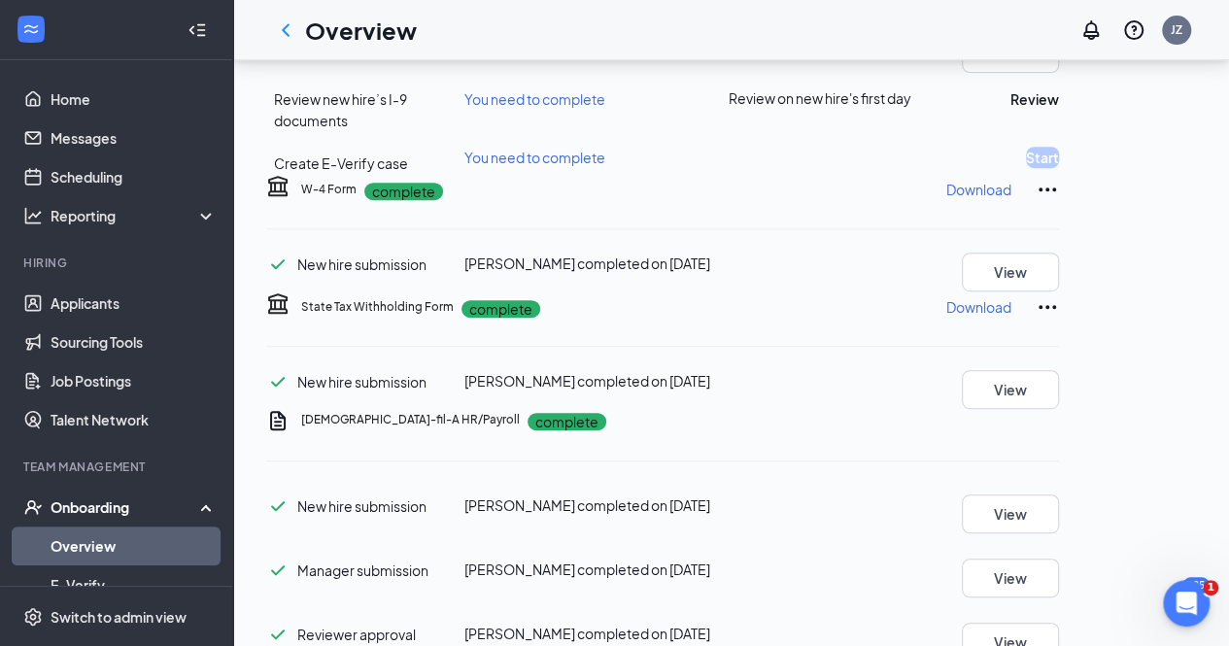
scroll to position [513, 0]
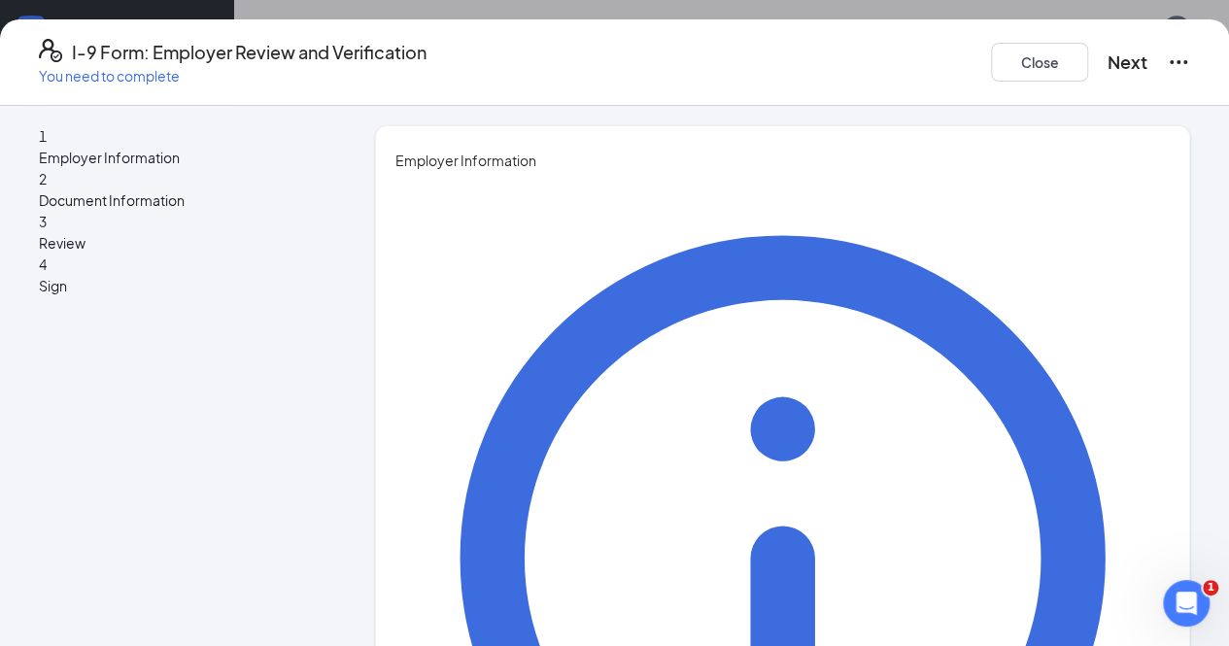
type input "Jack"
type input "Zagrodzki"
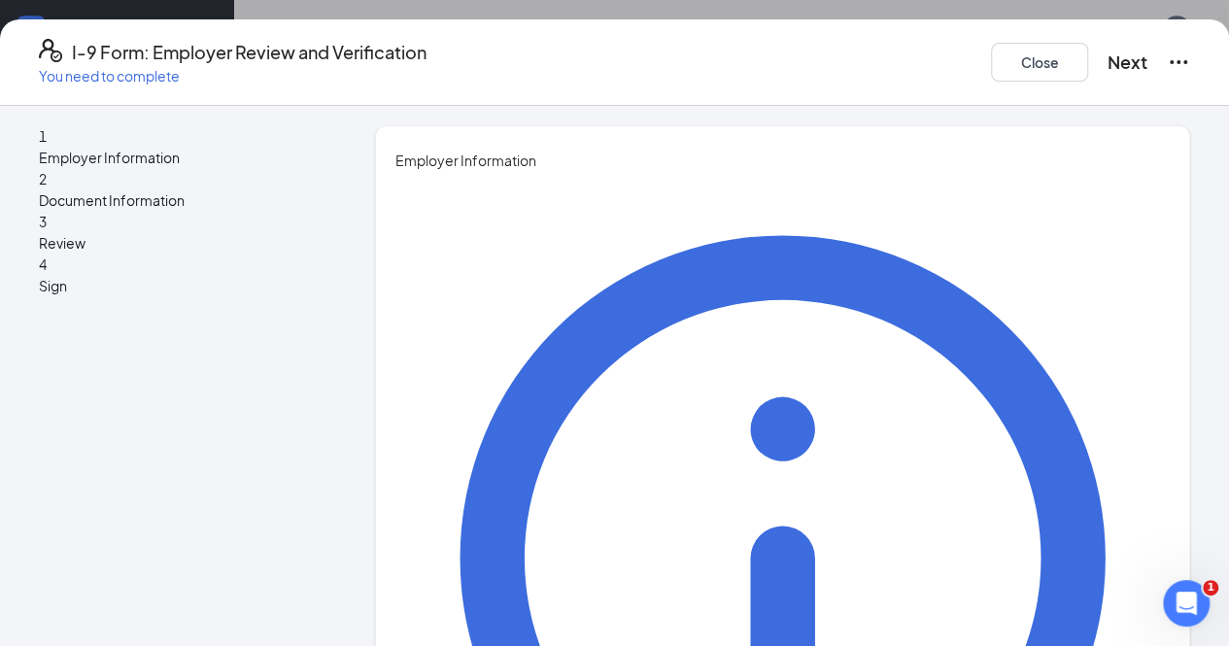
type input "Associate Operating Partner"
type input "[EMAIL_ADDRESS][DOMAIN_NAME]"
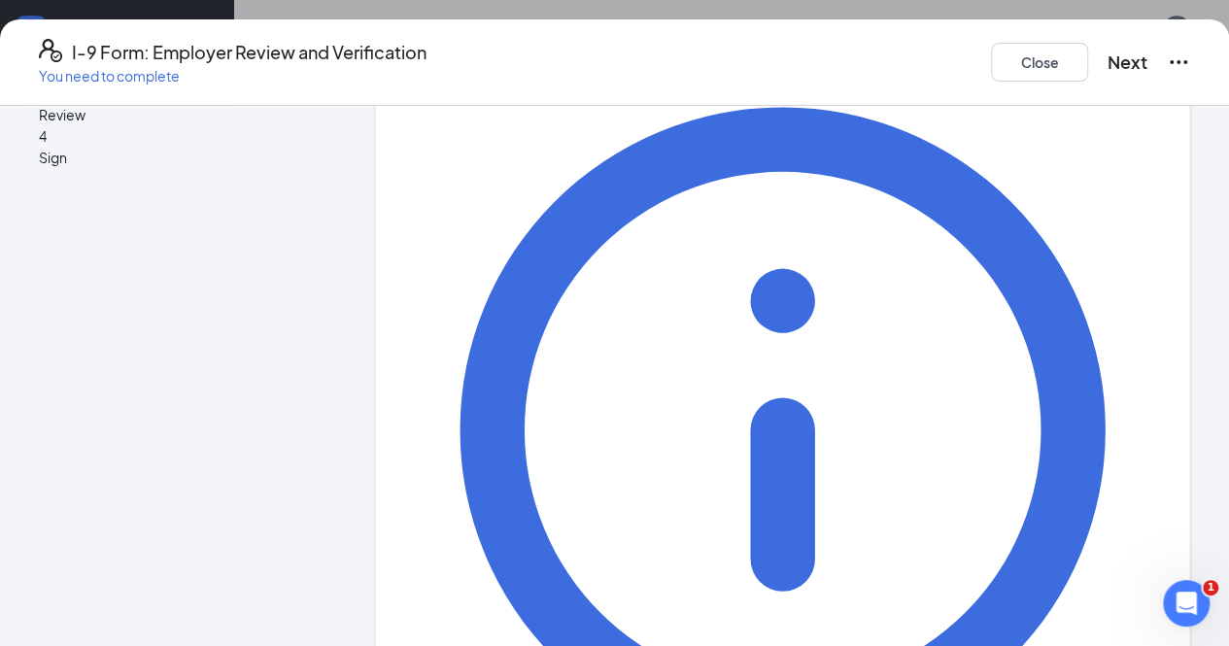
scroll to position [246, 0]
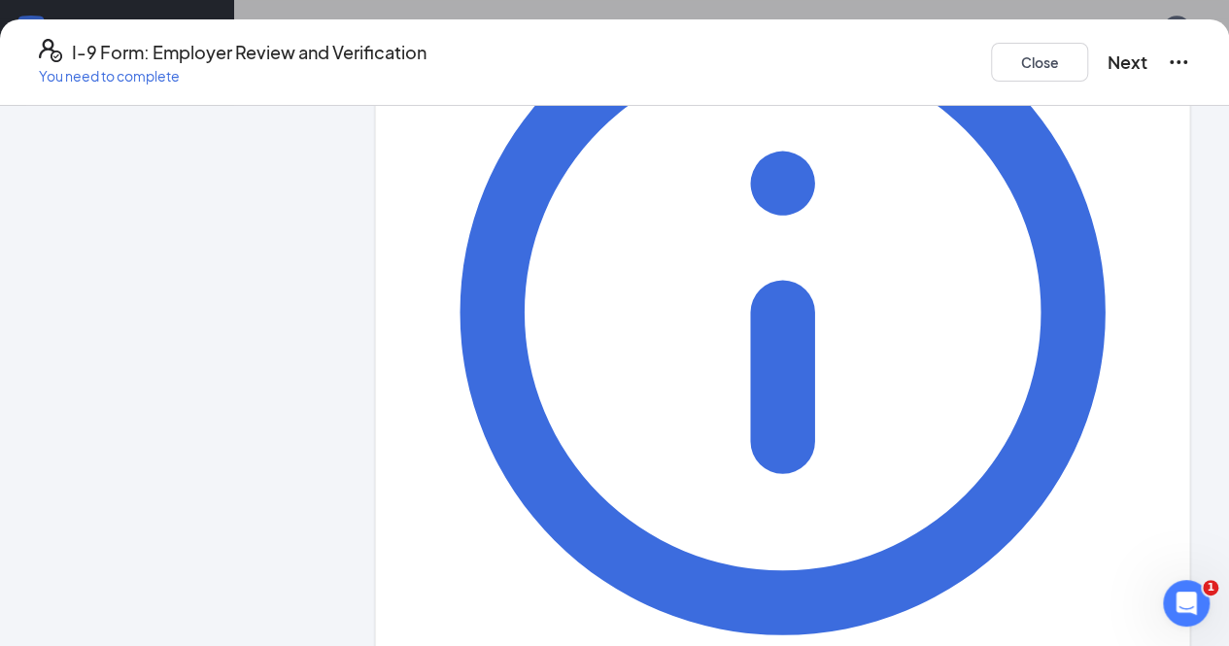
type input "2487072695"
click at [1108, 50] on button "Next" at bounding box center [1128, 62] width 40 height 27
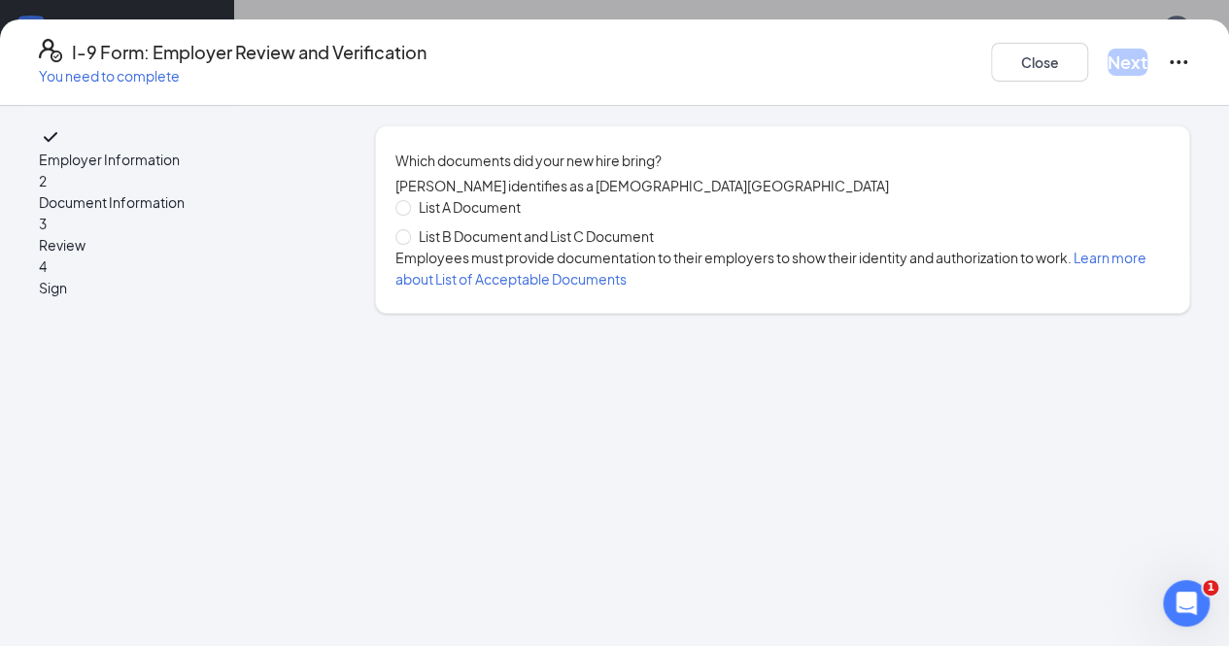
scroll to position [0, 0]
click at [401, 243] on input "List B Document and List C Document" at bounding box center [402, 236] width 14 height 14
radio input "true"
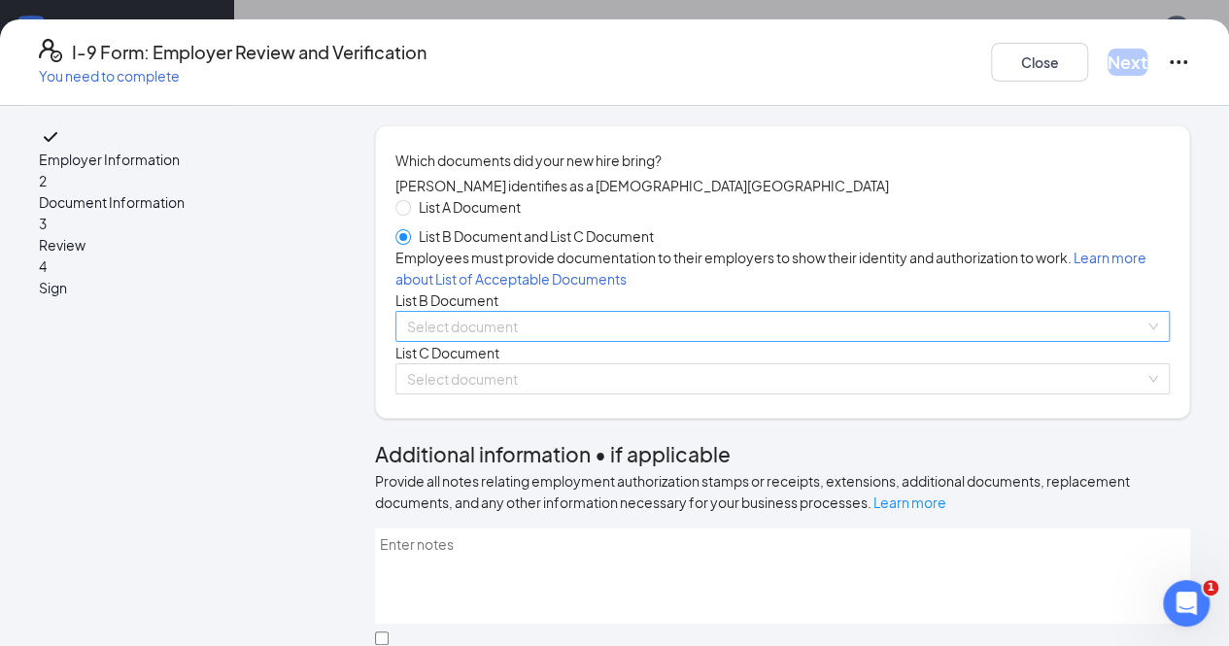
click at [449, 341] on input "search" at bounding box center [775, 326] width 737 height 29
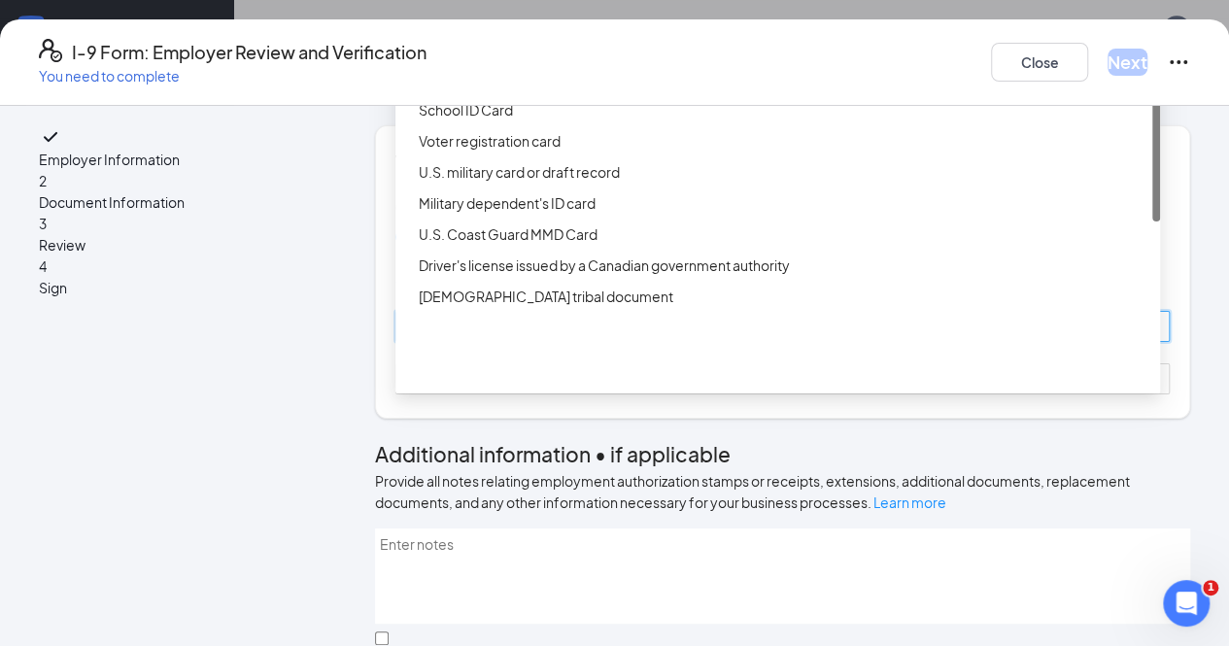
click at [532, 58] on div "Driver’s License issued by U.S State or outlying US possession" at bounding box center [784, 47] width 730 height 21
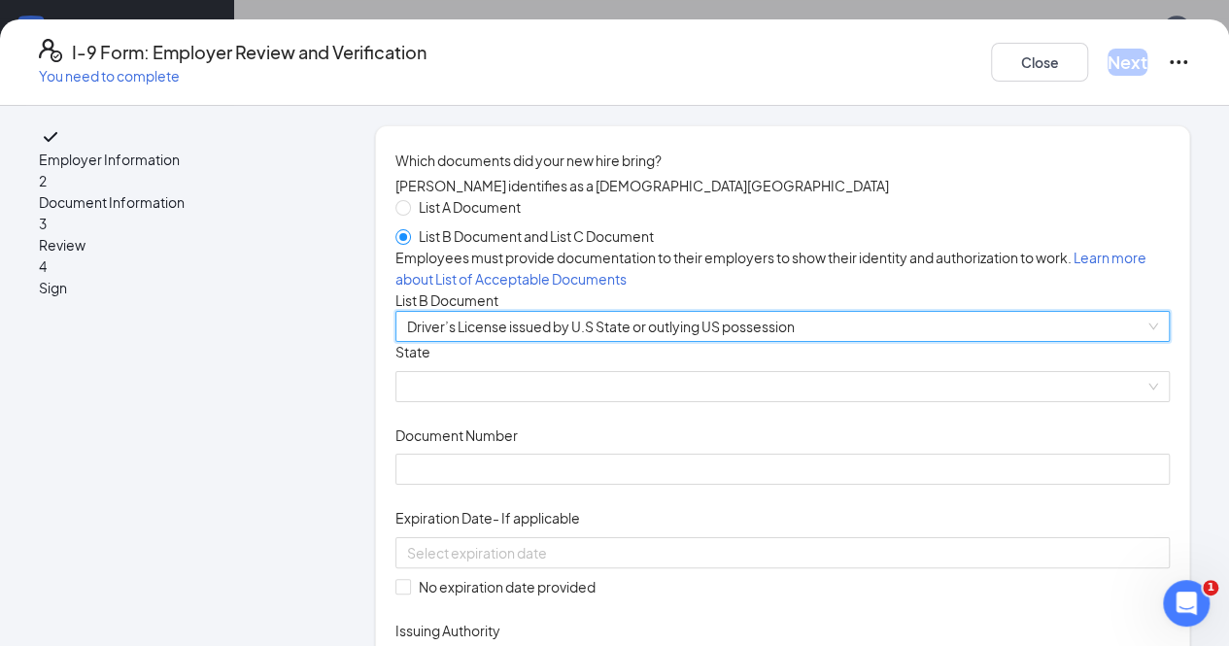
click at [532, 157] on span "Which documents did your new hire bring?" at bounding box center [782, 160] width 774 height 21
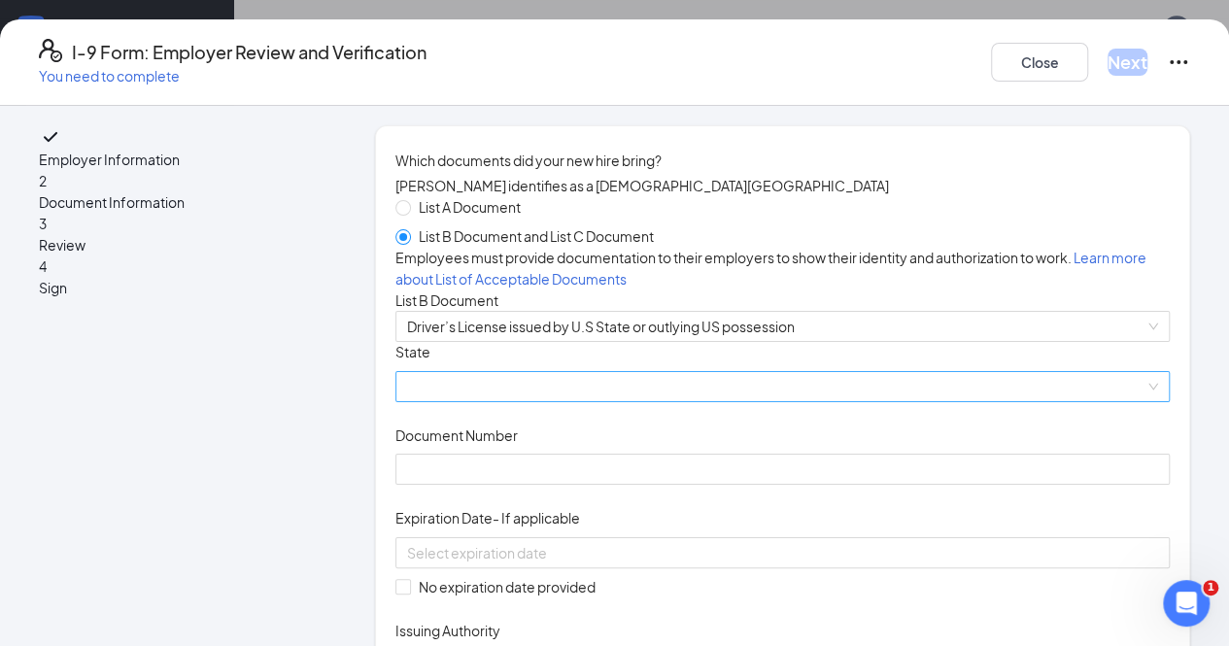
click at [460, 401] on span at bounding box center [782, 386] width 751 height 29
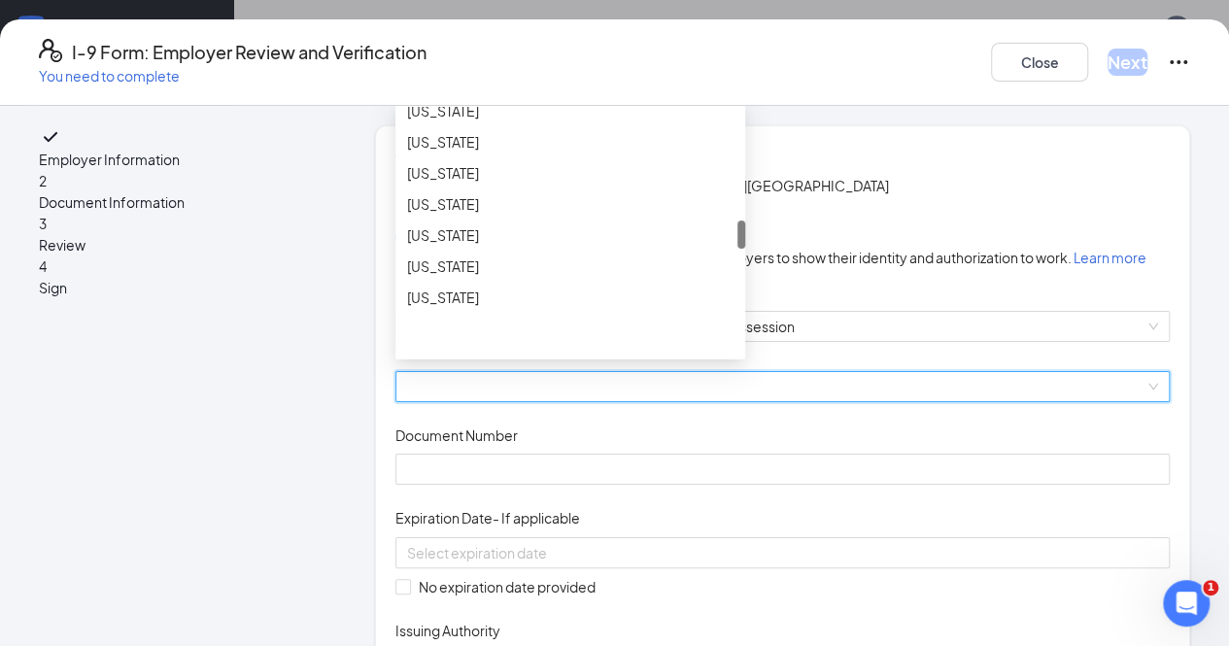
scroll to position [990, 0]
drag, startPoint x: 736, startPoint y: 249, endPoint x: 735, endPoint y: 364, distance: 115.6
click at [737, 251] on div at bounding box center [741, 236] width 8 height 28
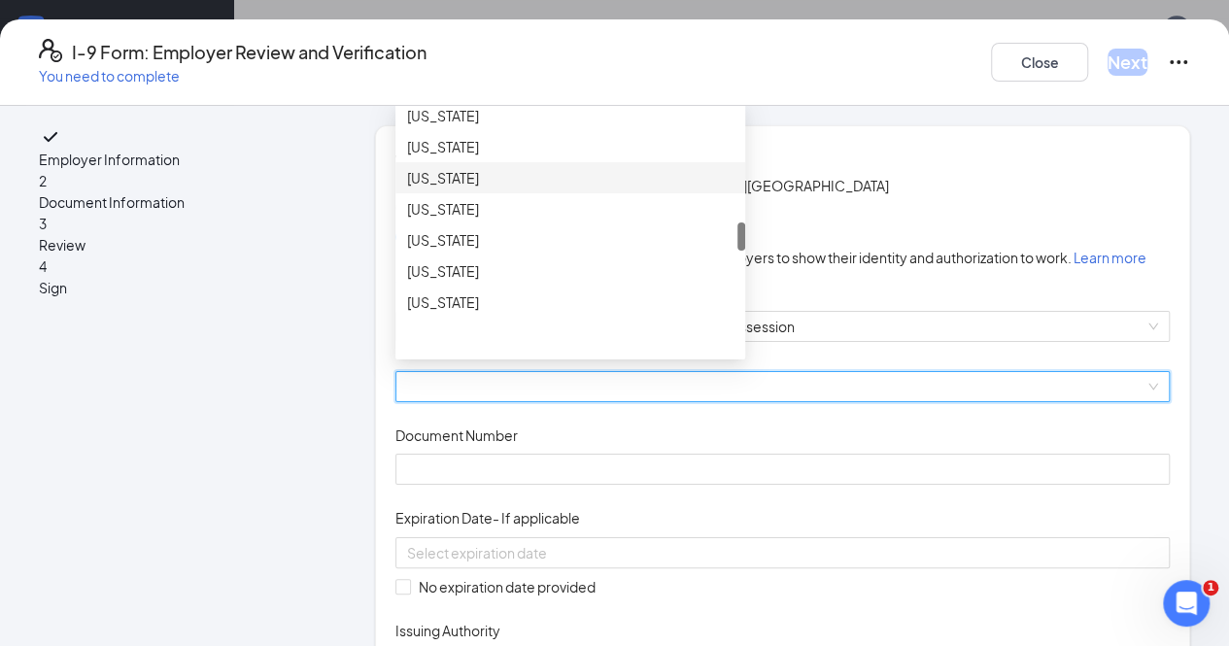
click at [437, 188] on div "[US_STATE]" at bounding box center [570, 177] width 326 height 21
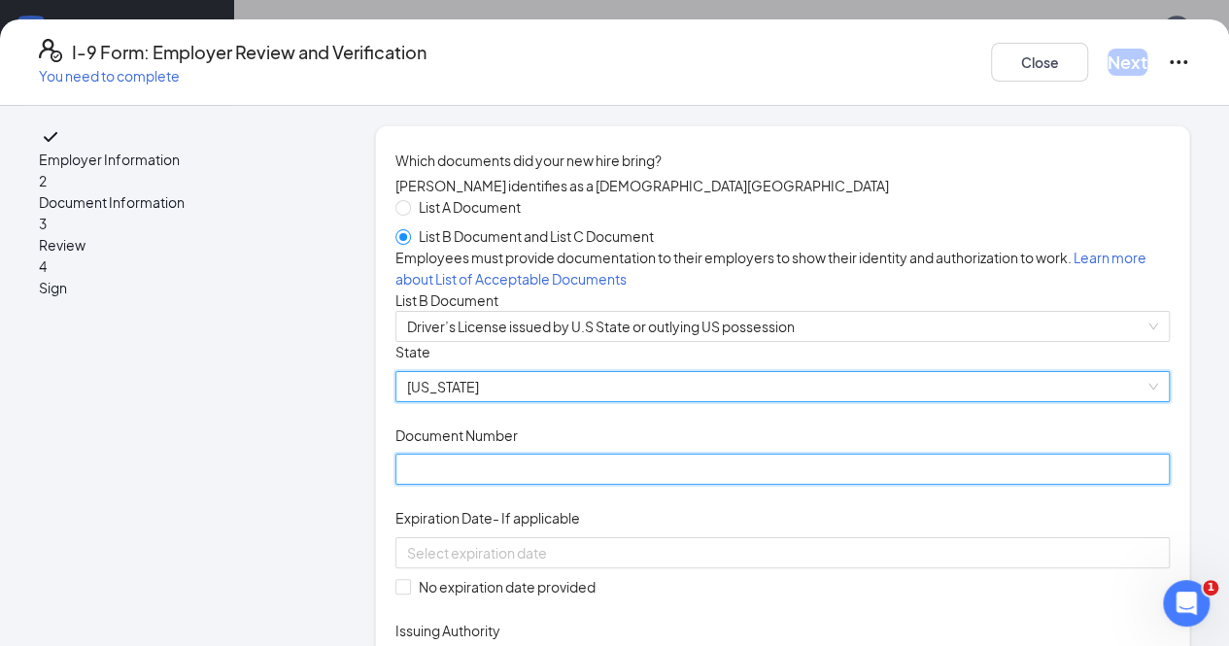
click at [441, 485] on input "Document Number" at bounding box center [782, 469] width 774 height 31
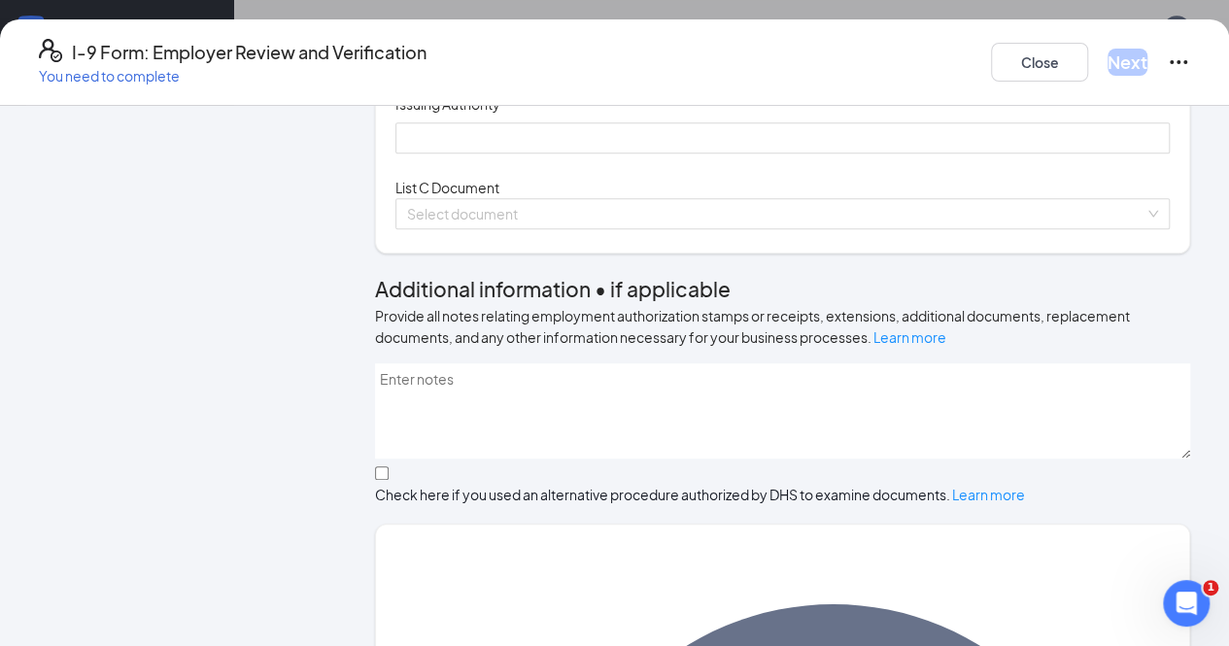
scroll to position [528, 0]
type input "900000456761"
click at [723, 36] on div at bounding box center [782, 25] width 751 height 21
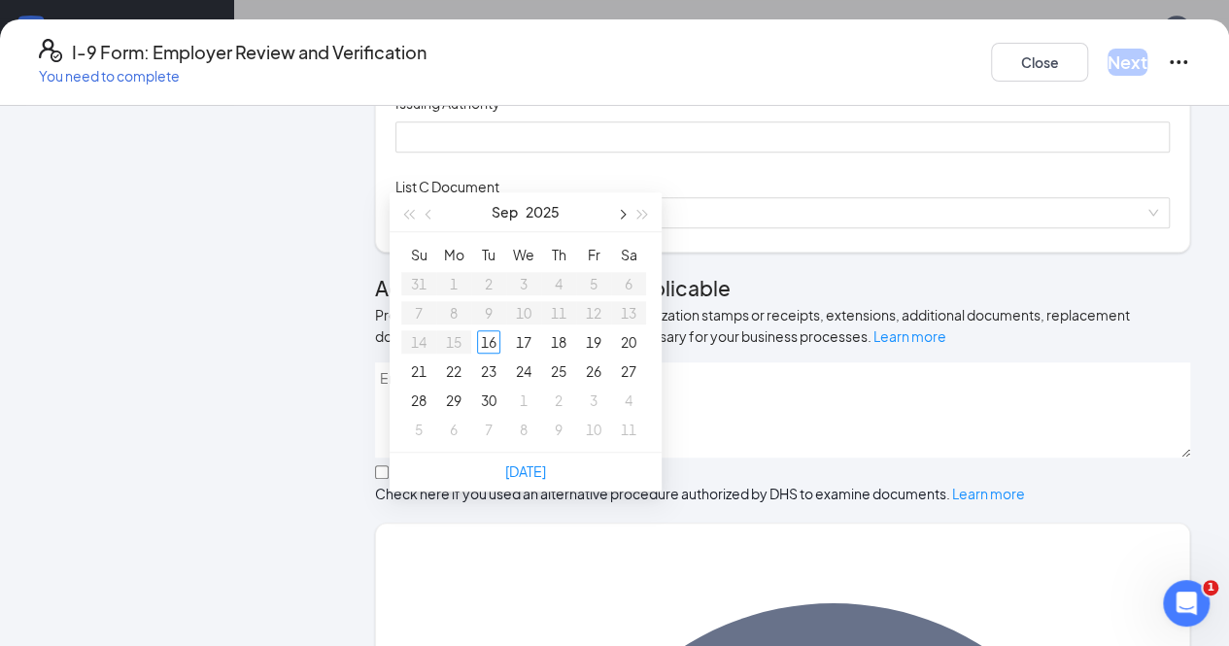
click at [622, 215] on span "button" at bounding box center [621, 215] width 10 height 10
type input "[DATE]"
click at [453, 349] on div "10" at bounding box center [453, 341] width 23 height 23
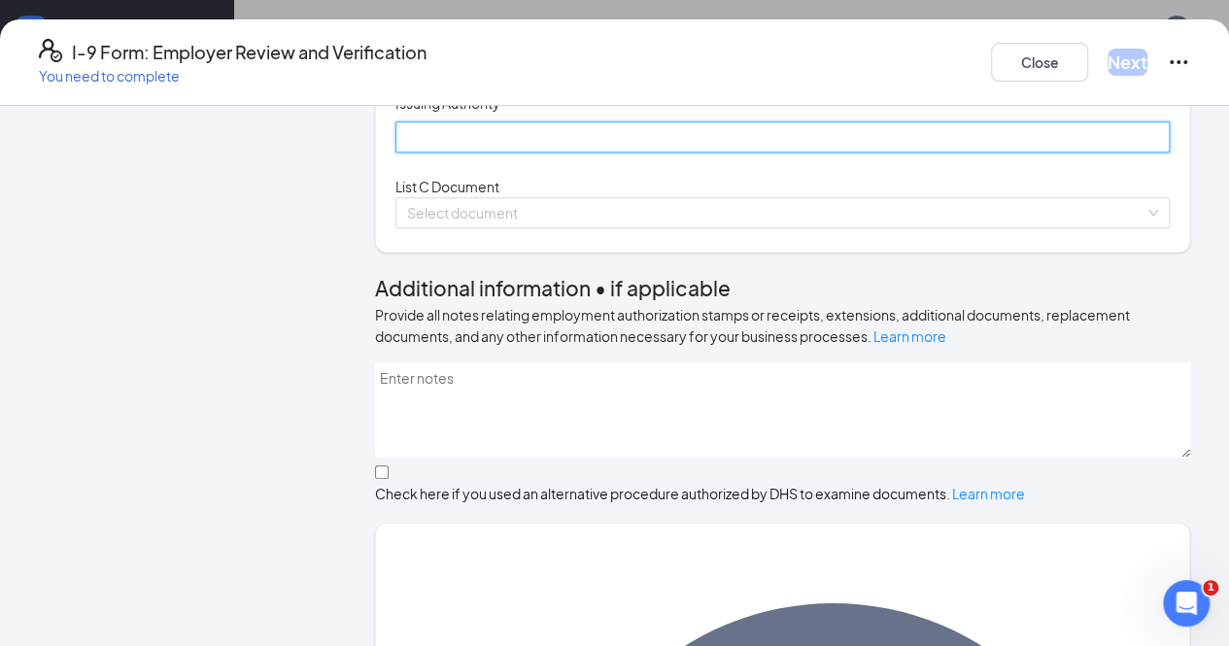
click at [457, 153] on input "Issuing Authority" at bounding box center [782, 136] width 774 height 31
type input "State of [US_STATE]"
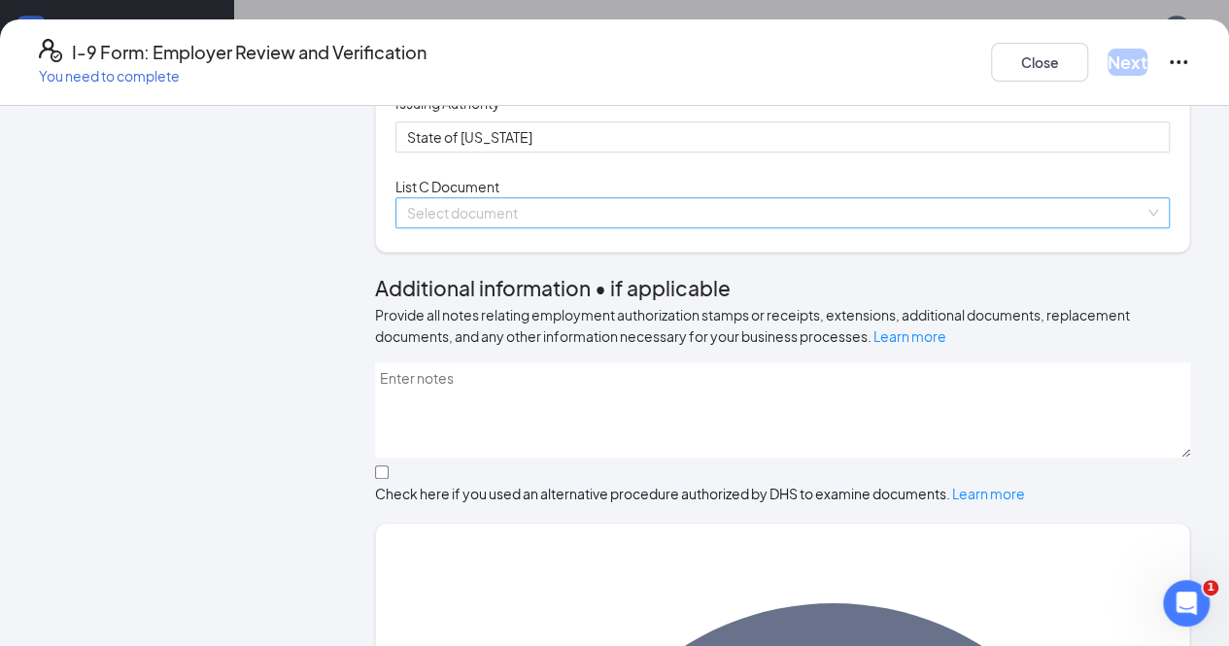
click at [468, 227] on input "search" at bounding box center [775, 212] width 737 height 29
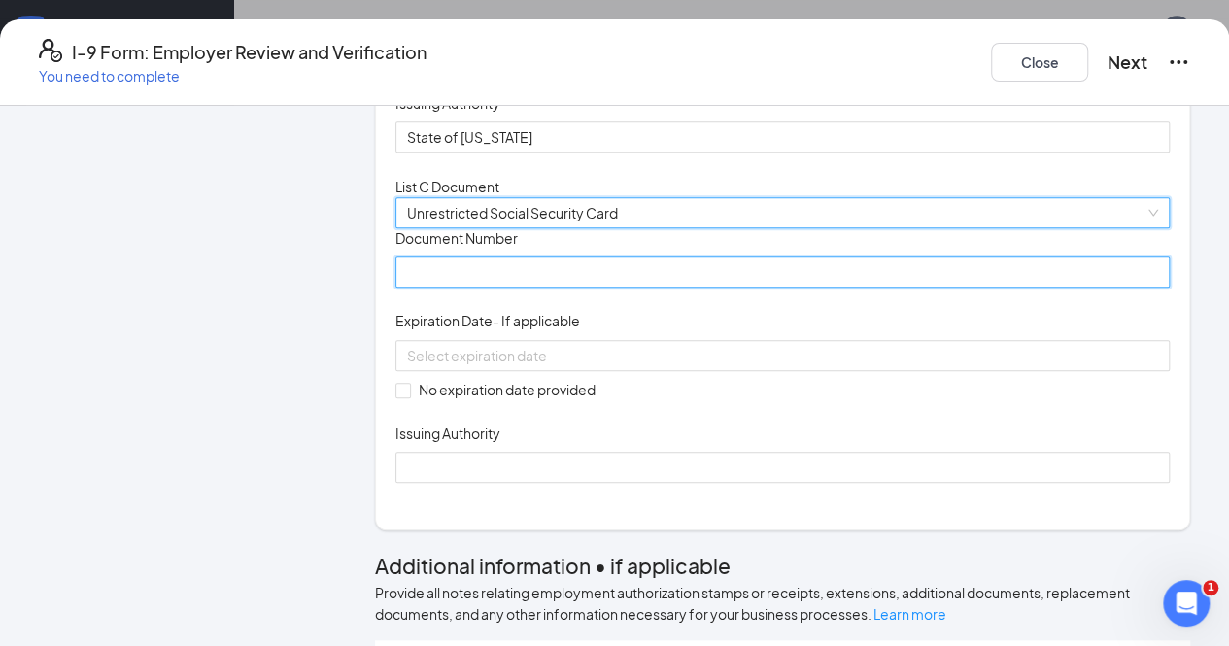
click at [412, 288] on input "Document Number" at bounding box center [782, 271] width 774 height 31
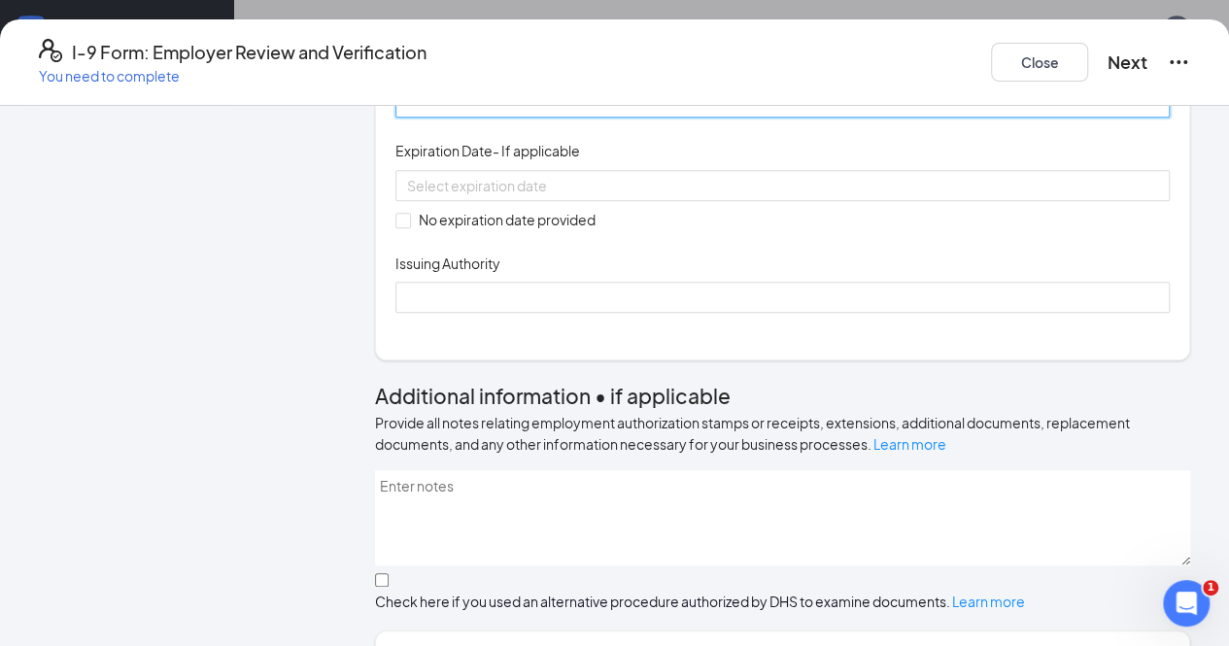
scroll to position [704, 0]
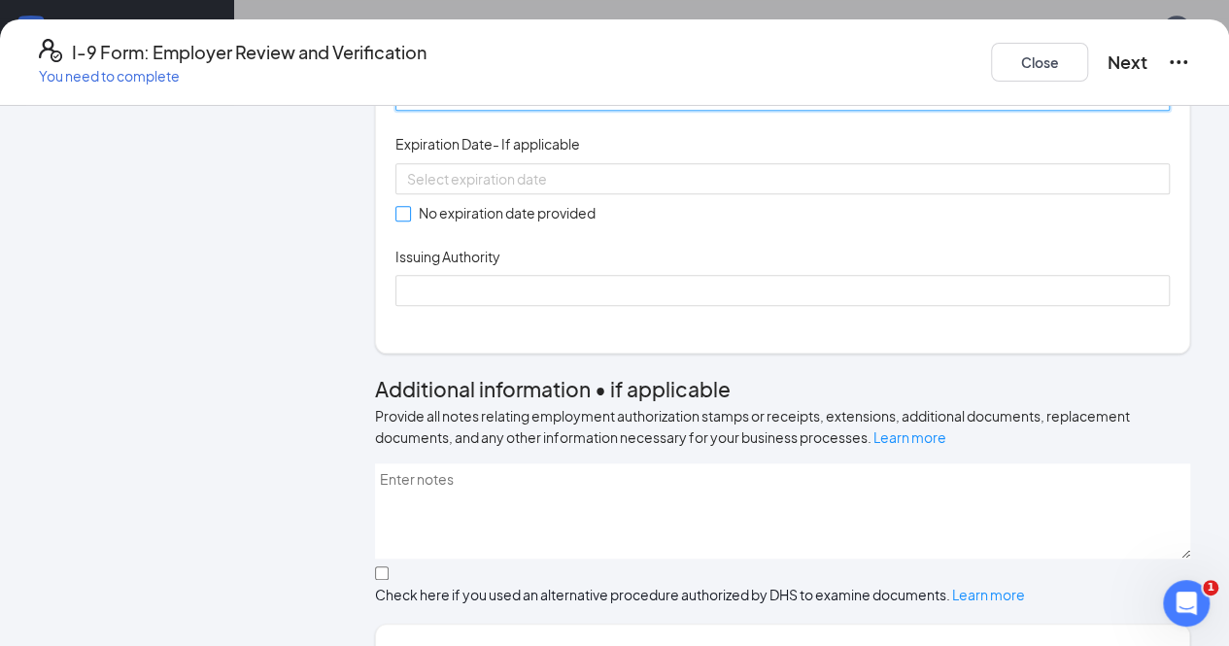
type input "354986168"
click at [396, 220] on input "No expiration date provided" at bounding box center [402, 213] width 14 height 14
checkbox input "true"
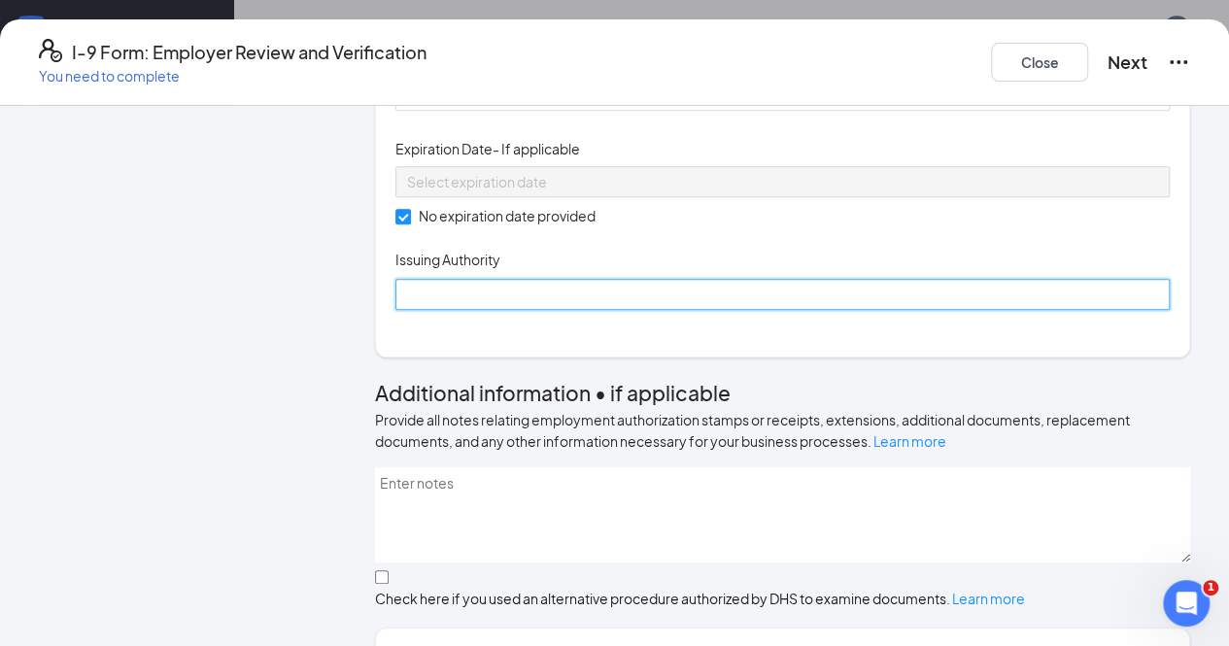
click at [451, 310] on input "Issuing Authority" at bounding box center [782, 294] width 774 height 31
type input "Social Security Administration"
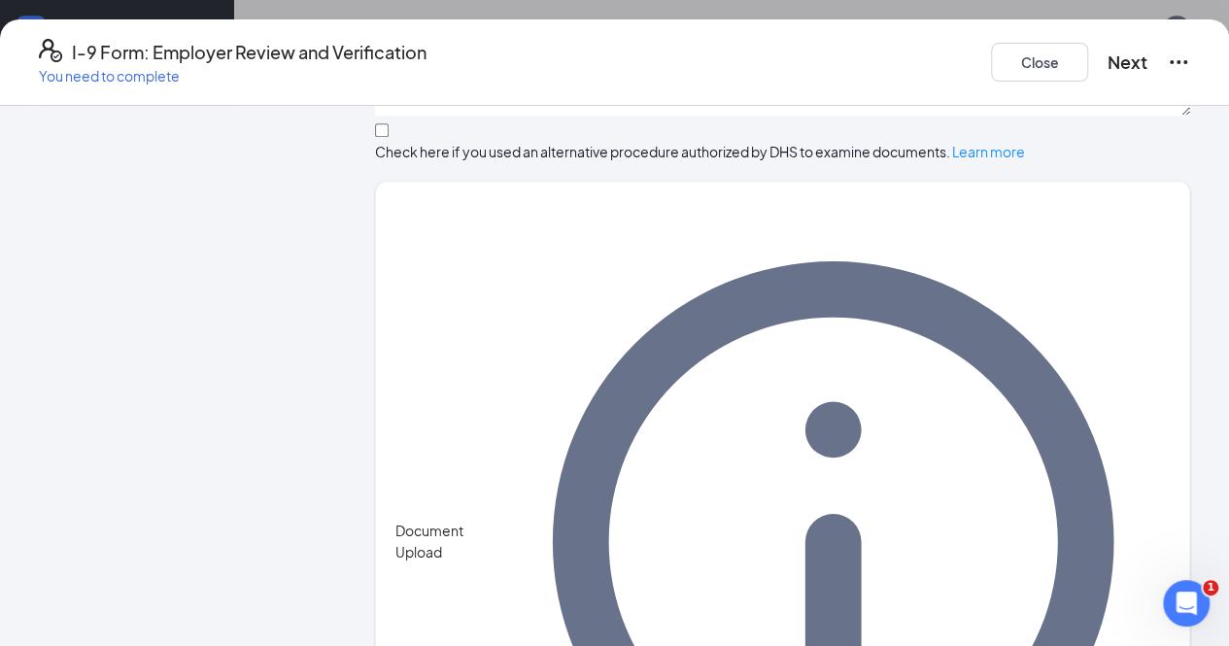
scroll to position [1160, 0]
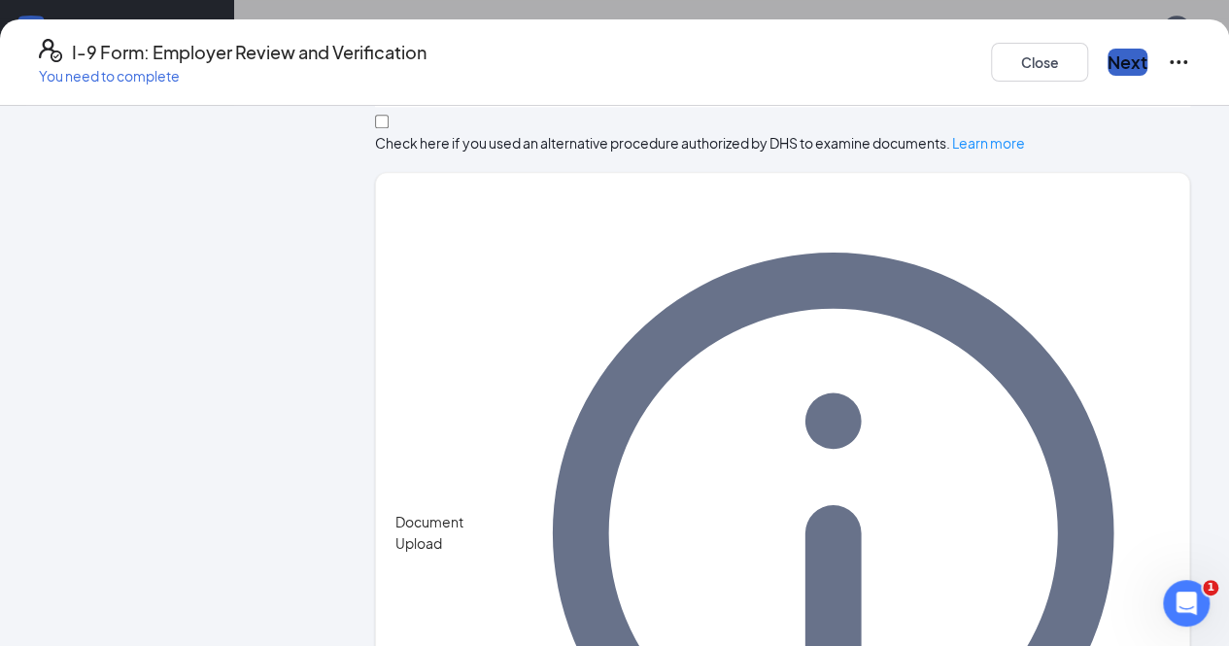
click at [1108, 65] on button "Next" at bounding box center [1128, 62] width 40 height 27
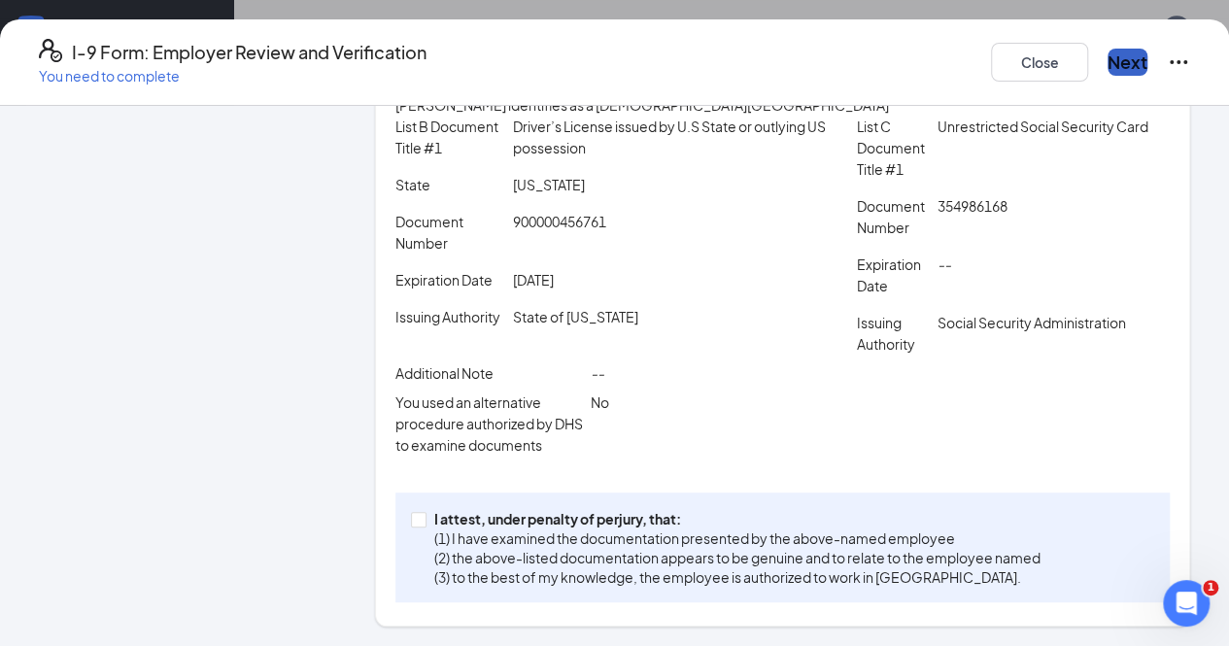
scroll to position [580, 0]
click at [414, 522] on input "I attest, under penalty of [PERSON_NAME], that: (1) I have examined the documen…" at bounding box center [418, 519] width 14 height 14
checkbox input "true"
click at [1108, 54] on button "Next" at bounding box center [1128, 62] width 40 height 27
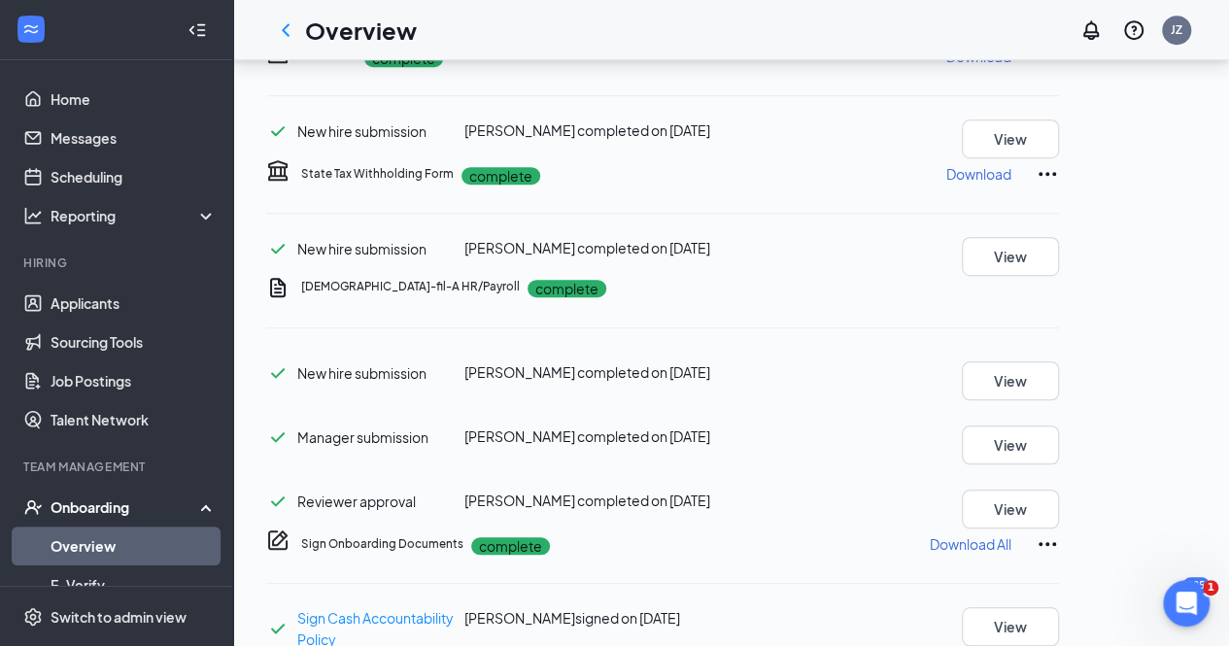
click at [1059, 35] on button "Start" at bounding box center [1042, 24] width 33 height 21
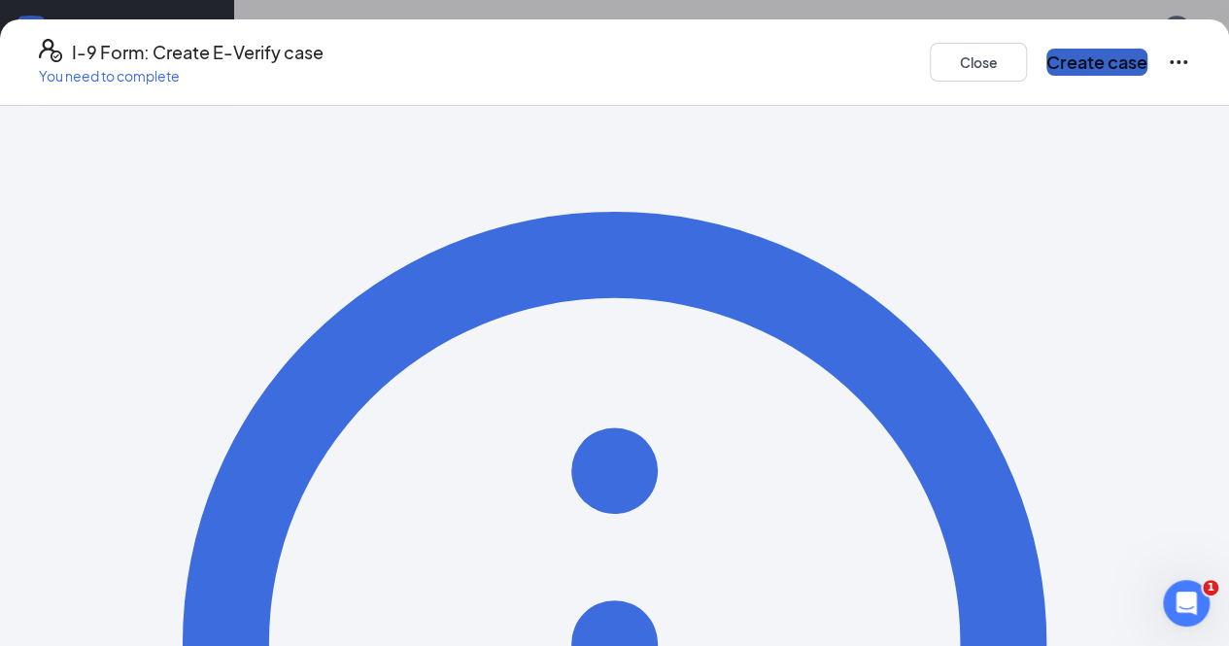
click at [1086, 61] on button "Create case" at bounding box center [1096, 62] width 101 height 27
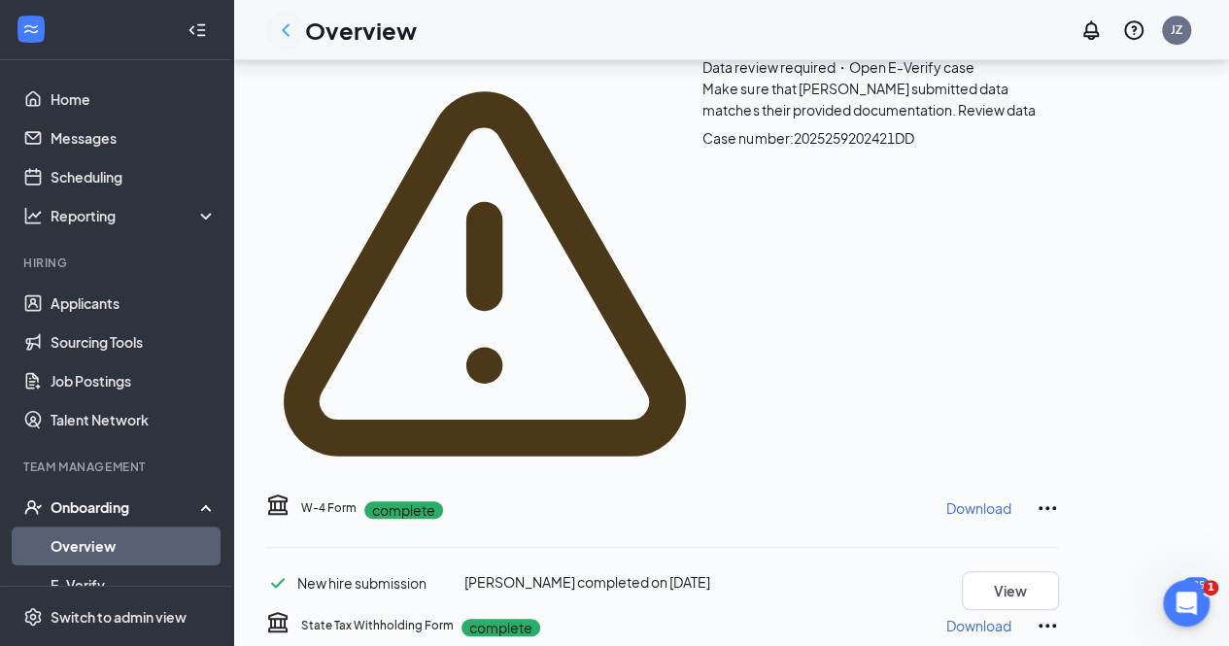
click at [286, 28] on icon "ChevronLeft" at bounding box center [286, 29] width 8 height 13
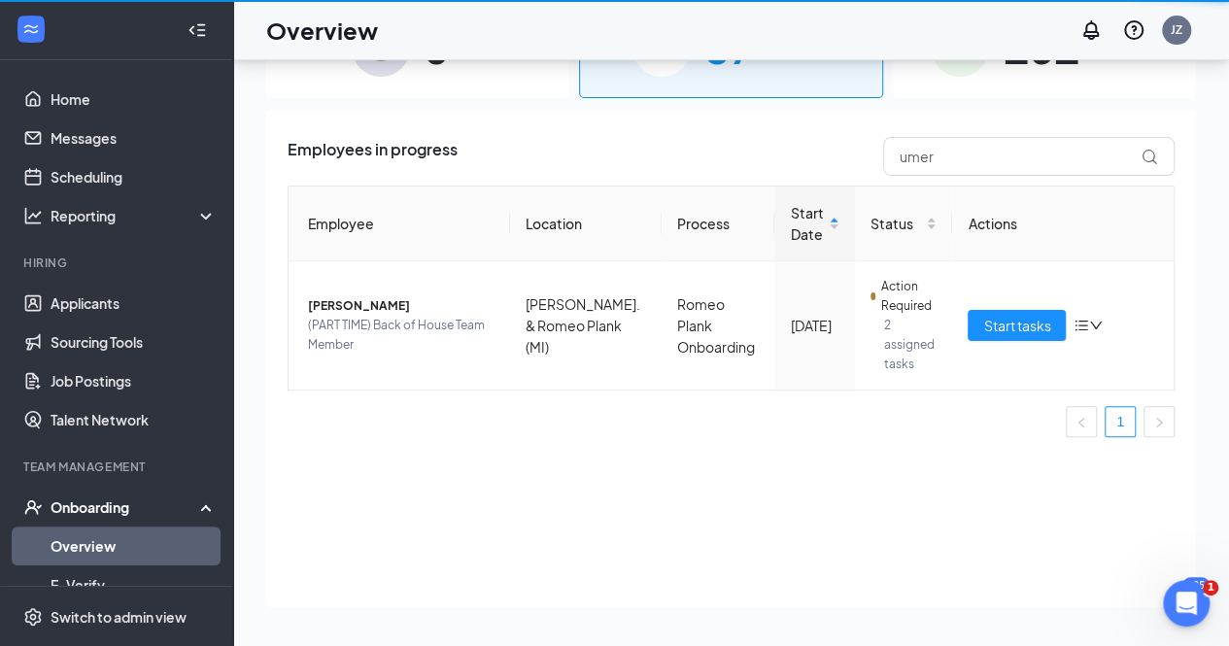
scroll to position [87, 0]
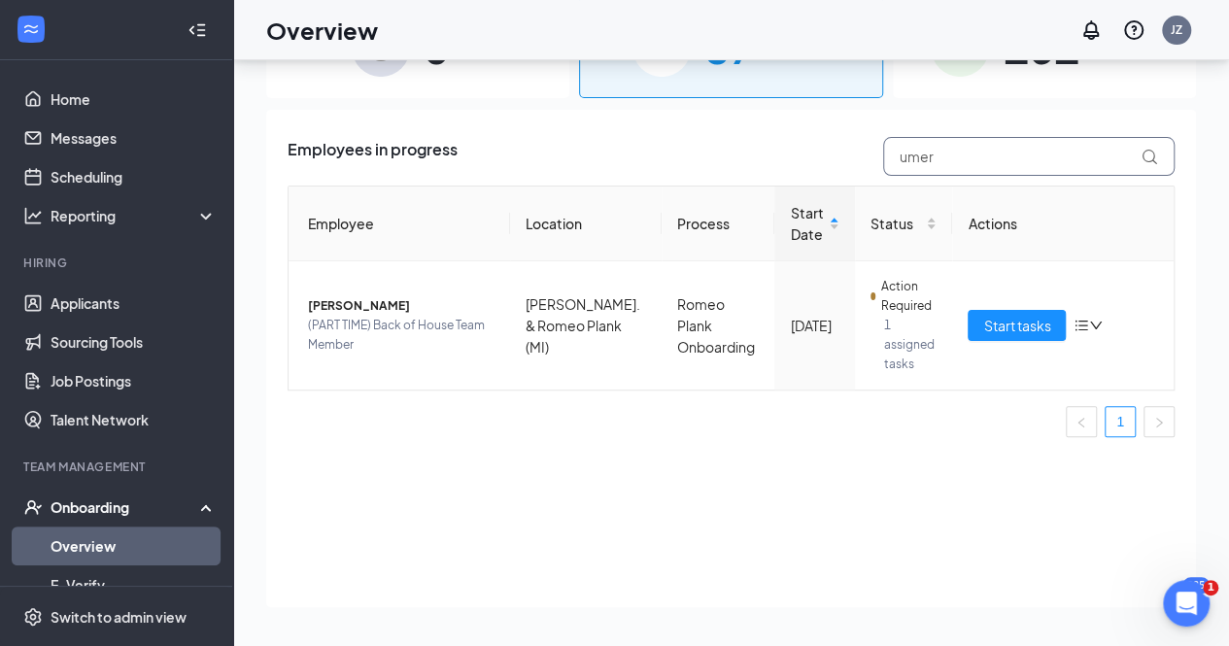
drag, startPoint x: 950, startPoint y: 157, endPoint x: 736, endPoint y: 194, distance: 216.9
click at [736, 194] on div "Employees in progress umer Employee Location Process Start Date Status Actions …" at bounding box center [731, 295] width 887 height 316
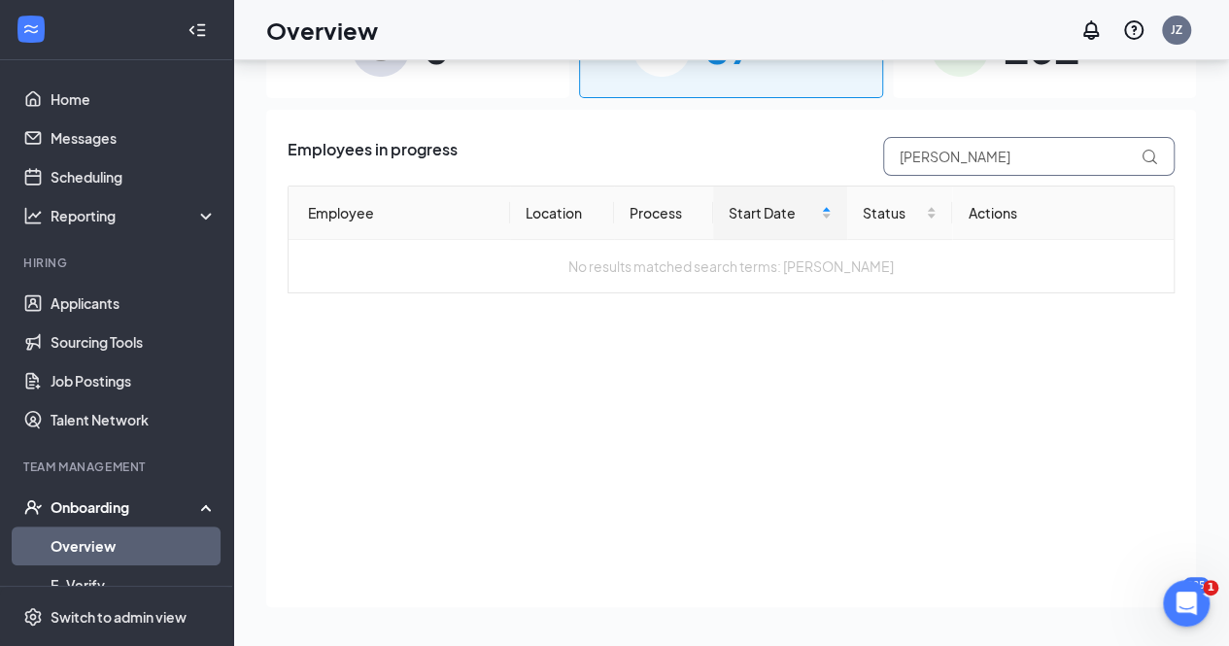
type input "[PERSON_NAME]"
click at [939, 83] on div "161 Completed" at bounding box center [1044, 47] width 303 height 102
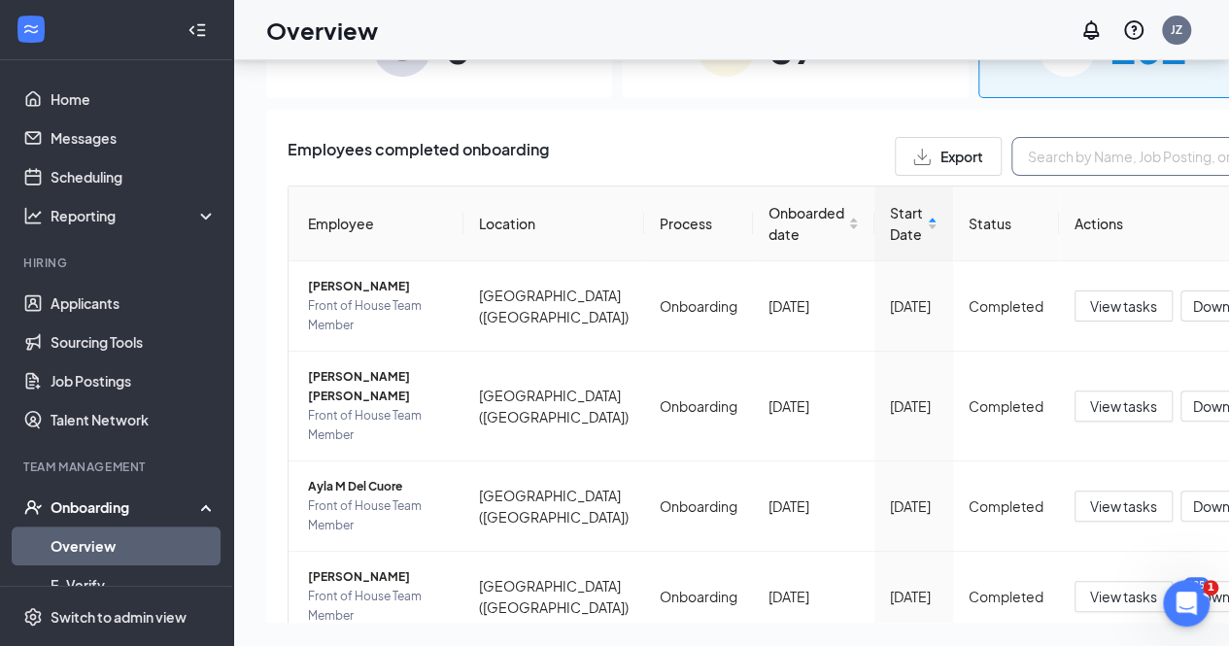
click at [1011, 147] on input "text" at bounding box center [1156, 156] width 291 height 39
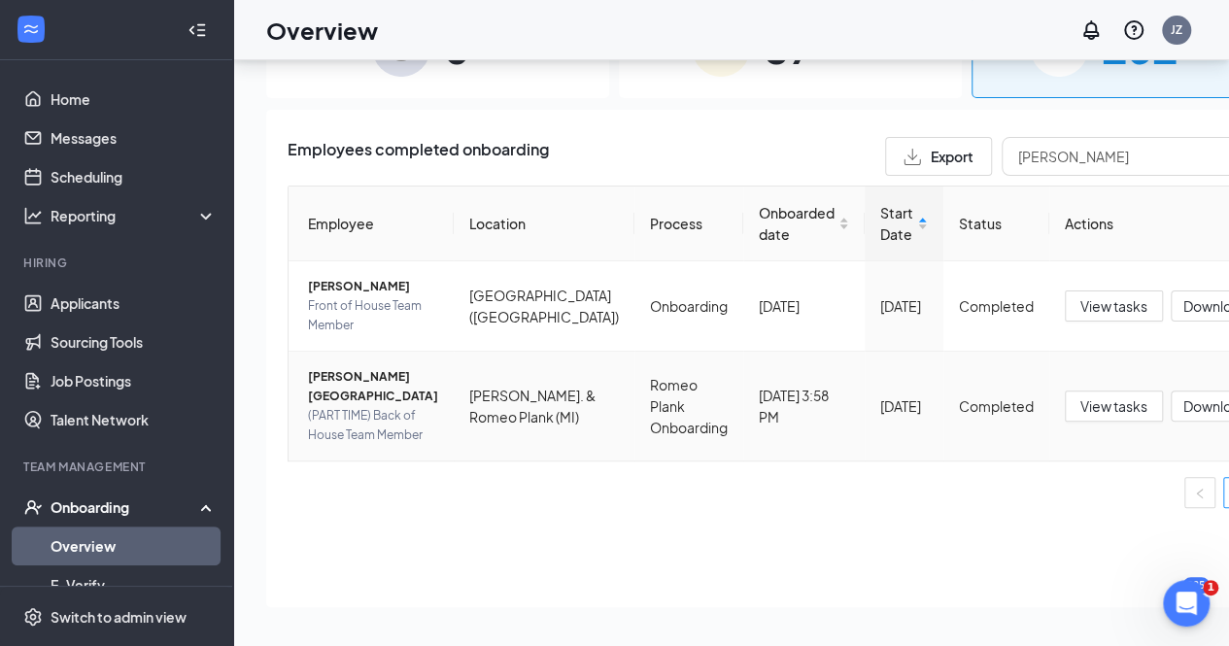
click at [338, 392] on span "[PERSON_NAME][GEOGRAPHIC_DATA]" at bounding box center [373, 386] width 130 height 39
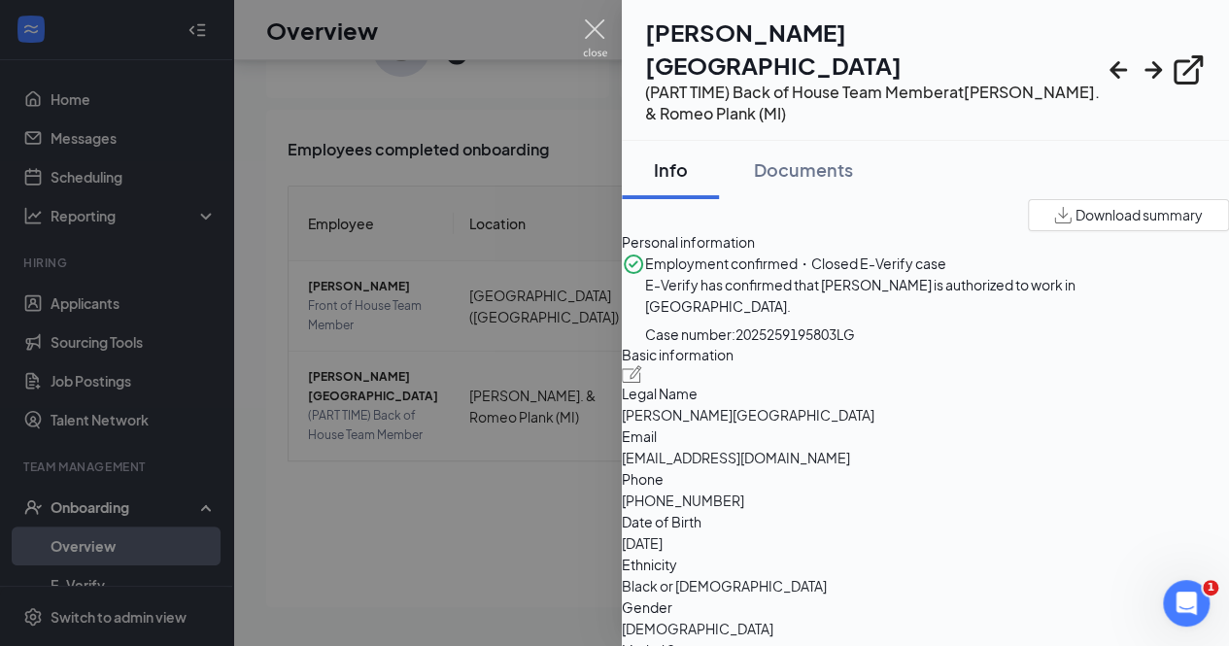
click at [593, 26] on img at bounding box center [595, 38] width 24 height 38
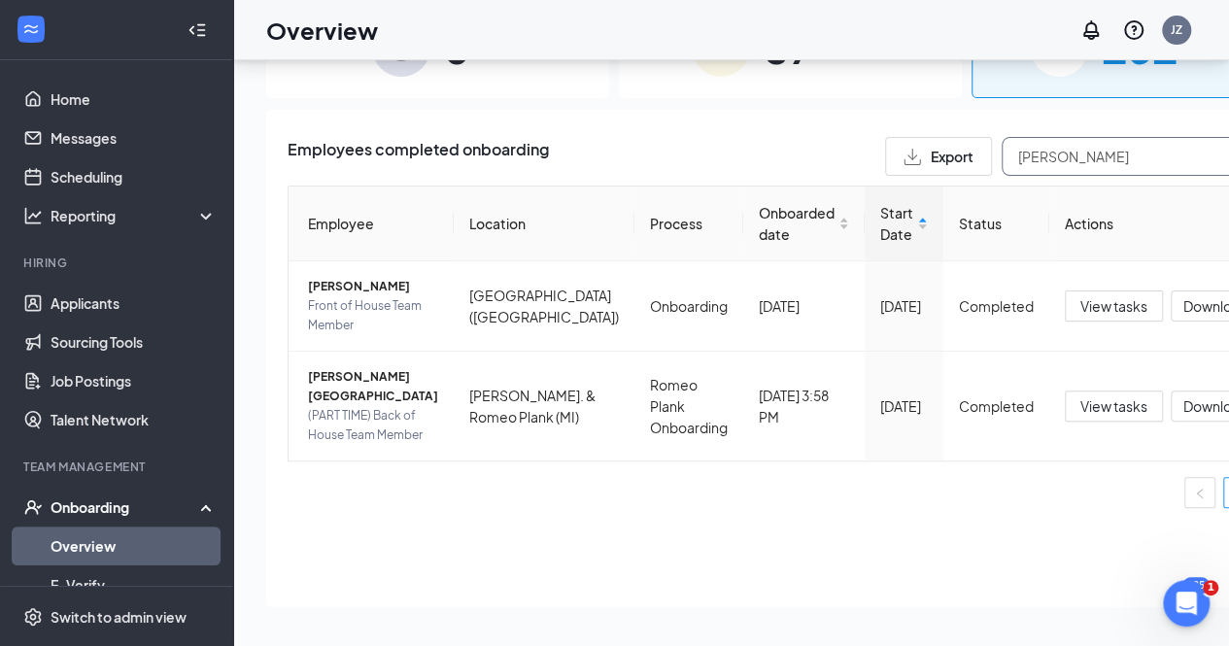
drag, startPoint x: 933, startPoint y: 157, endPoint x: 752, endPoint y: 163, distance: 180.8
click at [885, 163] on div "Export [PERSON_NAME]" at bounding box center [1089, 156] width 408 height 39
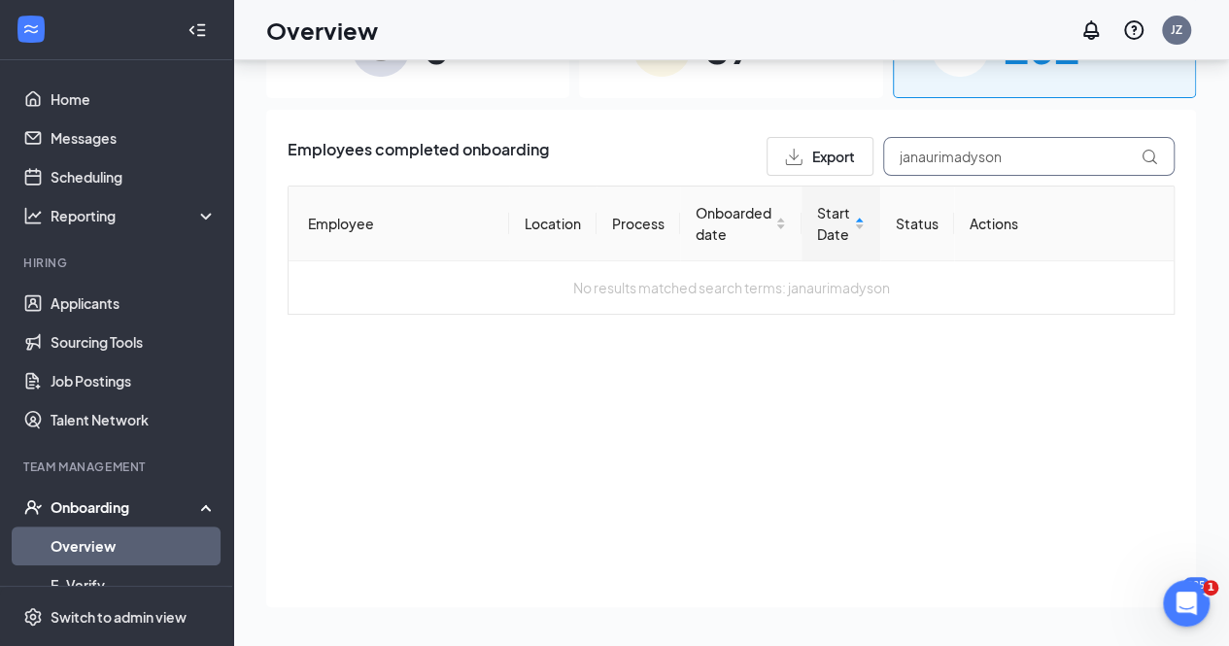
drag, startPoint x: 1030, startPoint y: 147, endPoint x: 839, endPoint y: 177, distance: 192.8
click at [839, 177] on div "Employees completed onboarding Export janaurimadyson Employee Location Process …" at bounding box center [731, 226] width 887 height 178
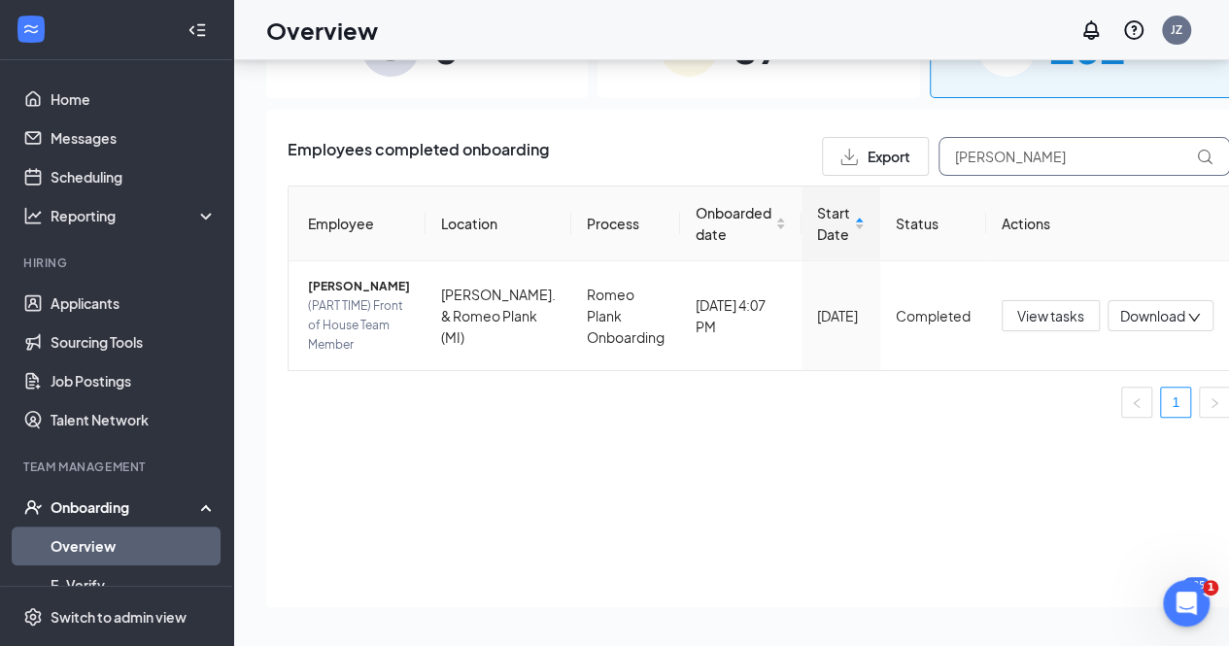
drag, startPoint x: 987, startPoint y: 149, endPoint x: 775, endPoint y: 168, distance: 212.7
click at [822, 168] on div "Export madyson" at bounding box center [1026, 156] width 408 height 39
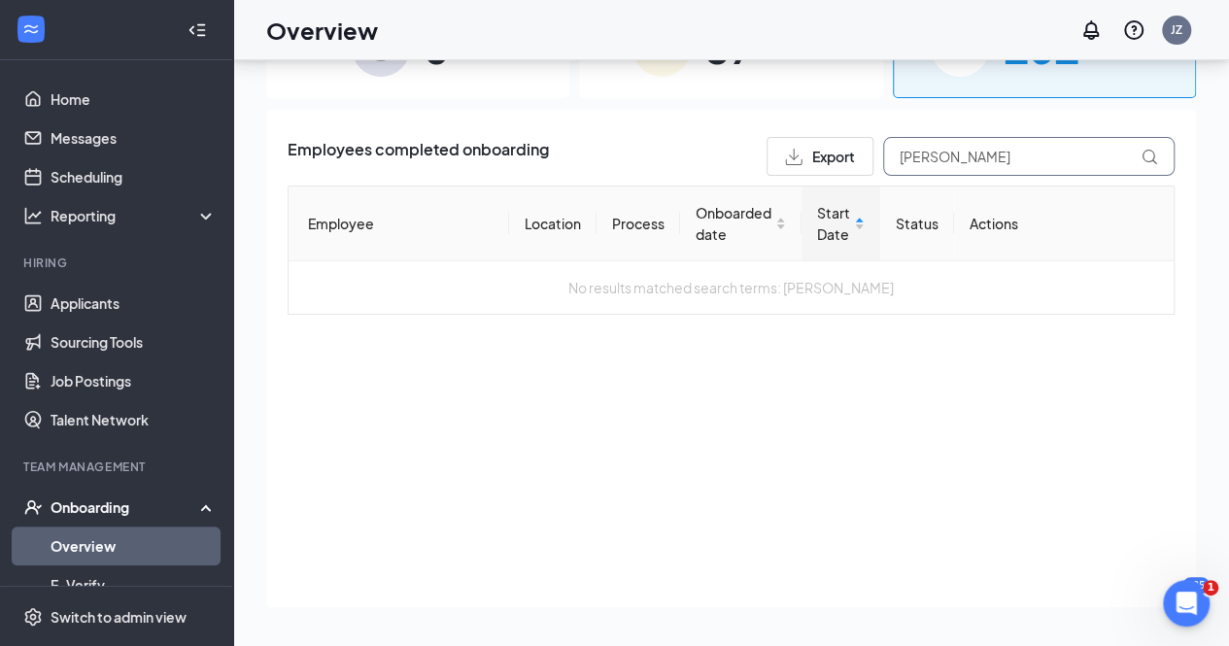
type input "[PERSON_NAME]"
click at [810, 89] on div "87 In progress" at bounding box center [730, 47] width 303 height 102
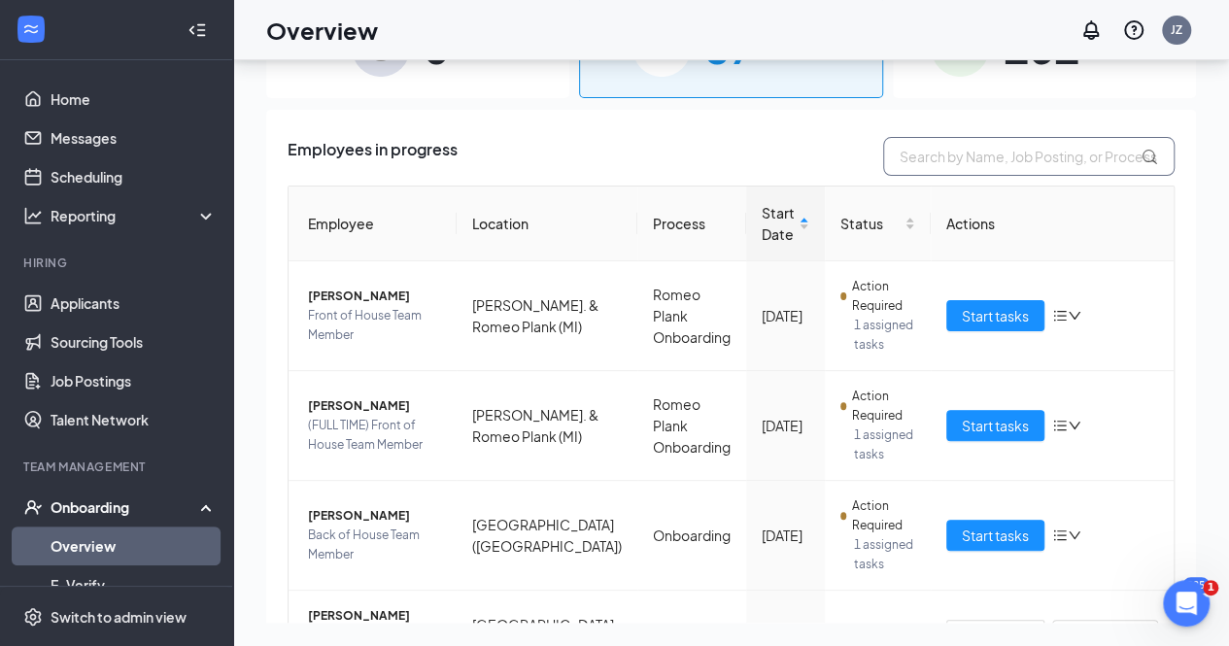
click at [920, 165] on input "text" at bounding box center [1028, 156] width 291 height 39
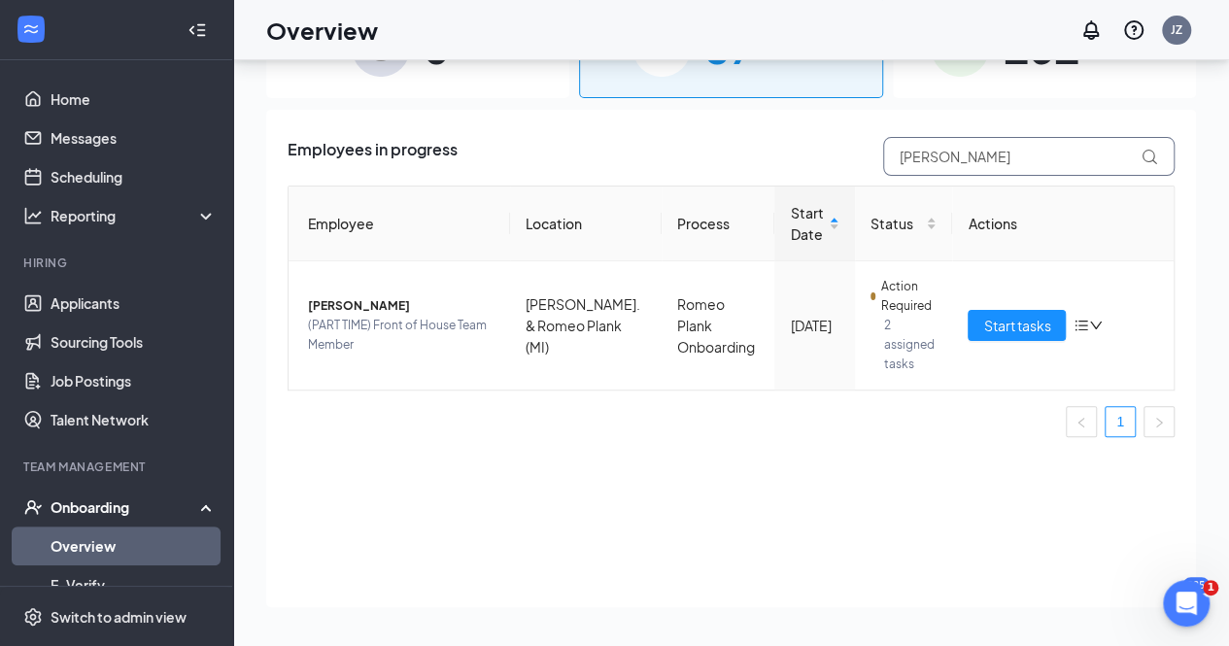
type input "[PERSON_NAME]"
